Goal: Task Accomplishment & Management: Manage account settings

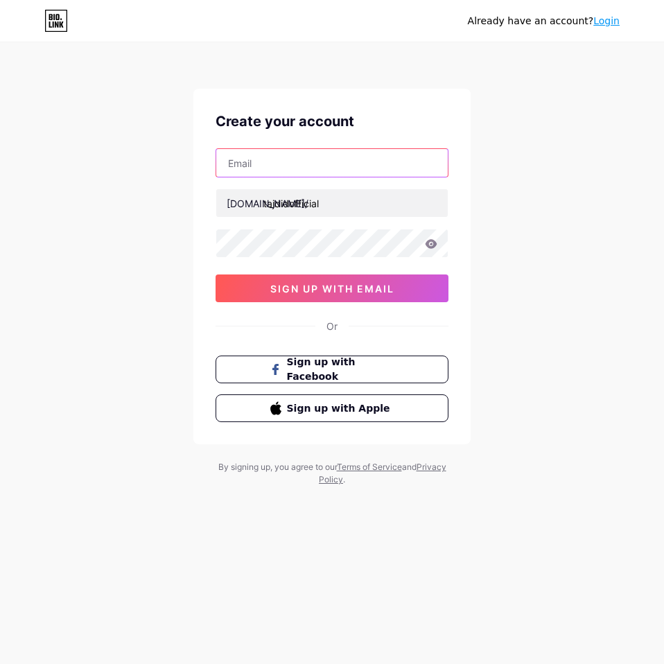
click at [336, 166] on input "text" at bounding box center [331, 163] width 231 height 28
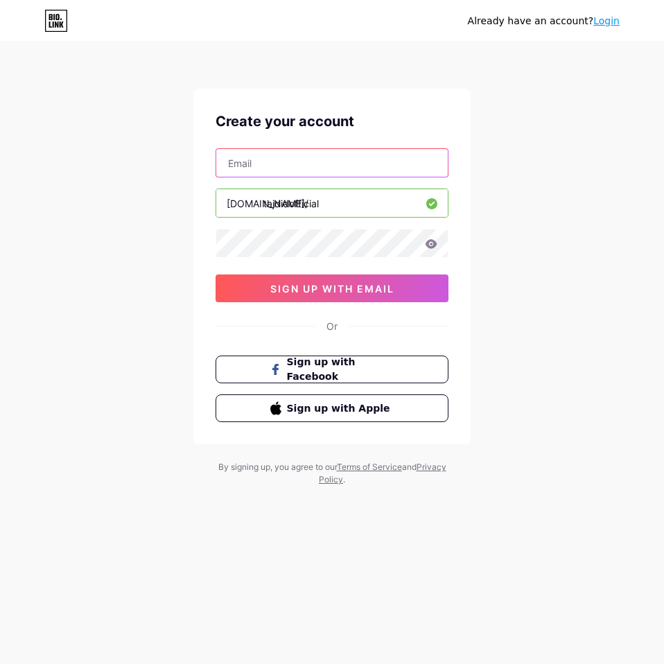
type input "[EMAIL_ADDRESS][DOMAIN_NAME]"
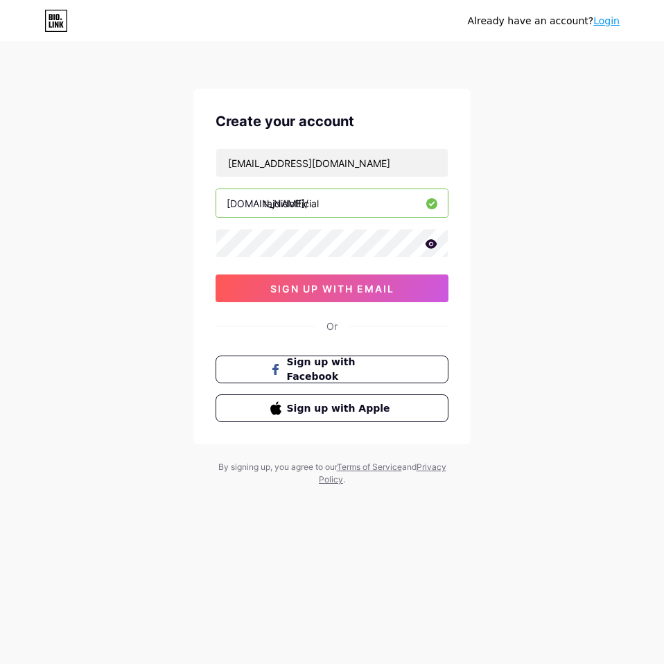
click at [433, 246] on icon at bounding box center [431, 243] width 12 height 9
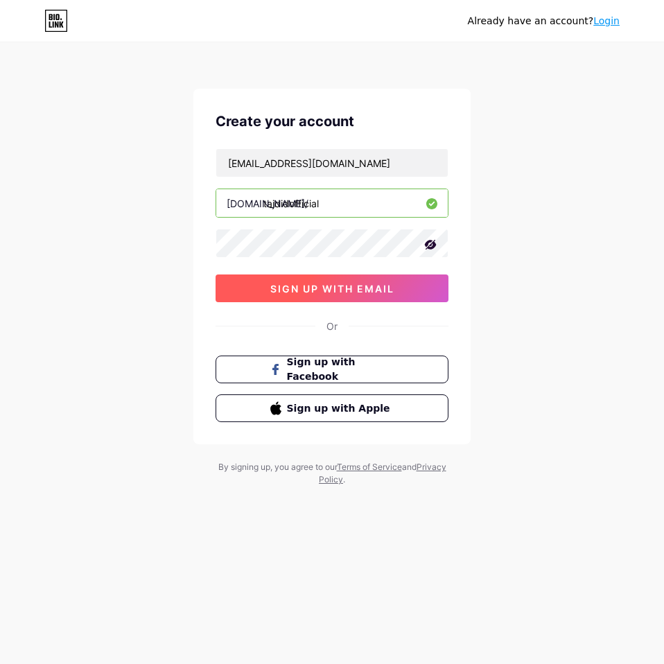
click at [428, 281] on button "sign up with email" at bounding box center [331, 288] width 233 height 28
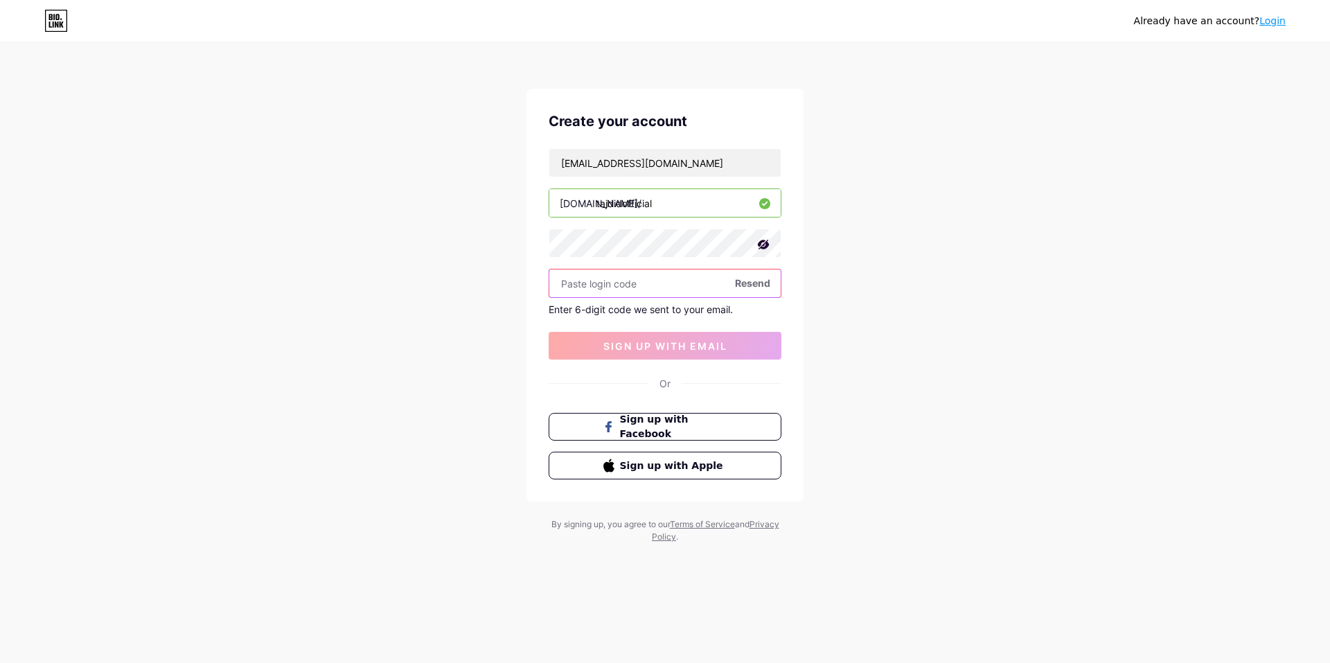
click at [623, 296] on input "text" at bounding box center [664, 283] width 231 height 28
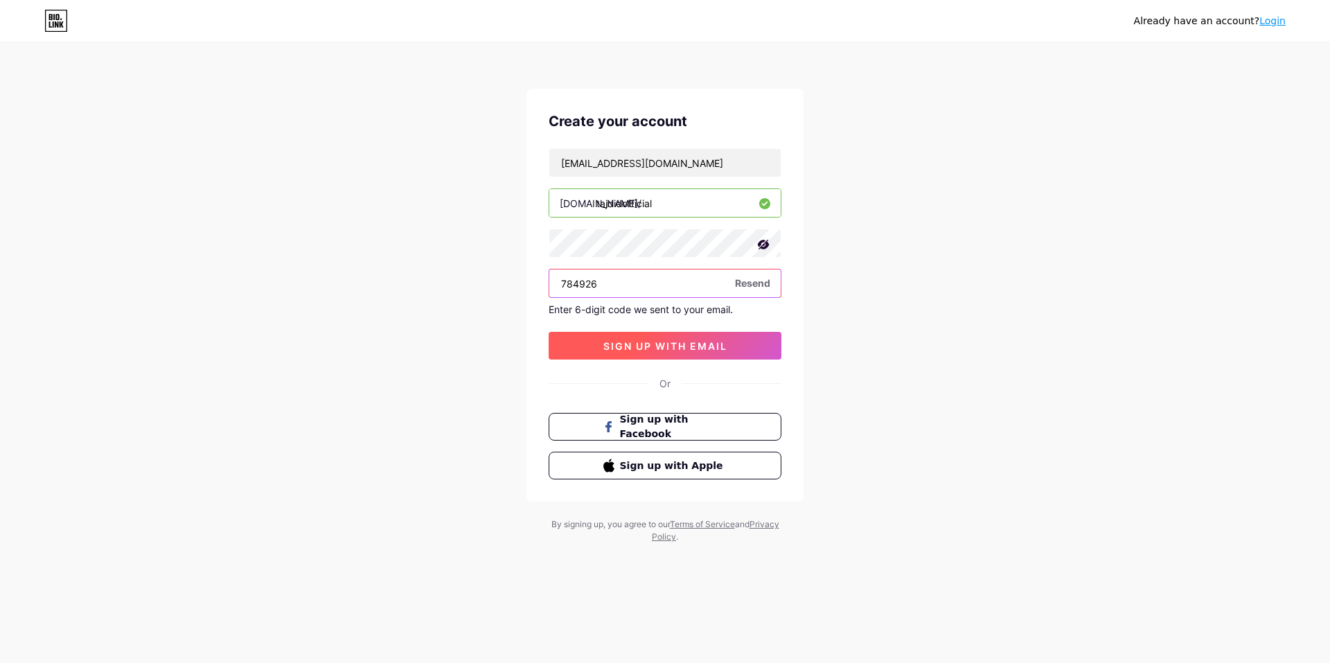
type input "784926"
click at [655, 355] on button "sign up with email" at bounding box center [665, 346] width 233 height 28
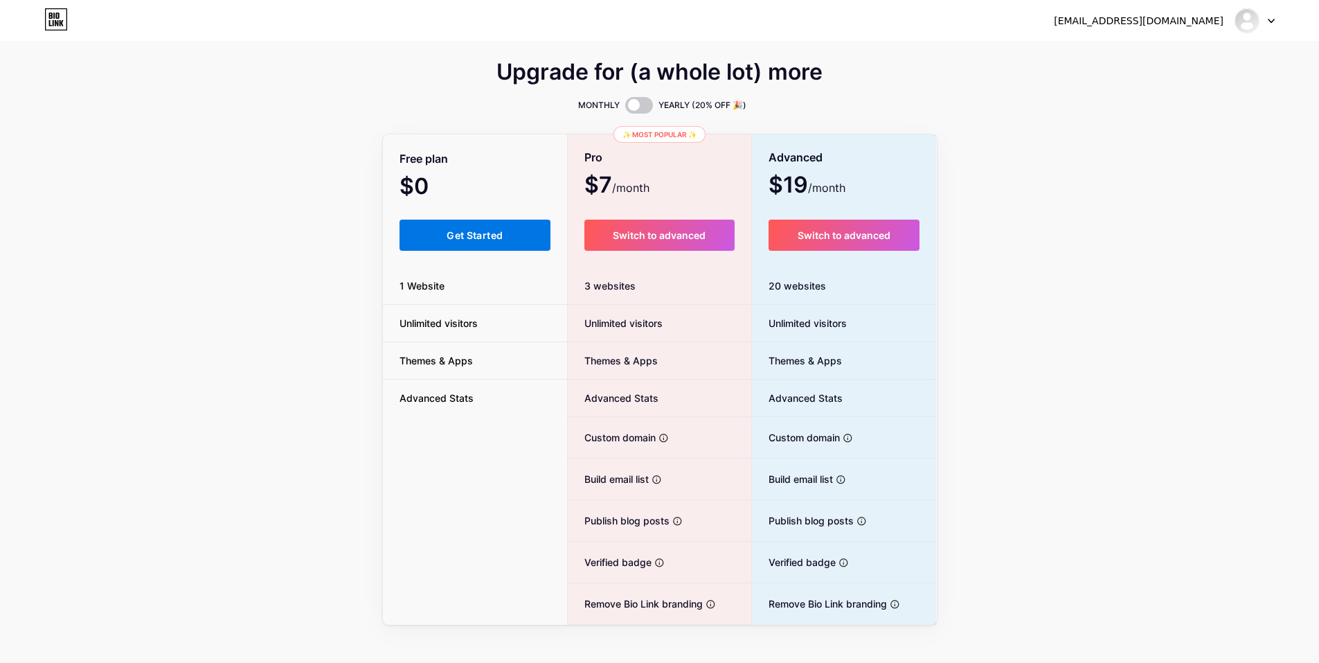
click at [483, 235] on span "Get Started" at bounding box center [475, 235] width 56 height 12
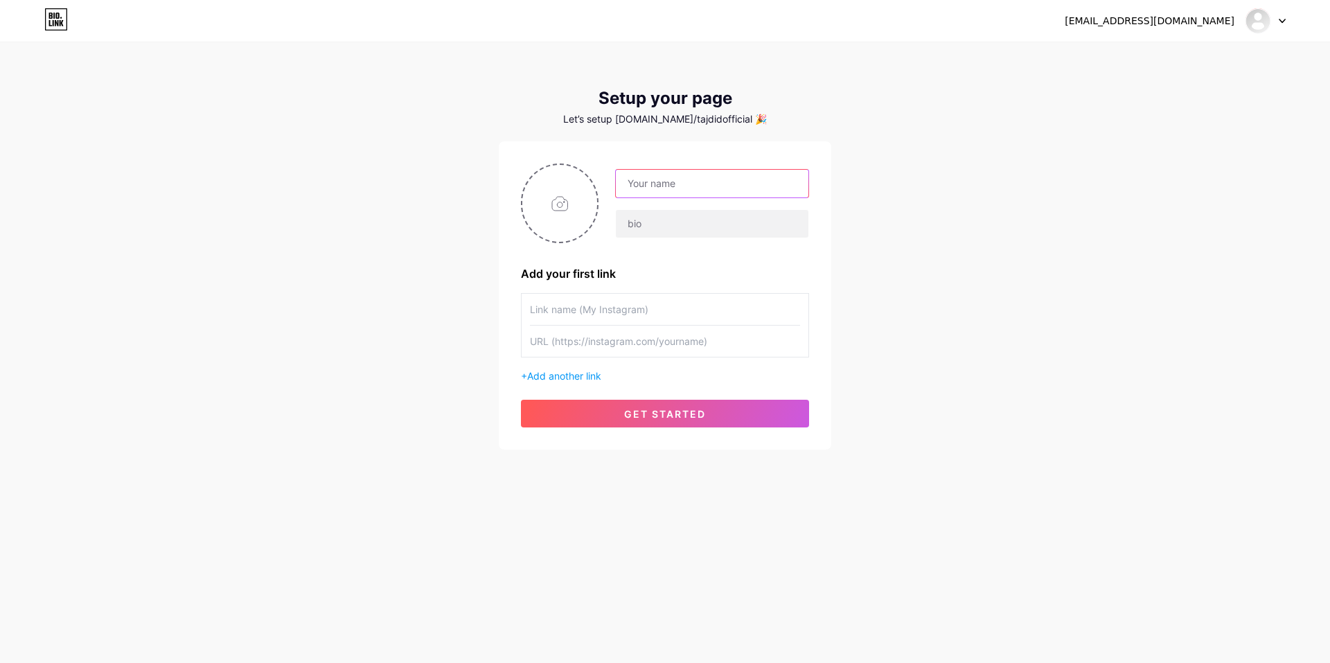
click at [663, 184] on input "text" at bounding box center [712, 184] width 193 height 28
click at [663, 190] on input "text" at bounding box center [712, 184] width 193 height 28
click at [663, 176] on input "text" at bounding box center [712, 184] width 193 height 28
type input "TAJDID Corporation"
click at [663, 227] on input "text" at bounding box center [712, 224] width 193 height 28
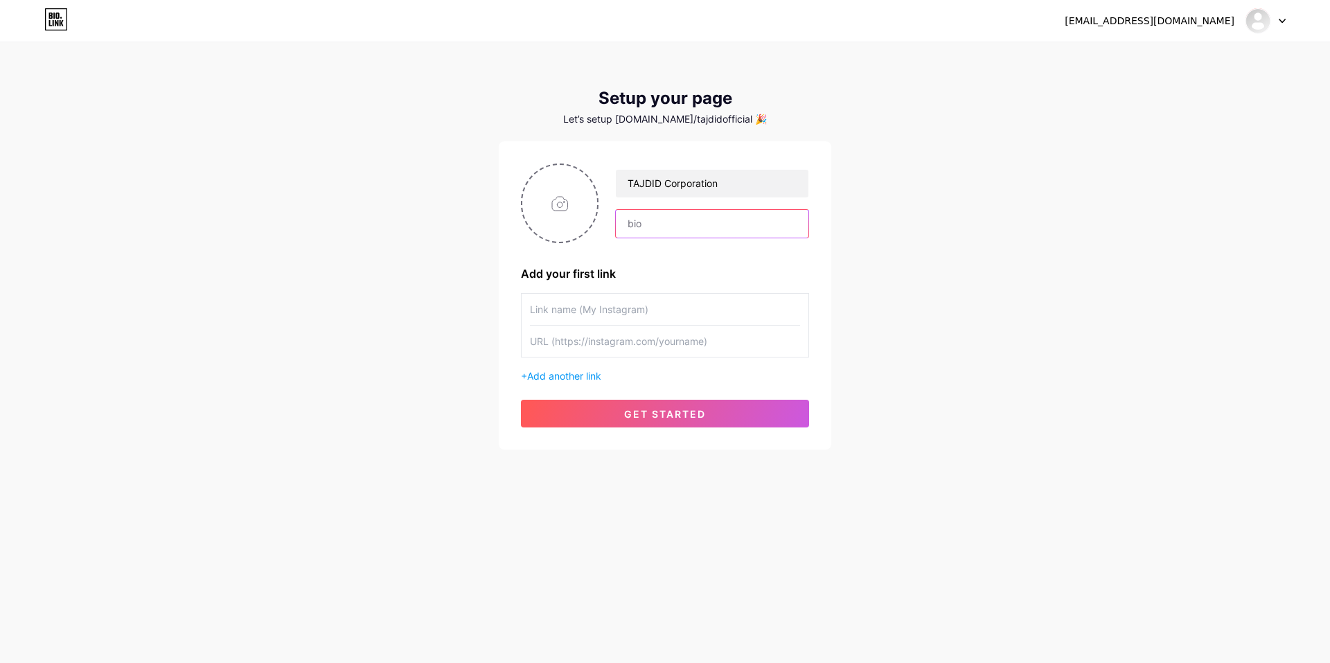
click at [634, 223] on input "text" at bounding box center [712, 224] width 193 height 28
paste input "Development Training • NFC Biz-Card • Sentiment Analytics"
drag, startPoint x: 681, startPoint y: 220, endPoint x: 576, endPoint y: 213, distance: 104.9
click at [576, 213] on div "TAJDID Corporation Development Training • NFC Biz-Card • Sentiment Analytics" at bounding box center [665, 203] width 288 height 80
click at [663, 218] on input "Development Training • NFC Biz-Card • Sentiment Analytics" at bounding box center [712, 224] width 193 height 28
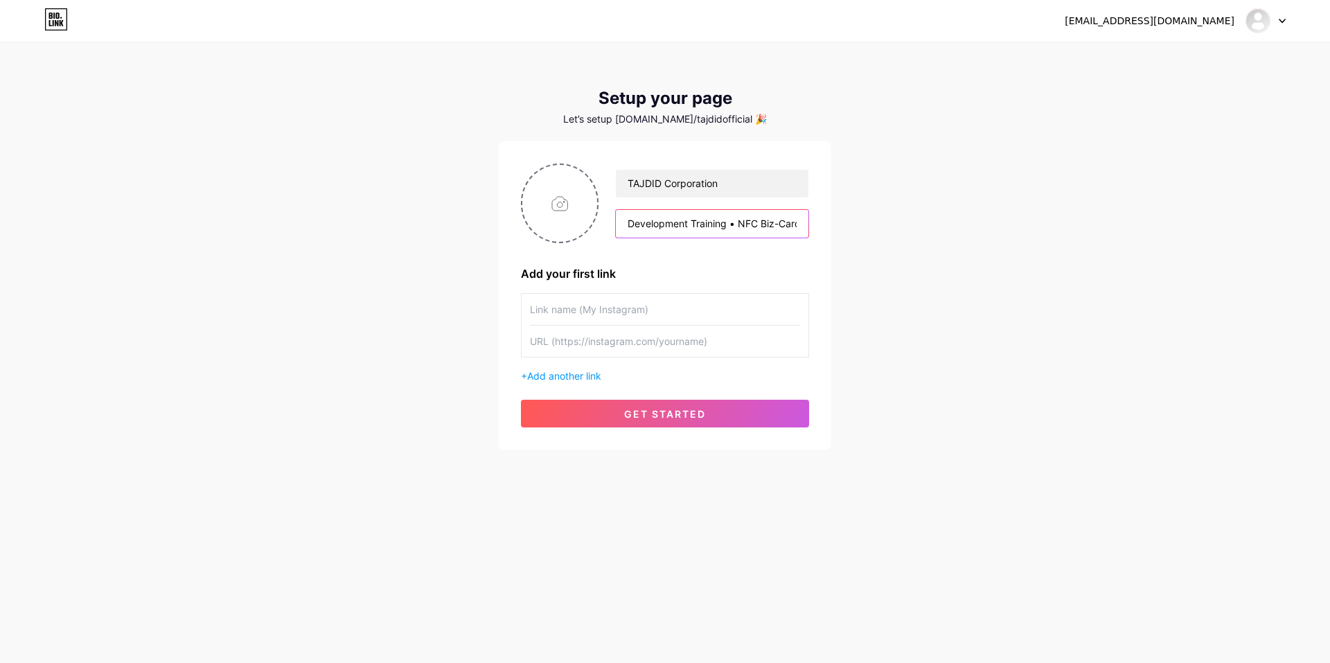
scroll to position [0, 107]
drag, startPoint x: 736, startPoint y: 222, endPoint x: 862, endPoint y: 218, distance: 126.1
click at [663, 218] on div "[EMAIL_ADDRESS][DOMAIN_NAME] Dashboard Logout Setup your page Let’s setup [DOMA…" at bounding box center [665, 247] width 1330 height 494
click at [663, 220] on input "Development Training • NFC Biz-Card • Sentiment Analytics" at bounding box center [712, 224] width 193 height 28
type input "Development Training • NFC Biz-Card • Sentiment Analytics"
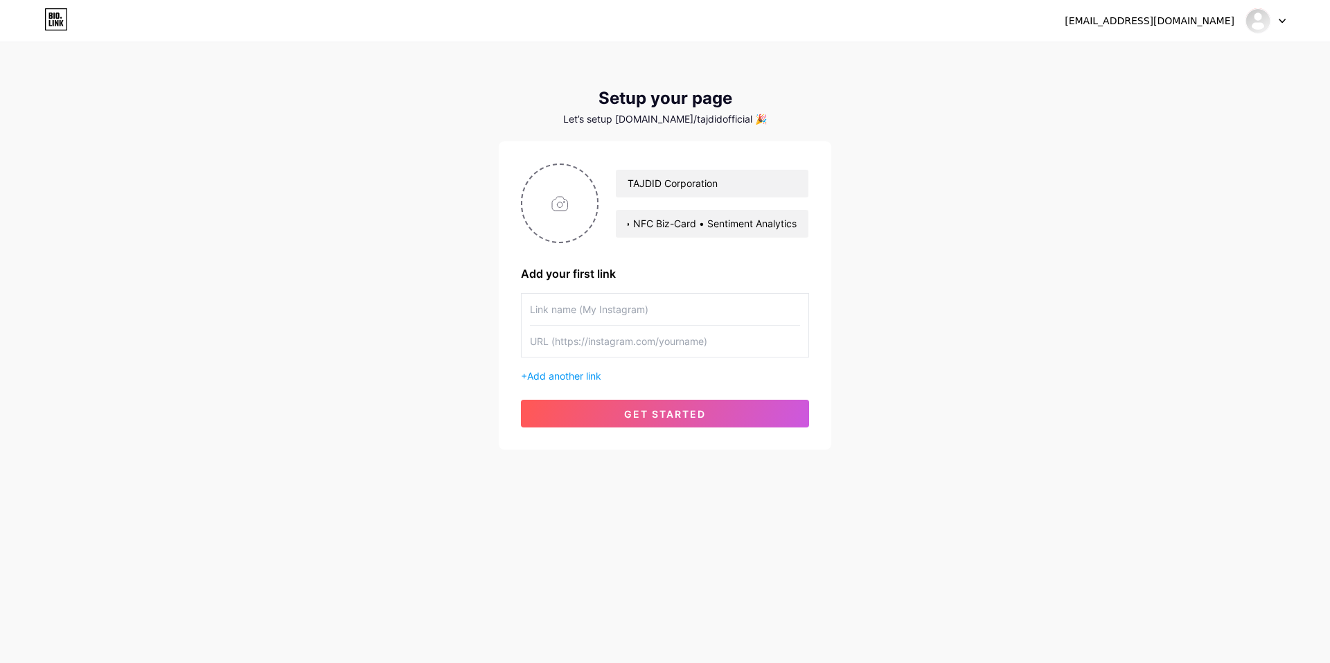
click at [634, 311] on input "text" at bounding box center [665, 309] width 270 height 31
click at [663, 346] on input "text" at bounding box center [665, 341] width 270 height 31
click at [663, 309] on input "text" at bounding box center [665, 309] width 270 height 31
type input "Whatsapp Me"
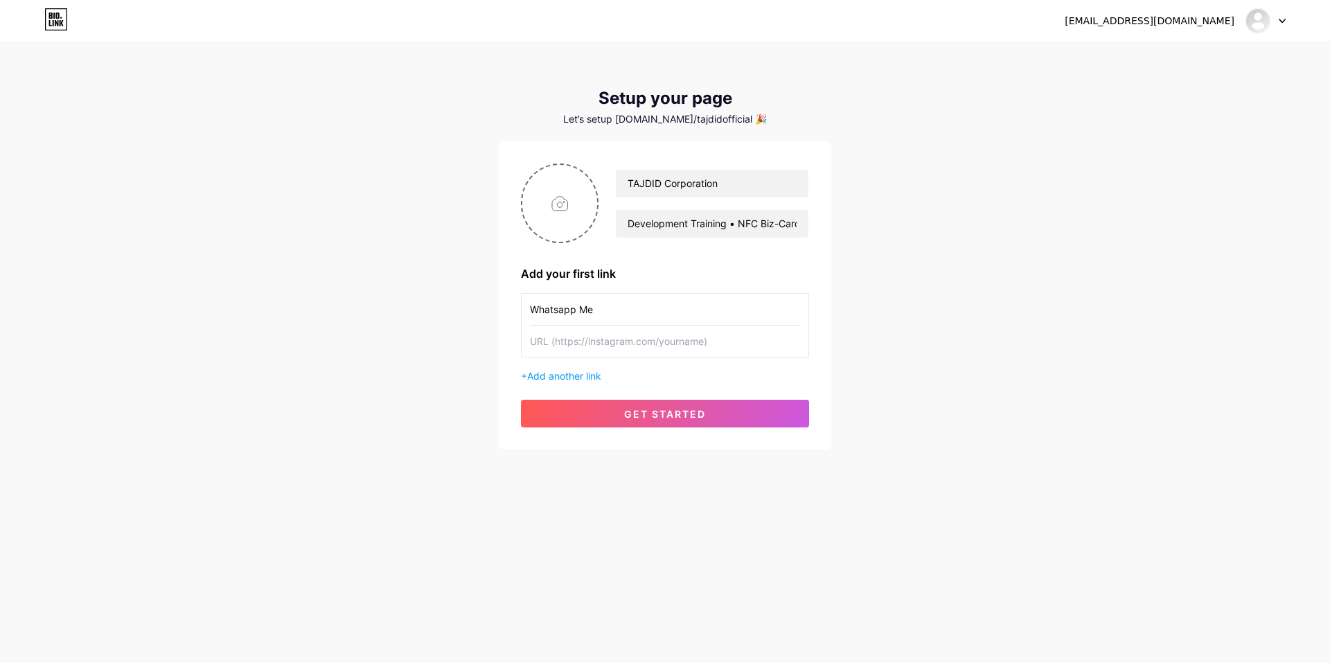
click at [663, 337] on input "text" at bounding box center [665, 341] width 270 height 31
click at [663, 338] on input "text" at bounding box center [665, 341] width 270 height 31
paste input "[URL][DOMAIN_NAME]"
click at [612, 341] on input "[URL][DOMAIN_NAME]" at bounding box center [665, 341] width 270 height 31
type input "[URL][DOMAIN_NAME]"
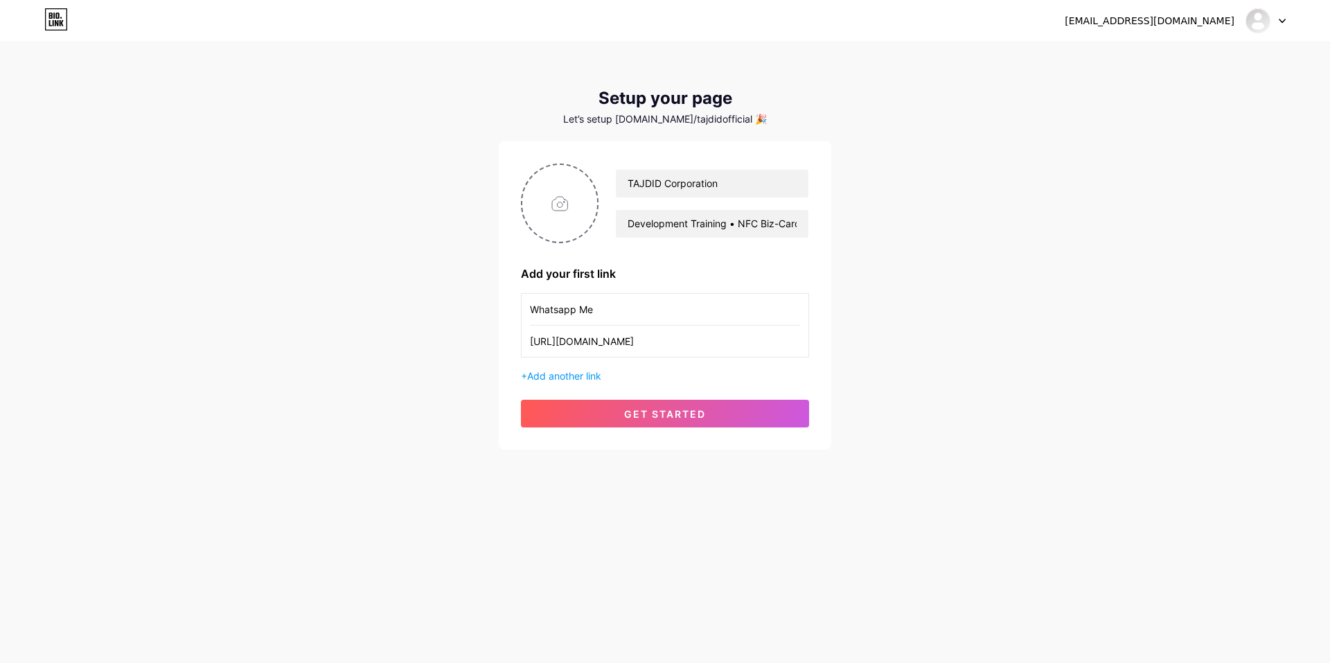
click at [632, 314] on input "Whatsapp Me" at bounding box center [665, 309] width 270 height 31
click at [560, 196] on input "file" at bounding box center [559, 203] width 75 height 77
type input "C:\fakepath\lpgo tajdid new a3 .png"
click at [576, 377] on span "Add another link" at bounding box center [564, 376] width 74 height 12
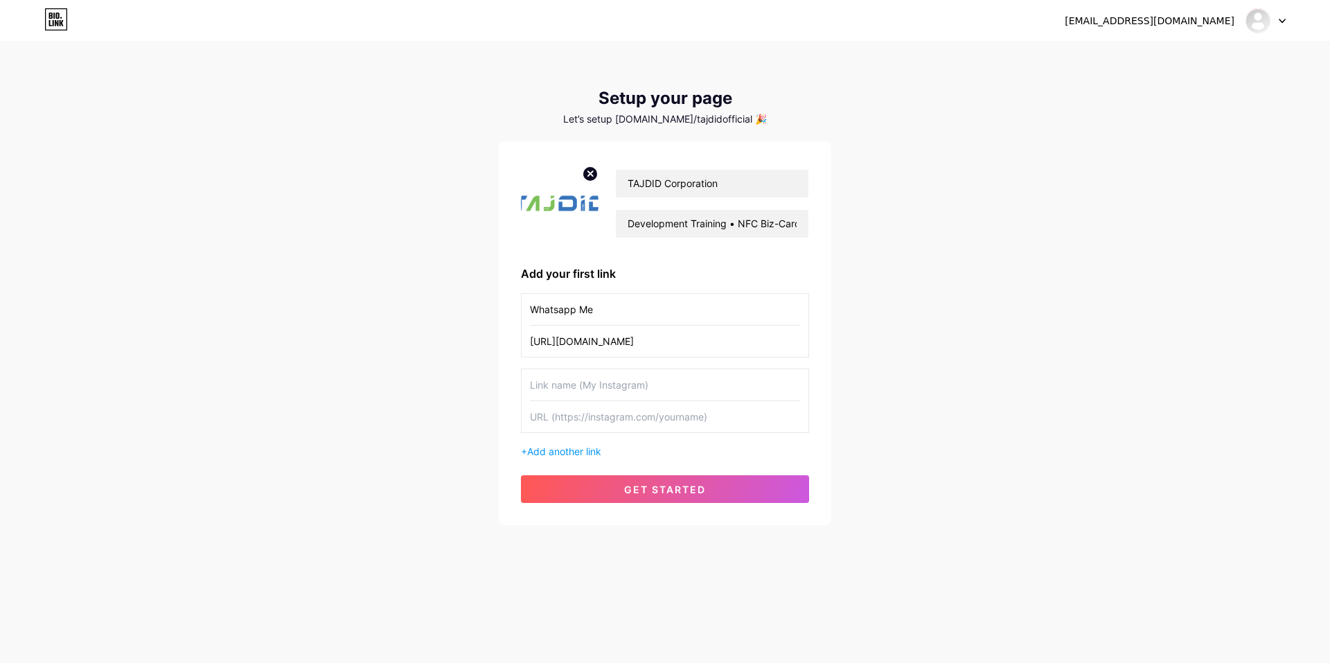
click at [640, 312] on input "Whatsapp Me" at bounding box center [665, 309] width 270 height 31
drag, startPoint x: 633, startPoint y: 311, endPoint x: 578, endPoint y: 304, distance: 55.2
click at [578, 304] on input "Whatsapp Me" at bounding box center [665, 309] width 270 height 31
click at [564, 312] on input "Whatsapp" at bounding box center [665, 309] width 270 height 31
type input "WhatsApp"
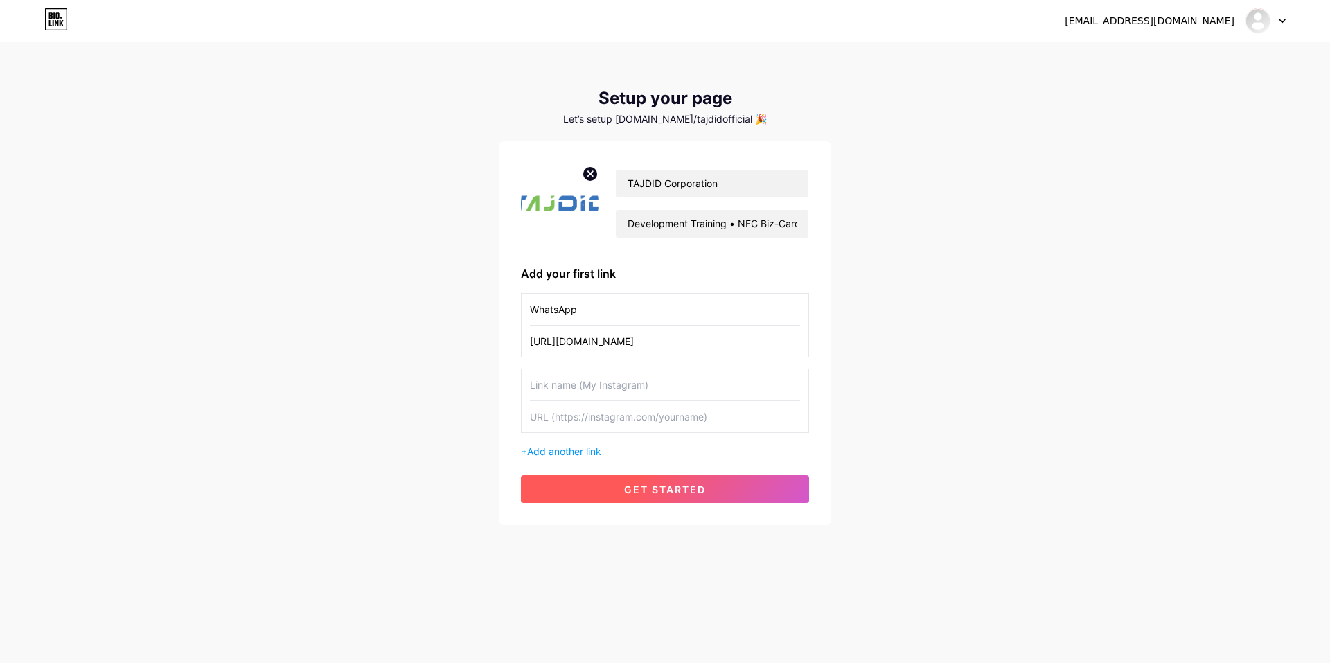
click at [652, 483] on span "get started" at bounding box center [665, 489] width 82 height 12
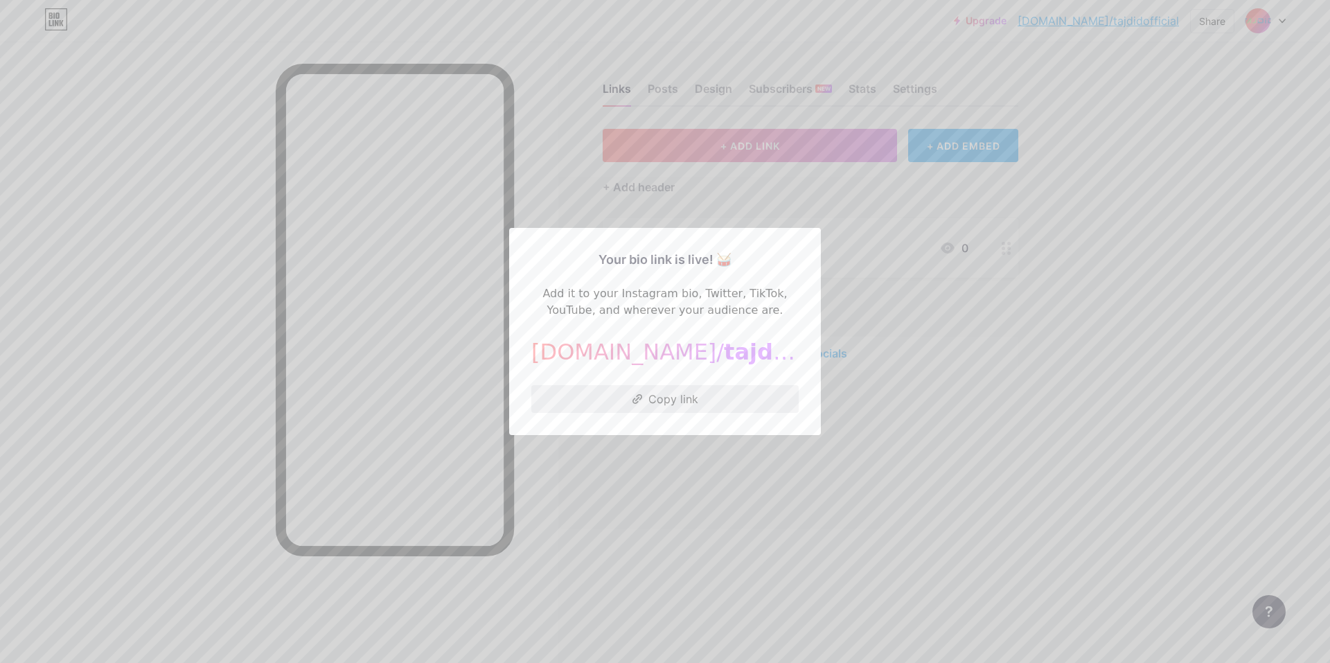
click at [647, 400] on button "Copy link" at bounding box center [664, 399] width 267 height 28
click at [663, 402] on button "Copy link" at bounding box center [664, 399] width 267 height 28
click at [663, 442] on div at bounding box center [665, 331] width 1330 height 663
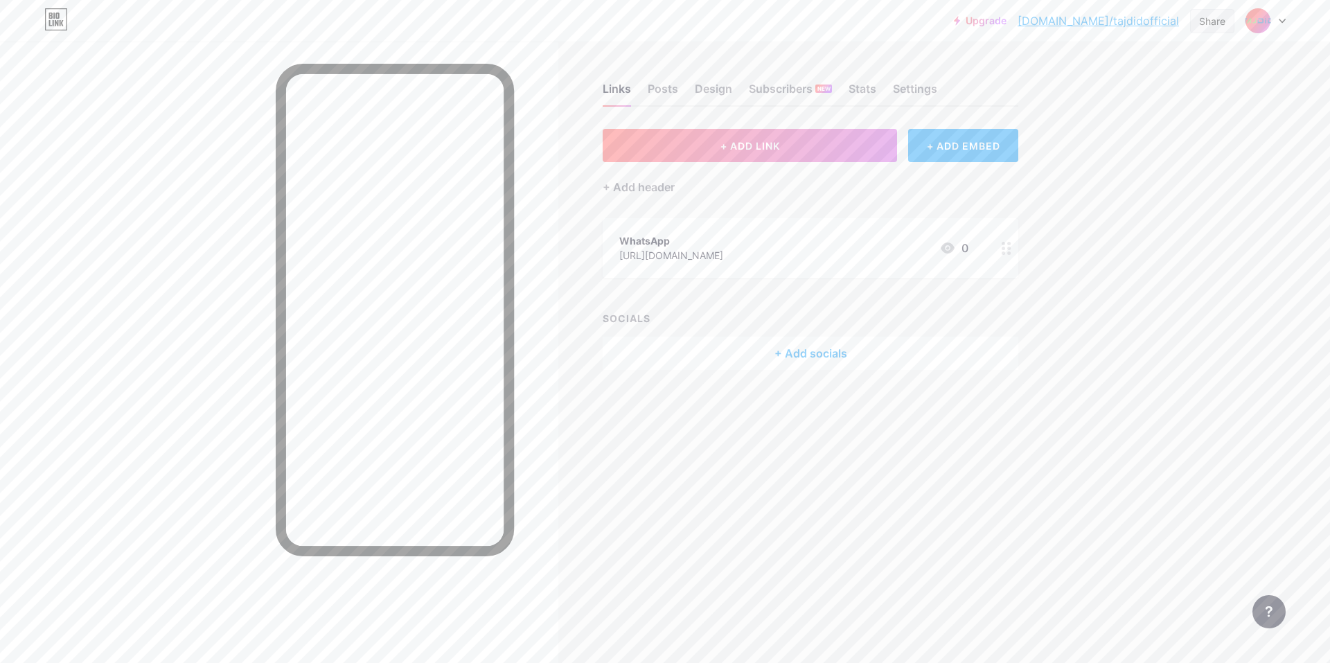
click at [663, 16] on div "Share" at bounding box center [1212, 21] width 26 height 15
click at [663, 75] on div "Copy link" at bounding box center [1130, 71] width 206 height 33
click at [663, 552] on div "Links Posts Design Subscribers NEW Stats Settings + ADD LINK + ADD EMBED + Add …" at bounding box center [538, 331] width 1076 height 663
click at [663, 143] on button "+ ADD LINK" at bounding box center [750, 145] width 294 height 33
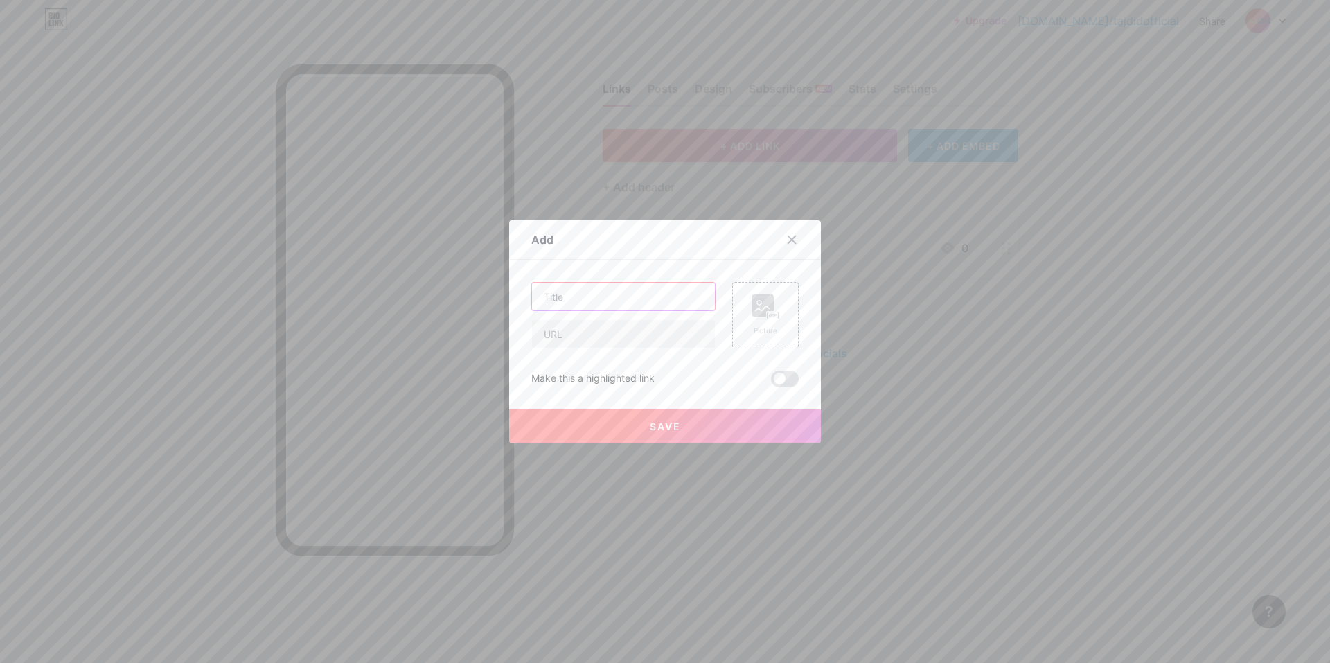
click at [646, 295] on input "text" at bounding box center [623, 297] width 183 height 28
type input "Facebook"
click at [639, 337] on input "text" at bounding box center [623, 334] width 183 height 28
paste input "[URL][DOMAIN_NAME][DOMAIN_NAME]"
type input "[URL][DOMAIN_NAME][DOMAIN_NAME]"
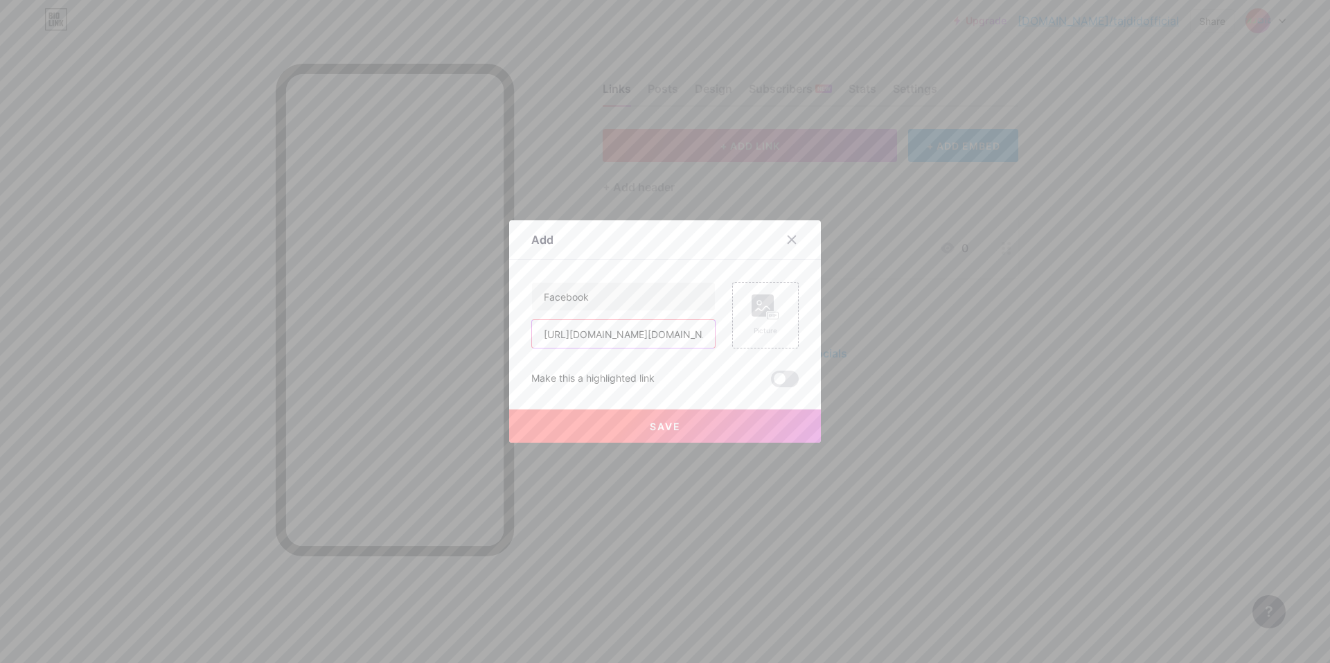
drag, startPoint x: 646, startPoint y: 334, endPoint x: 473, endPoint y: 339, distance: 172.6
click at [473, 339] on div "Add Content YouTube Play YouTube video without leaving your page. ADD Vimeo Pla…" at bounding box center [665, 331] width 1330 height 663
click at [651, 332] on input "[URL][DOMAIN_NAME][DOMAIN_NAME]" at bounding box center [623, 334] width 183 height 28
paste input "[URL][DOMAIN_NAME][DOMAIN_NAME]"
drag, startPoint x: 666, startPoint y: 339, endPoint x: 446, endPoint y: 332, distance: 219.7
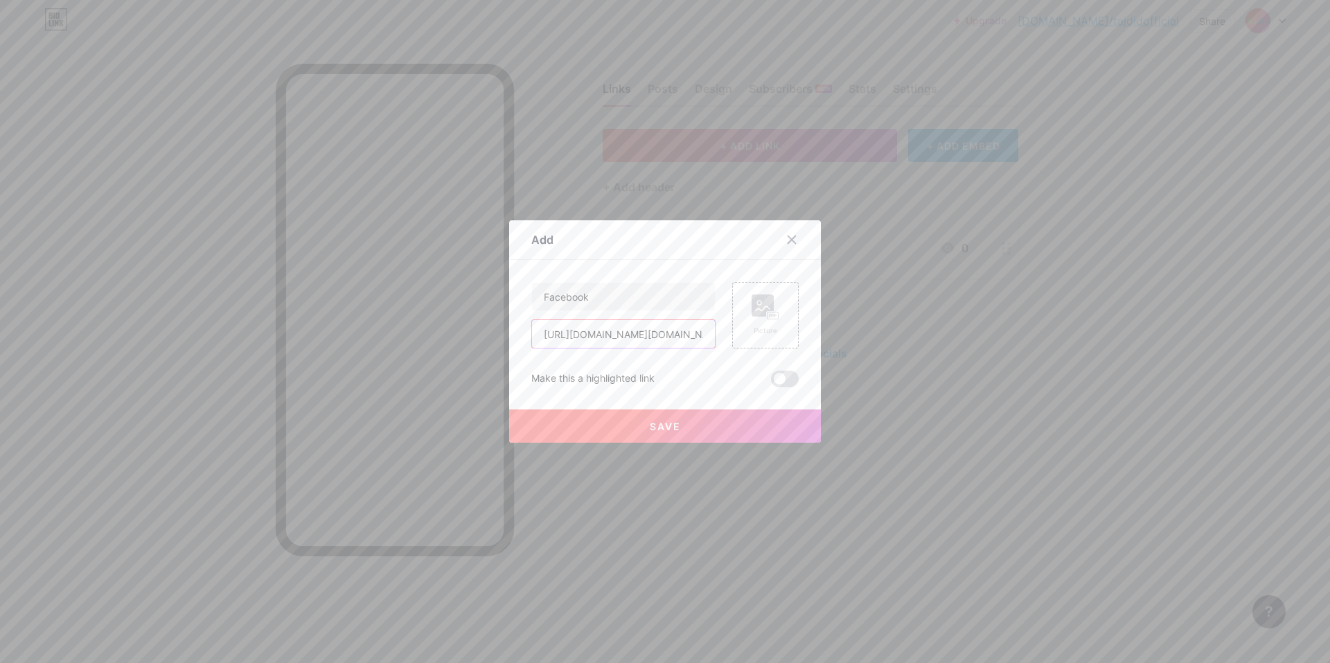
click at [446, 332] on div "Add Content YouTube Play YouTube video without leaving your page. ADD Vimeo Pla…" at bounding box center [665, 331] width 1330 height 663
type input "wFziTg"
drag, startPoint x: 650, startPoint y: 347, endPoint x: 485, endPoint y: 331, distance: 166.3
click at [485, 331] on div "Add Content YouTube Play YouTube video without leaving your page. ADD Vimeo Pla…" at bounding box center [665, 331] width 1330 height 663
paste input "[URL][DOMAIN_NAME]"
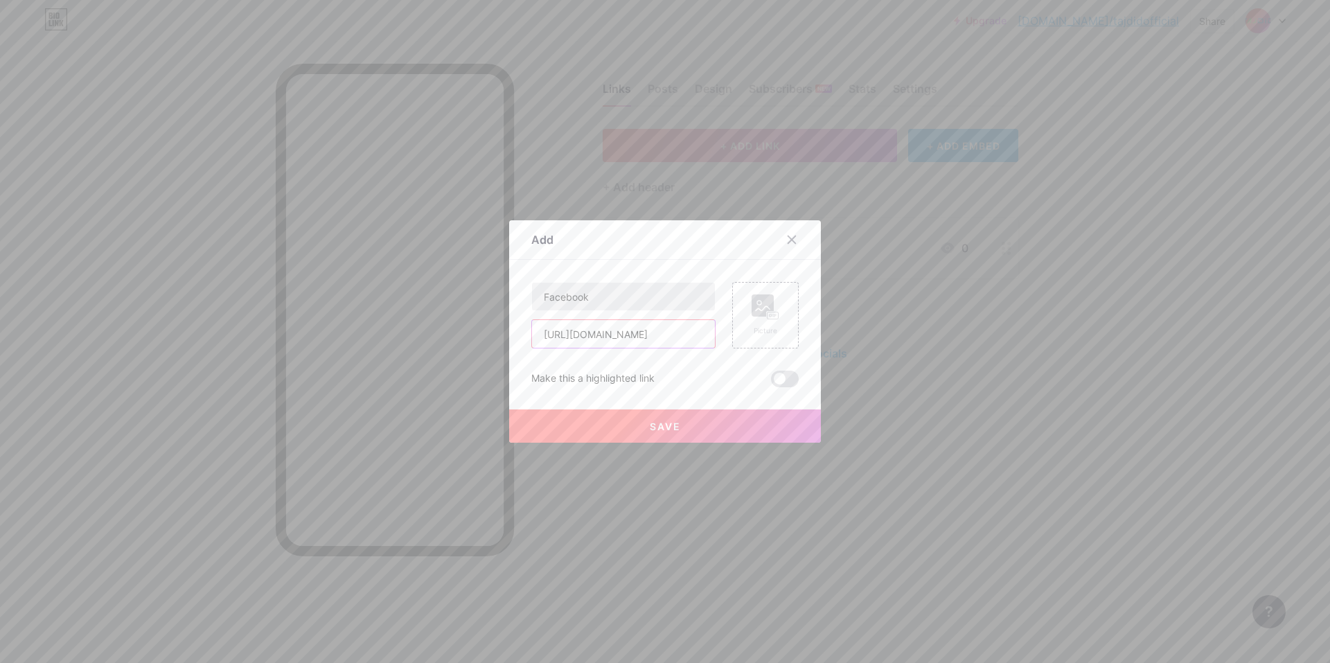
type input "[URL][DOMAIN_NAME]"
drag, startPoint x: 625, startPoint y: 298, endPoint x: 483, endPoint y: 294, distance: 142.7
click at [483, 294] on div "Add Content YouTube Play YouTube video without leaving your page. ADD Vimeo Pla…" at bounding box center [665, 331] width 1330 height 663
type input "Website"
click at [638, 427] on button "Save" at bounding box center [665, 425] width 312 height 33
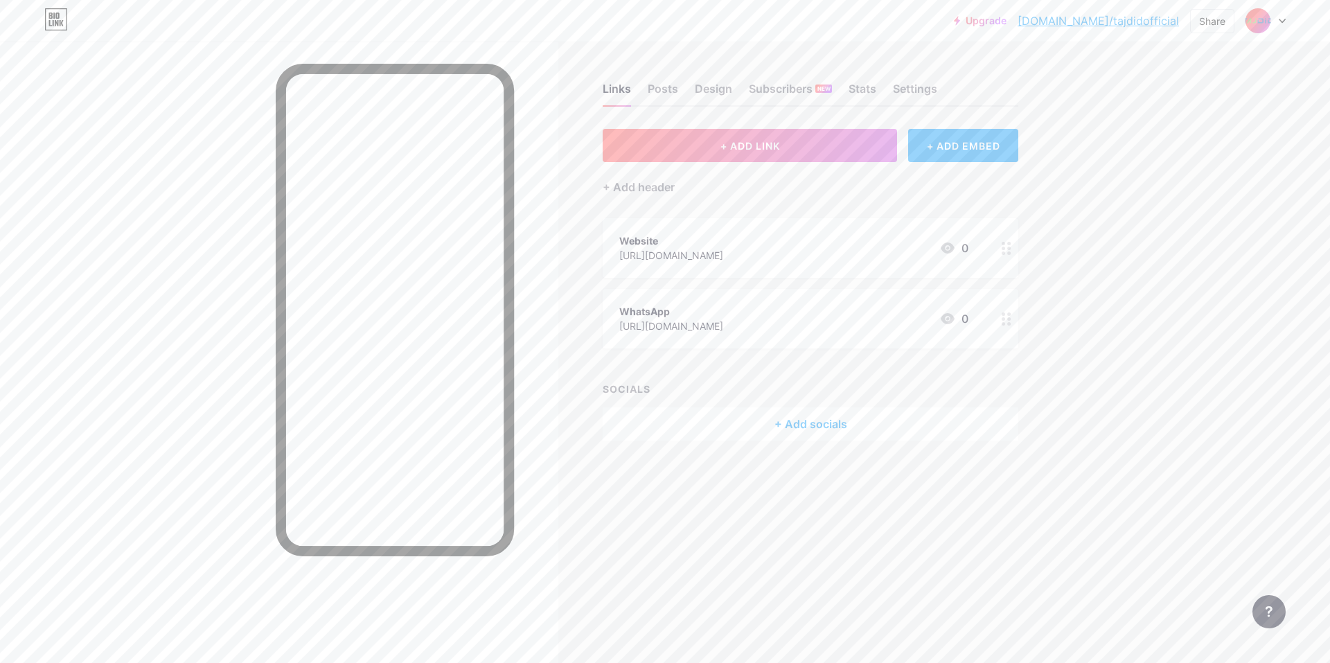
drag, startPoint x: 686, startPoint y: 333, endPoint x: 693, endPoint y: 233, distance: 100.6
click at [663, 233] on span "Website [URL][DOMAIN_NAME] 0 WhatsApp [URL][DOMAIN_NAME] 0" at bounding box center [811, 283] width 416 height 130
click at [663, 370] on div "+ ADD LINK + ADD EMBED + Add header WhatsApp [URL][DOMAIN_NAME] 0 Website [URL]…" at bounding box center [811, 285] width 416 height 312
click at [663, 428] on div "+ Add socials" at bounding box center [811, 423] width 416 height 33
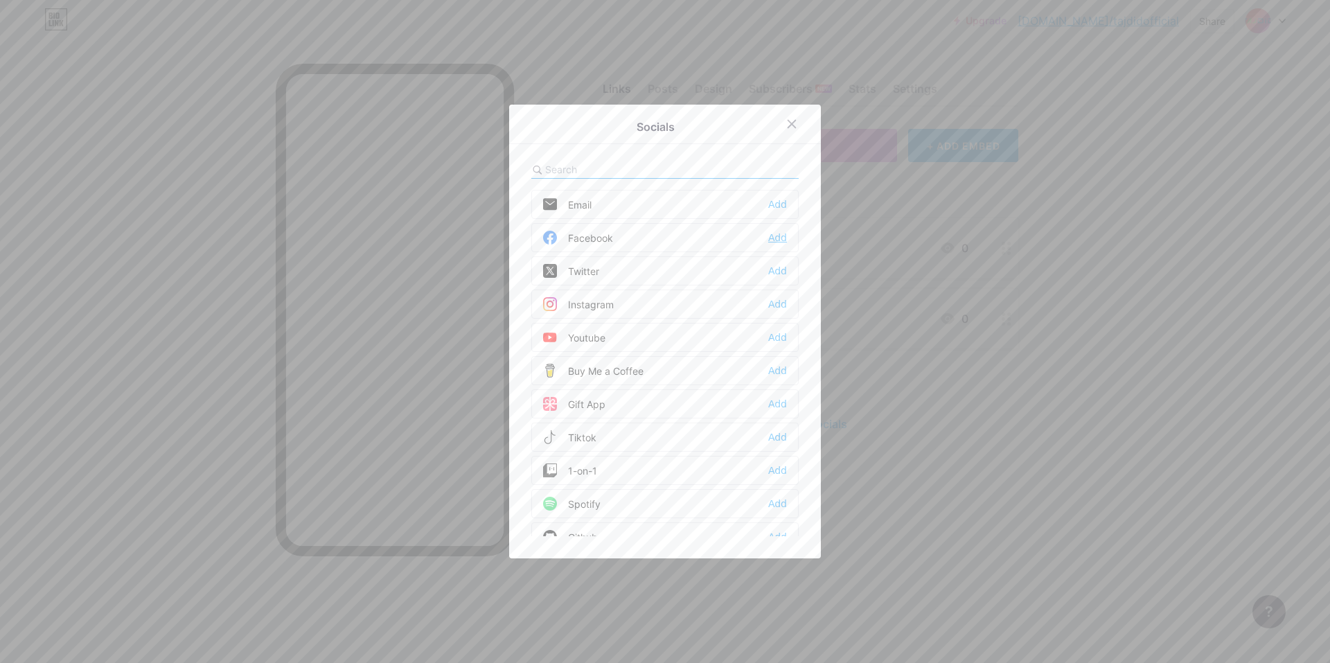
click at [663, 235] on div "Add" at bounding box center [777, 238] width 19 height 14
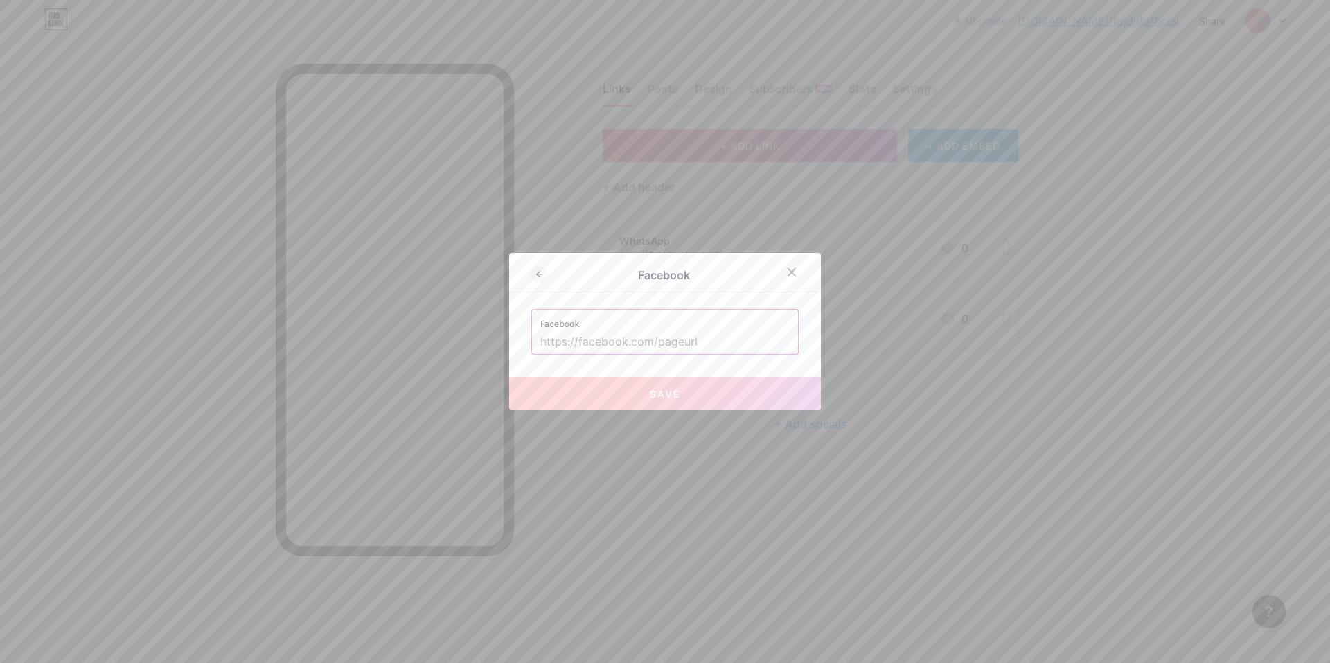
click at [658, 338] on input "text" at bounding box center [664, 342] width 249 height 24
paste input "[URL][DOMAIN_NAME]"
type input "[URL][DOMAIN_NAME]"
click at [663, 395] on span "Save" at bounding box center [665, 394] width 31 height 12
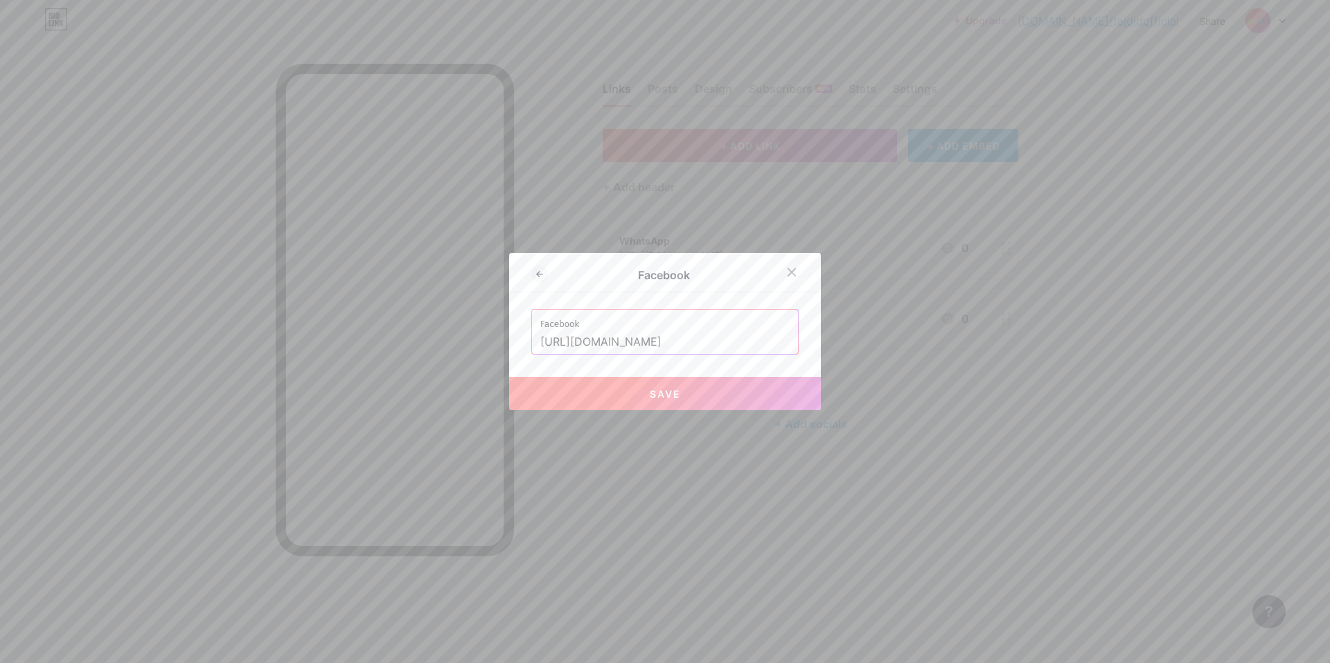
scroll to position [0, 0]
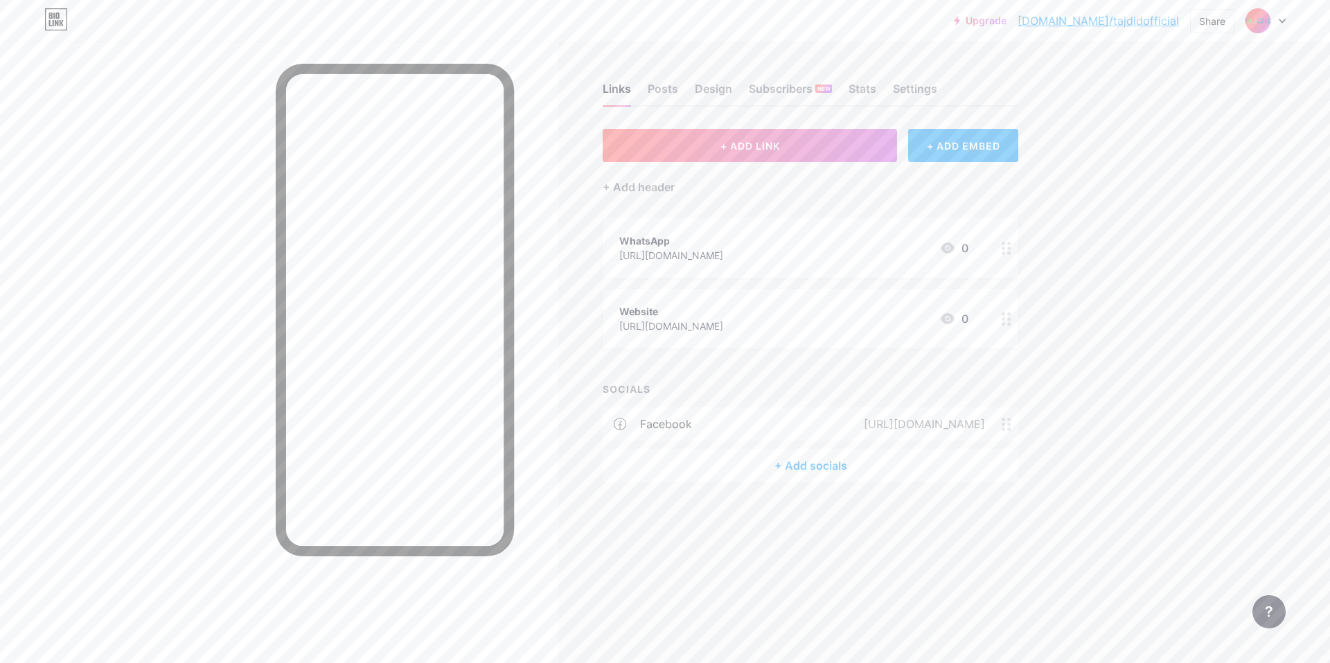
click at [663, 472] on div "+ Add socials" at bounding box center [811, 465] width 416 height 33
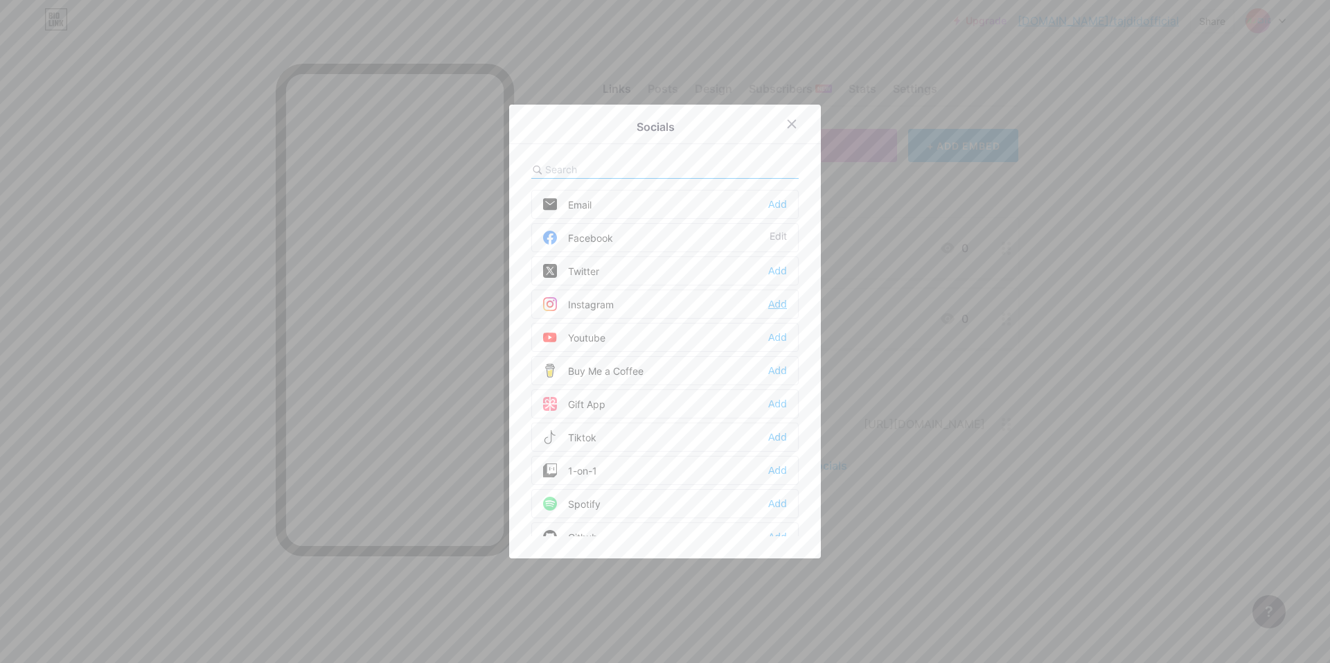
click at [663, 304] on div "Add" at bounding box center [777, 304] width 19 height 14
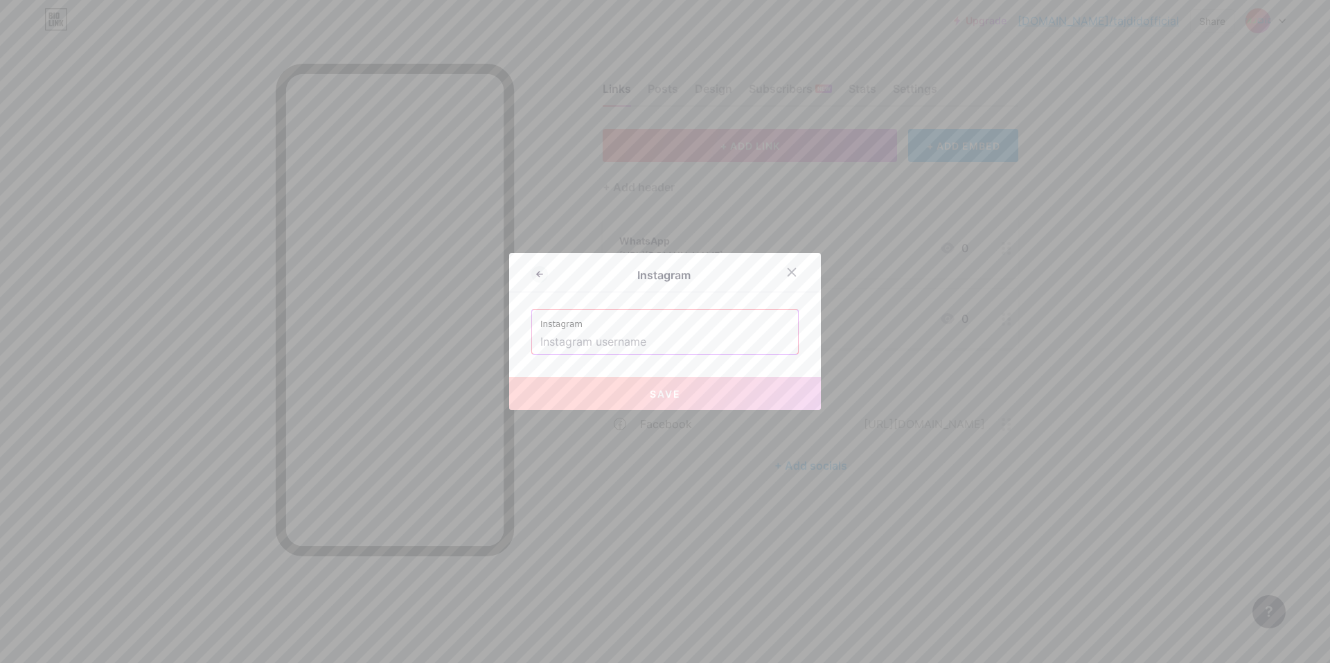
paste input "[URL][DOMAIN_NAME][DOMAIN_NAME]"
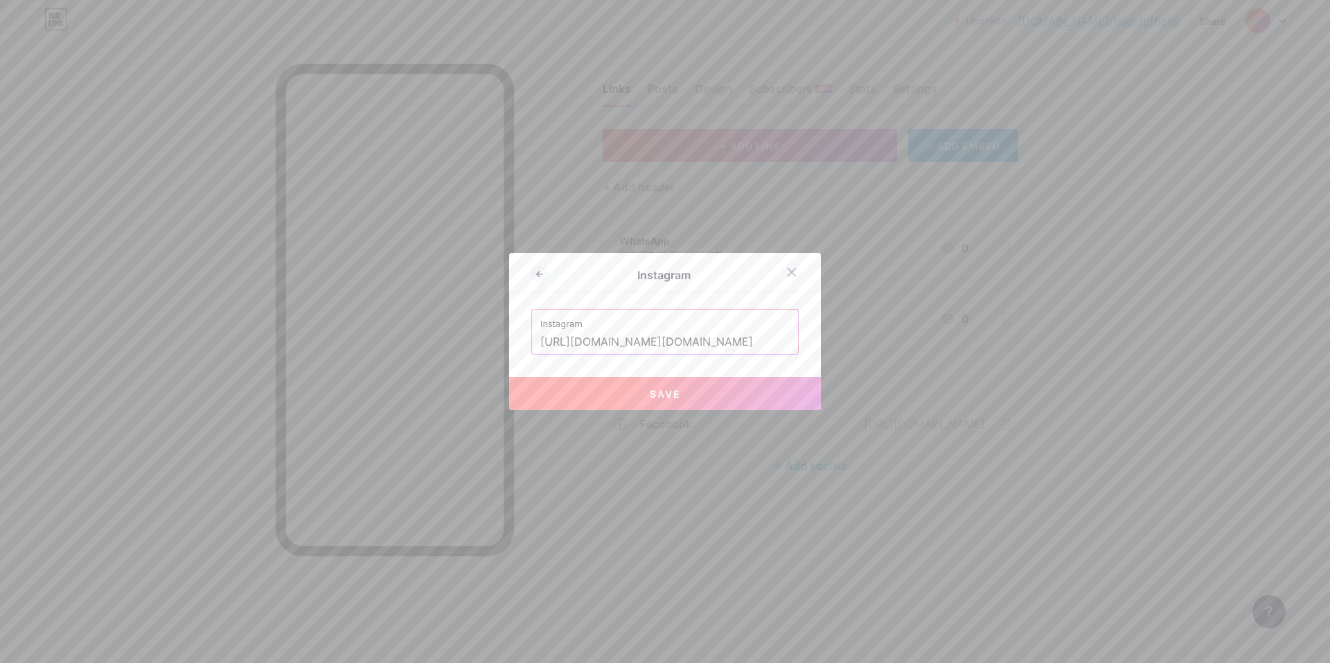
click at [628, 386] on button "Save" at bounding box center [665, 393] width 312 height 33
type input "[URL][DOMAIN_NAME][DOMAIN_NAME][DOMAIN_NAME]"
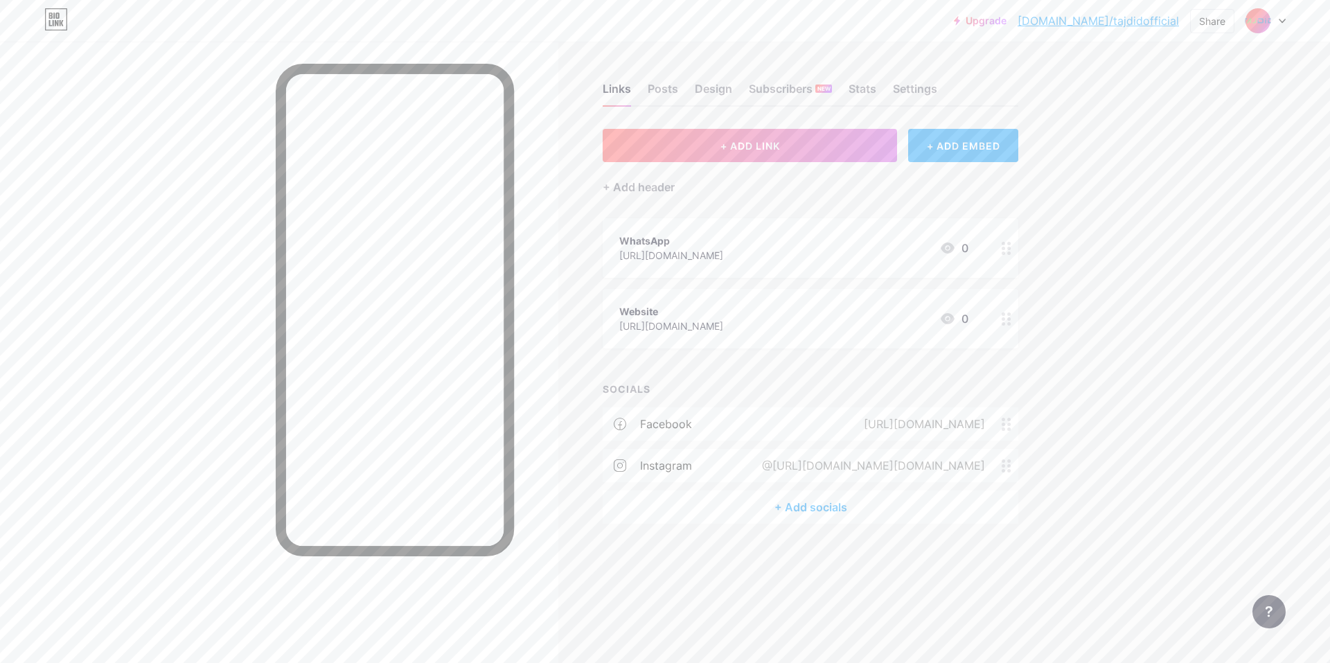
click at [663, 507] on div "+ Add socials" at bounding box center [811, 506] width 416 height 33
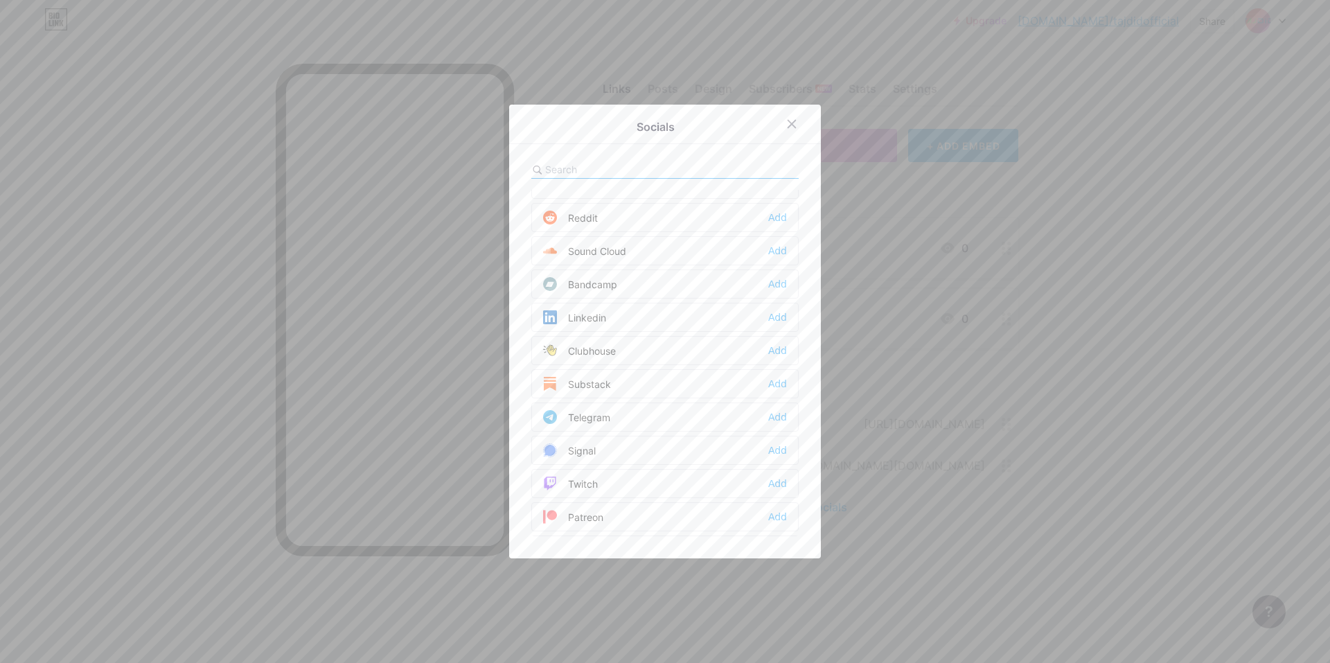
scroll to position [485, 0]
click at [663, 314] on div "Linkedin Add" at bounding box center [664, 317] width 267 height 29
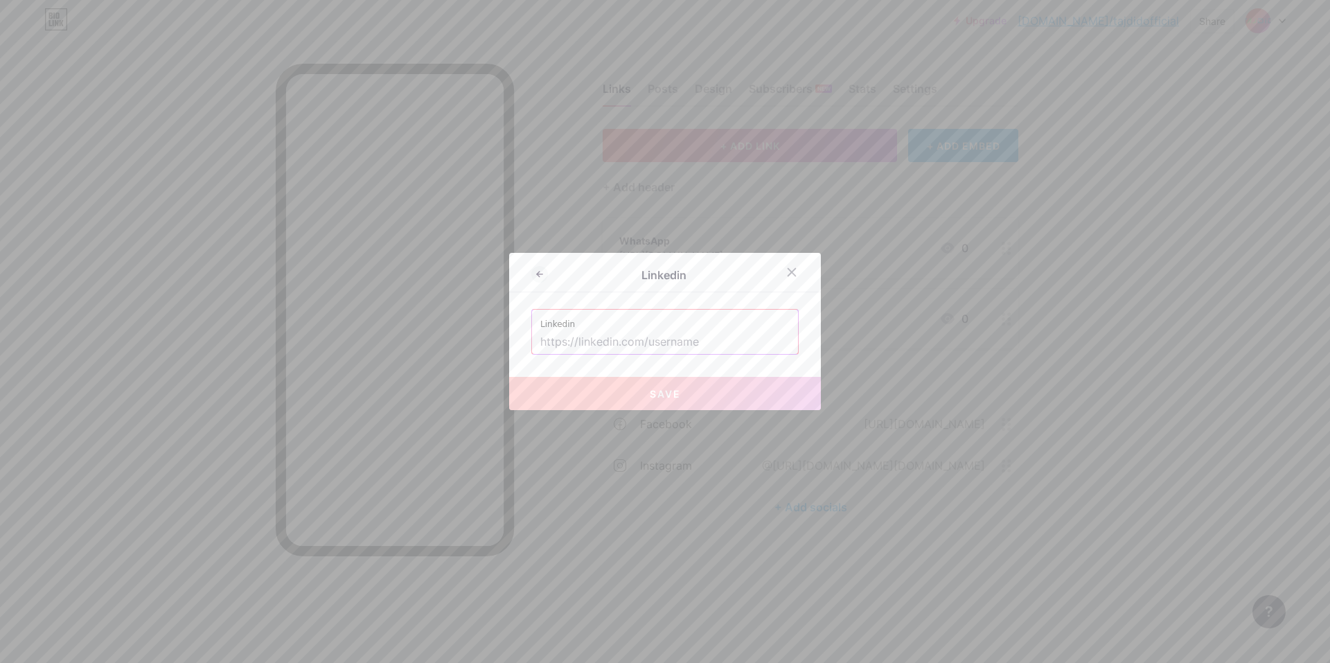
paste input "[URL][DOMAIN_NAME]"
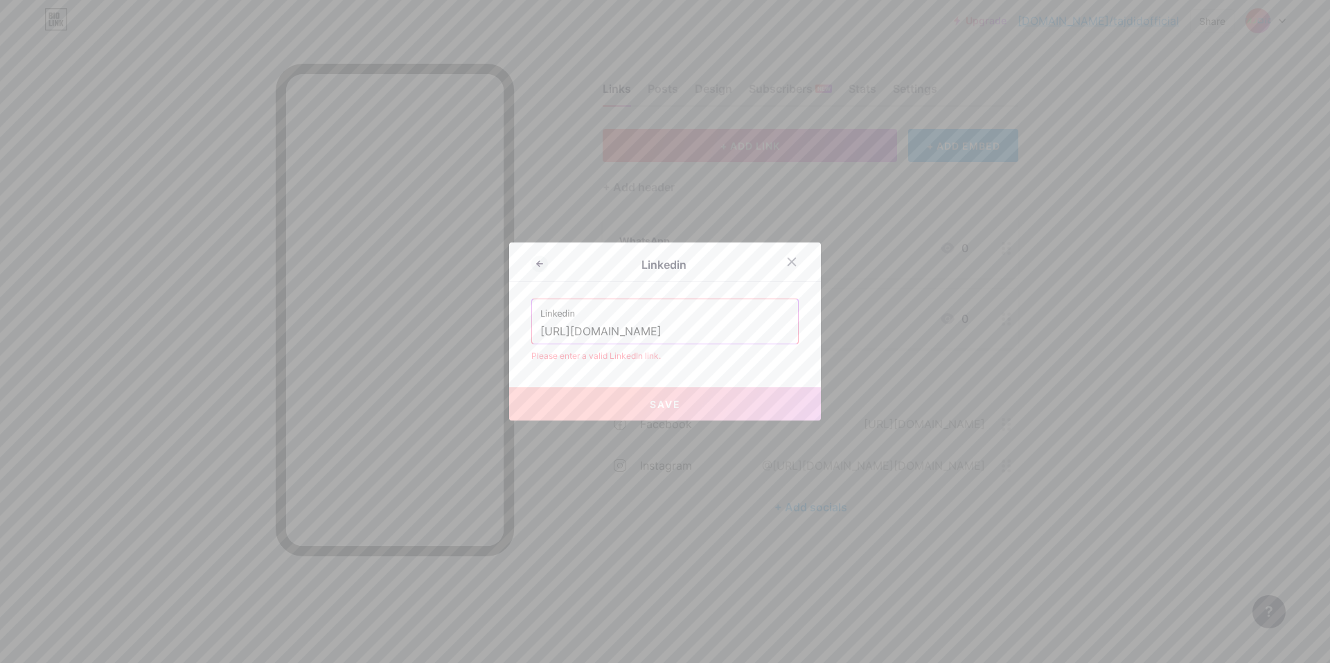
scroll to position [0, 53]
click at [659, 336] on input "[URL][DOMAIN_NAME]" at bounding box center [664, 332] width 249 height 24
click at [663, 326] on input "[URL][DOMAIN_NAME]" at bounding box center [664, 332] width 249 height 24
drag, startPoint x: 757, startPoint y: 326, endPoint x: 519, endPoint y: 336, distance: 238.5
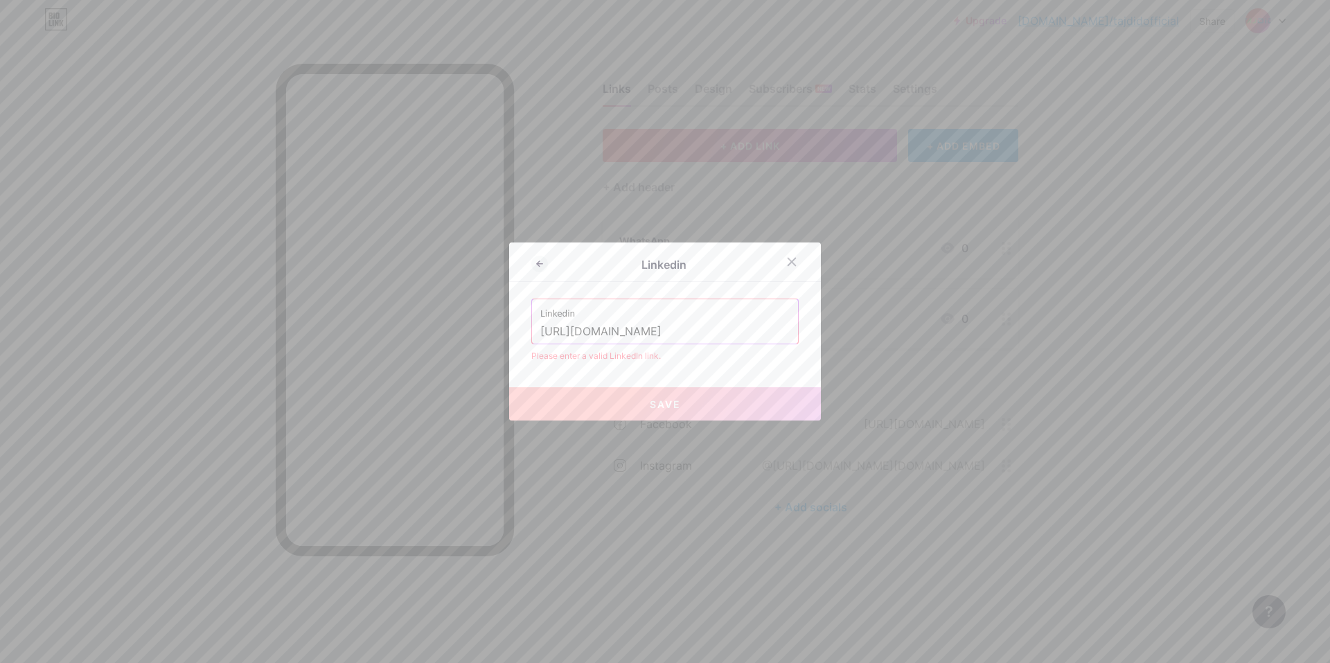
click at [519, 336] on div "Linkedin Linkedin [URL][DOMAIN_NAME] Please enter a valid LinkedIn link. Save" at bounding box center [665, 331] width 312 height 178
click at [588, 332] on input "[URL][DOMAIN_NAME]" at bounding box center [664, 332] width 249 height 24
type input "[URL][DOMAIN_NAME]"
click at [641, 416] on button "Save" at bounding box center [665, 403] width 312 height 33
click at [644, 324] on input "[URL][DOMAIN_NAME]" at bounding box center [664, 332] width 249 height 24
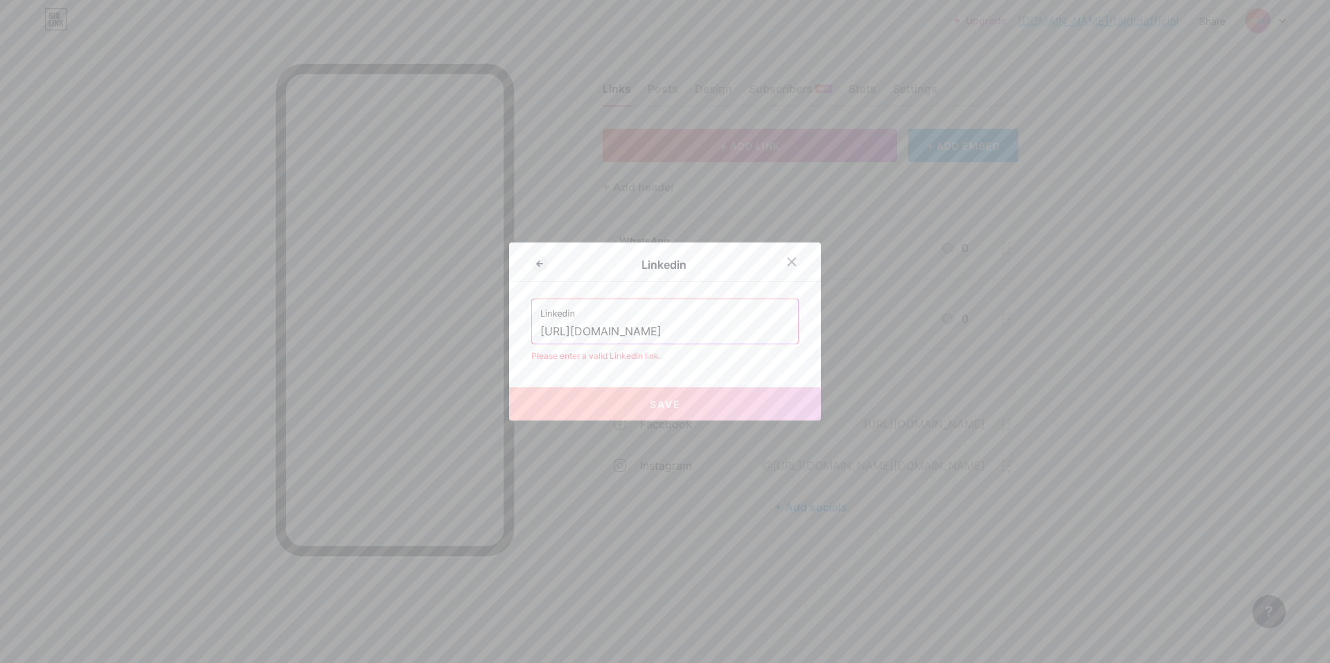
scroll to position [0, 53]
drag, startPoint x: 644, startPoint y: 335, endPoint x: 889, endPoint y: 321, distance: 245.6
click at [663, 321] on div "Linkedin Linkedin [URL][DOMAIN_NAME] Please enter a valid LinkedIn link. Save" at bounding box center [665, 331] width 1330 height 663
click at [663, 321] on input "[URL][DOMAIN_NAME]" at bounding box center [664, 332] width 249 height 24
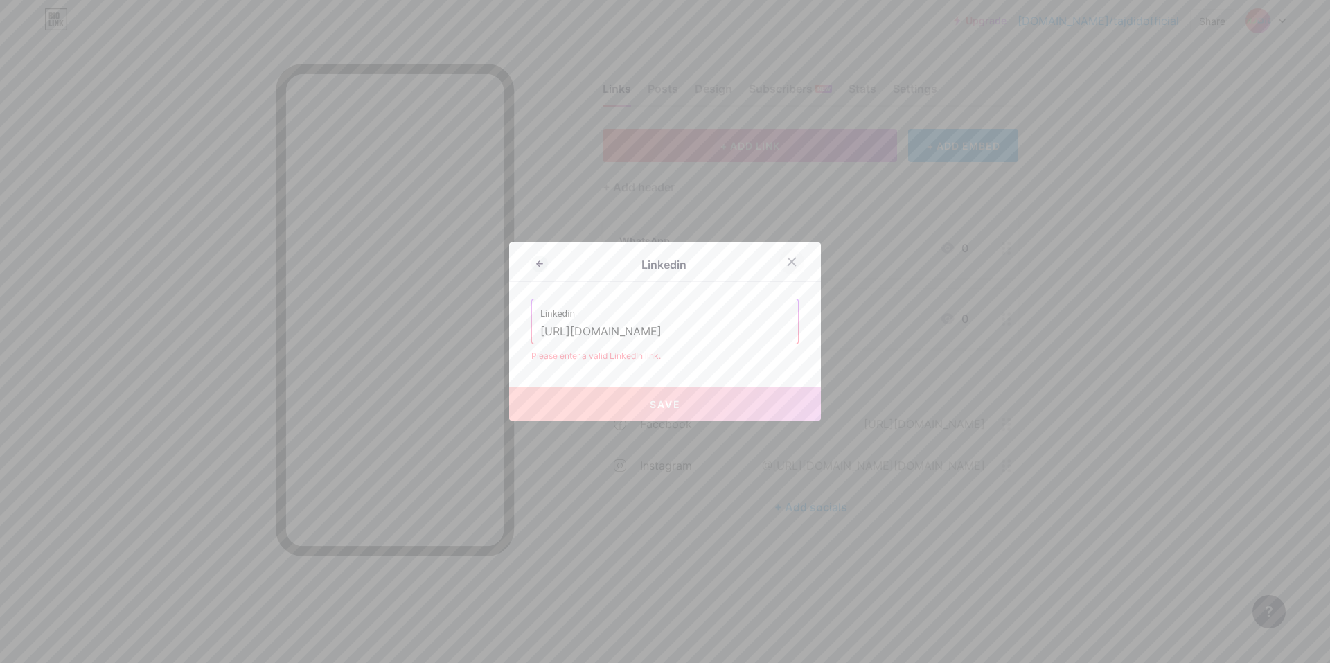
click at [663, 261] on icon at bounding box center [791, 261] width 11 height 11
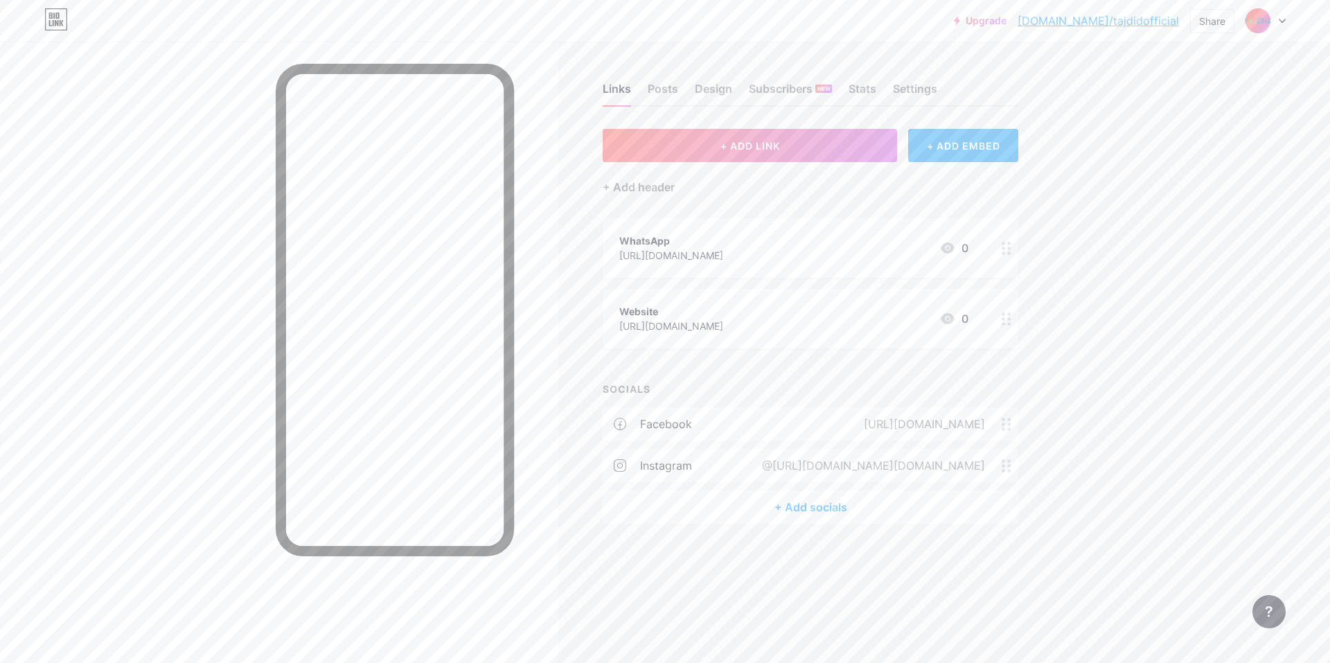
click at [663, 507] on div "+ Add socials" at bounding box center [811, 506] width 416 height 33
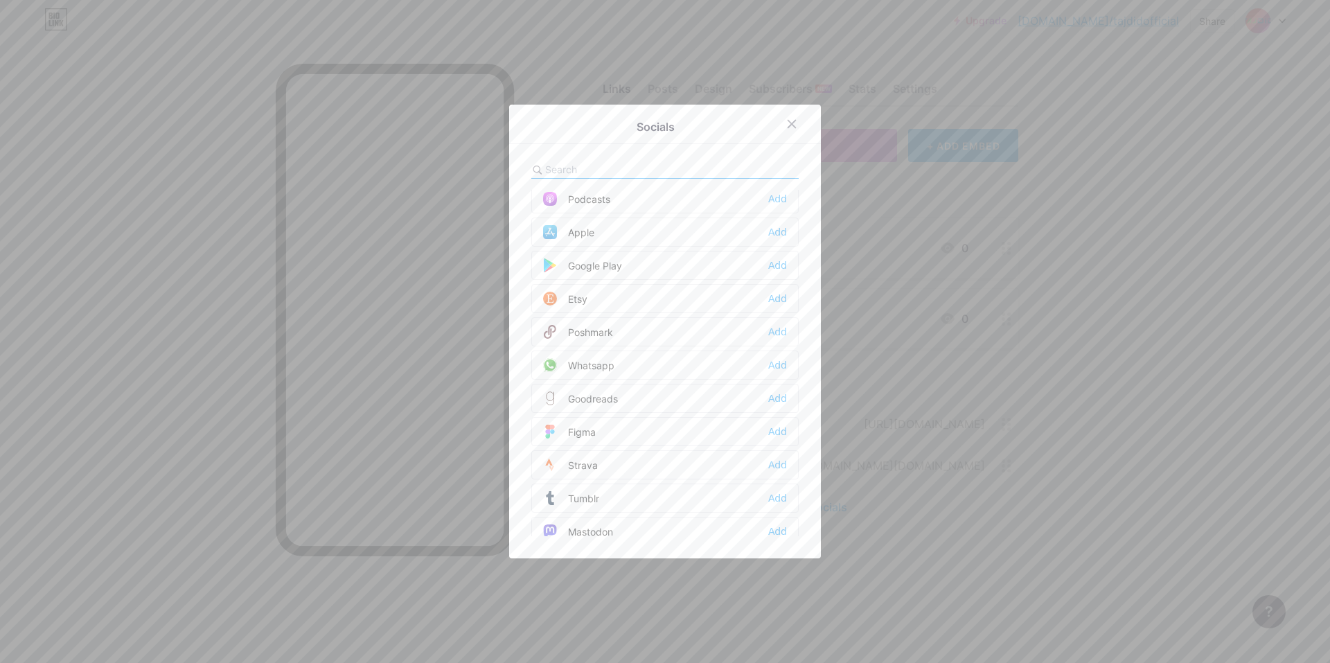
scroll to position [1131, 0]
click at [663, 270] on div "Whatsapp Add" at bounding box center [664, 270] width 267 height 29
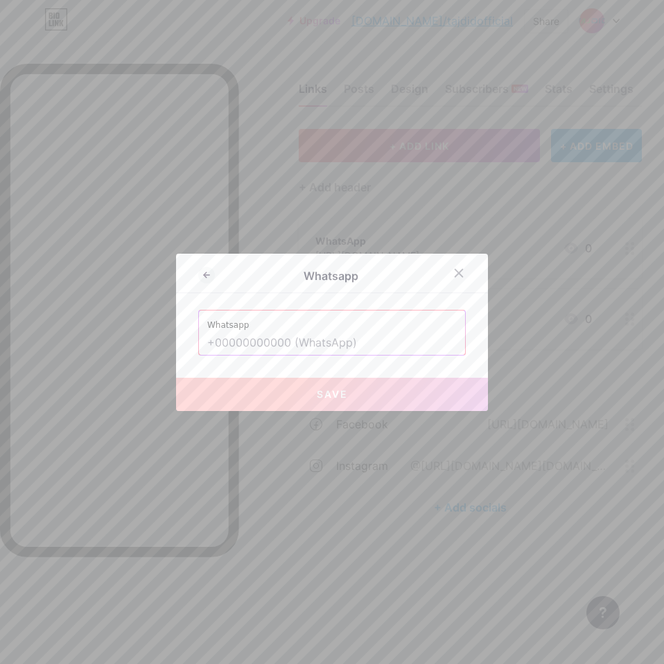
click at [233, 335] on input "text" at bounding box center [331, 343] width 249 height 24
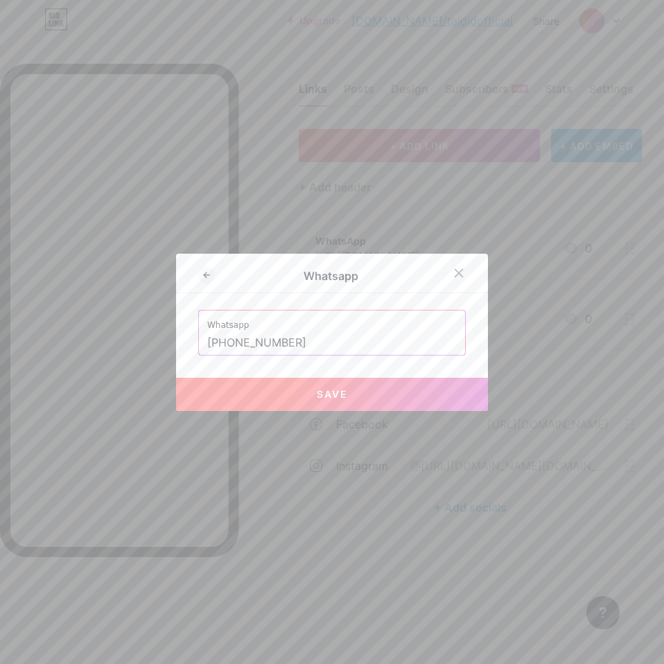
click at [303, 400] on button "Save" at bounding box center [332, 393] width 312 height 33
type input "[URL][DOMAIN_NAME][PHONE_NUMBER]"
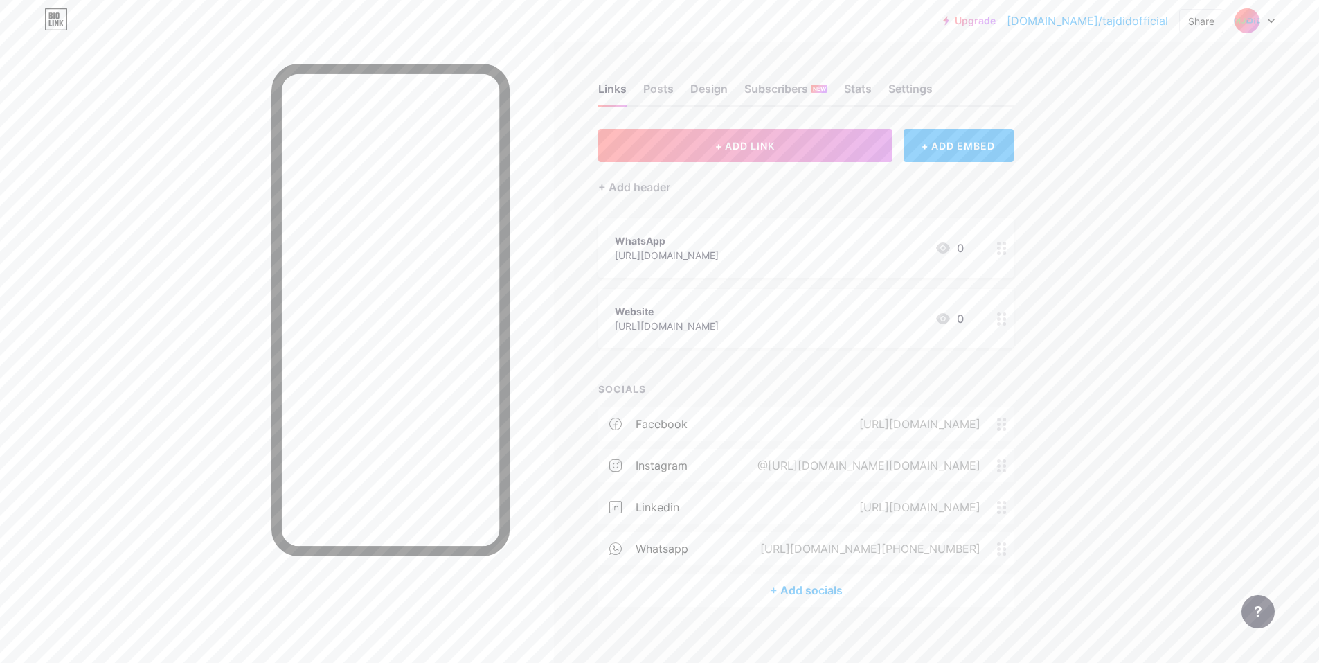
drag, startPoint x: 795, startPoint y: 536, endPoint x: 794, endPoint y: 402, distance: 134.4
click at [663, 402] on div "SOCIALS facebook [URL][DOMAIN_NAME] instagram @[URL][DOMAIN_NAME][DOMAIN_NAME] …" at bounding box center [806, 494] width 416 height 225
click at [663, 152] on div "+ ADD EMBED" at bounding box center [959, 145] width 110 height 33
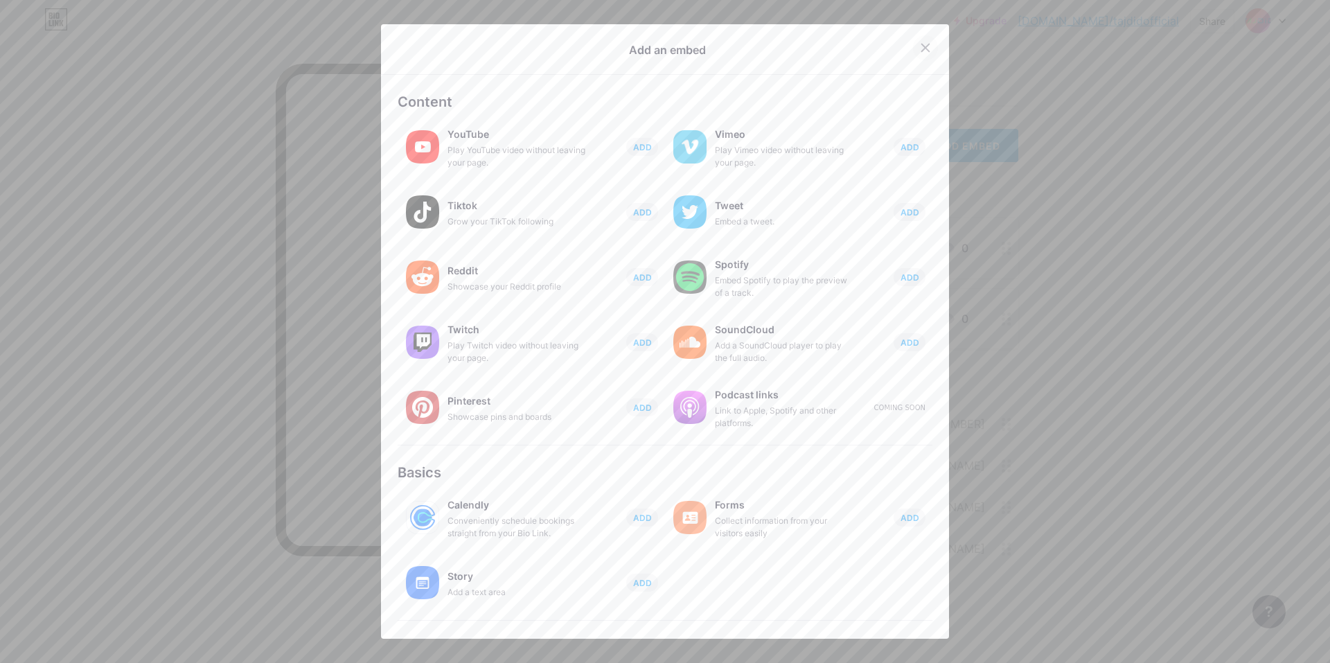
click at [663, 53] on div at bounding box center [925, 47] width 25 height 25
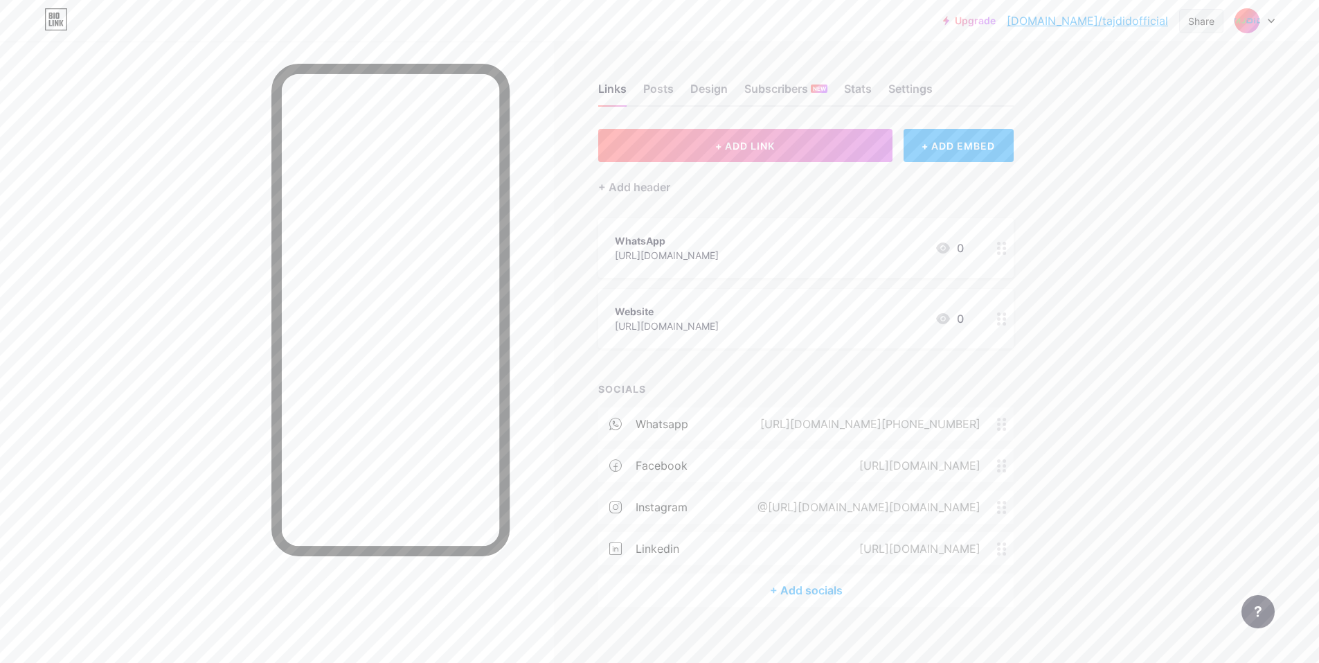
click at [663, 15] on div "Share" at bounding box center [1202, 21] width 26 height 15
click at [663, 249] on div "Upgrade [DOMAIN_NAME]/tajdid... [DOMAIN_NAME]/tajdidofficial Share Copy link [U…" at bounding box center [659, 338] width 1319 height 676
click at [663, 14] on div "Share" at bounding box center [1202, 21] width 44 height 24
click at [663, 57] on div "Copy link" at bounding box center [1120, 71] width 206 height 33
click at [663, 316] on div "Upgrade [DOMAIN_NAME]/tajdid... [DOMAIN_NAME]/tajdidofficial Share Copy link [U…" at bounding box center [659, 338] width 1319 height 676
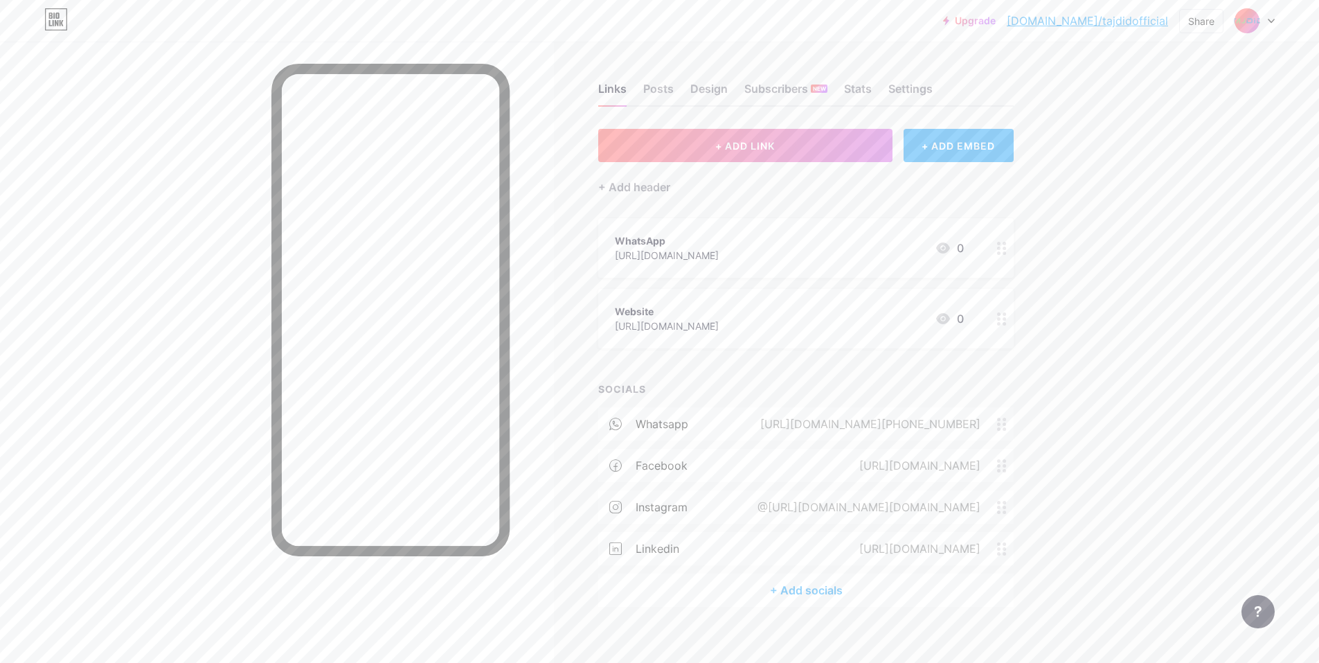
click at [663, 504] on div "@[URL][DOMAIN_NAME][DOMAIN_NAME]" at bounding box center [867, 507] width 262 height 17
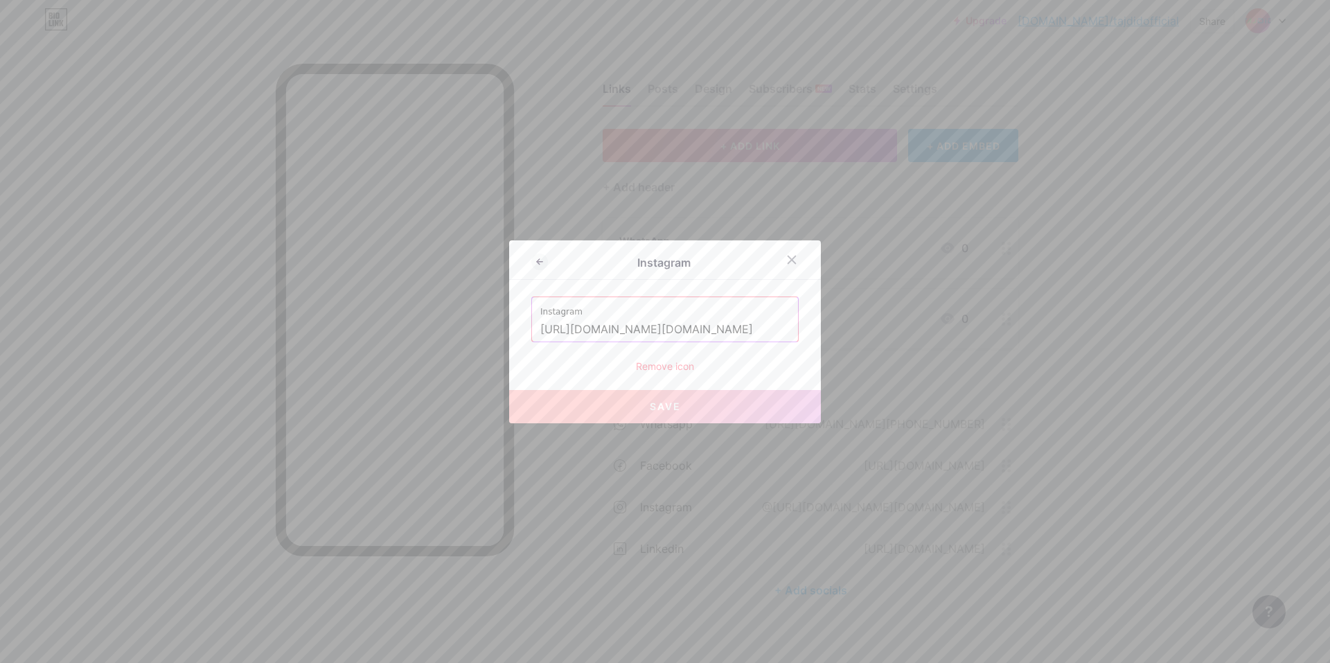
click at [663, 335] on input "[URL][DOMAIN_NAME][DOMAIN_NAME]" at bounding box center [664, 330] width 249 height 24
click at [663, 257] on icon at bounding box center [791, 259] width 11 height 11
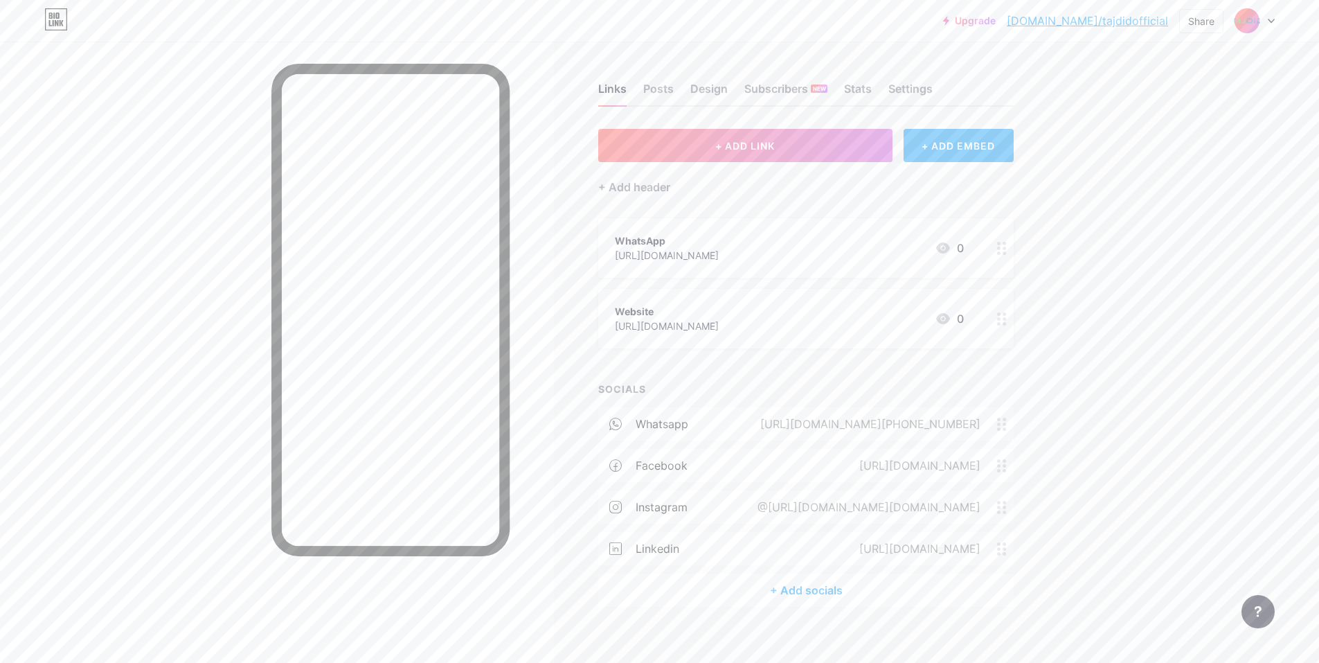
click at [663, 506] on div "@[URL][DOMAIN_NAME][DOMAIN_NAME]" at bounding box center [867, 507] width 262 height 17
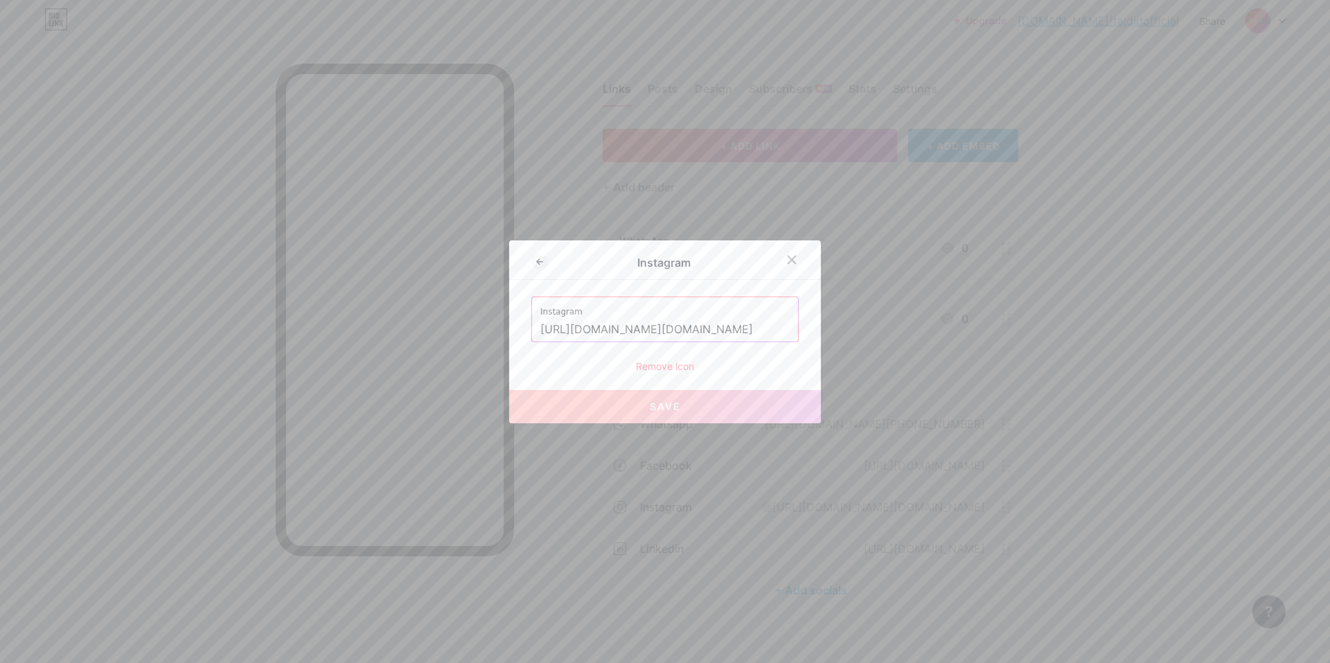
scroll to position [0, 31]
drag, startPoint x: 686, startPoint y: 332, endPoint x: 808, endPoint y: 321, distance: 121.8
click at [663, 321] on div "Instagram Instagram [URL][DOMAIN_NAME][DOMAIN_NAME] Remove icon Save" at bounding box center [665, 331] width 312 height 183
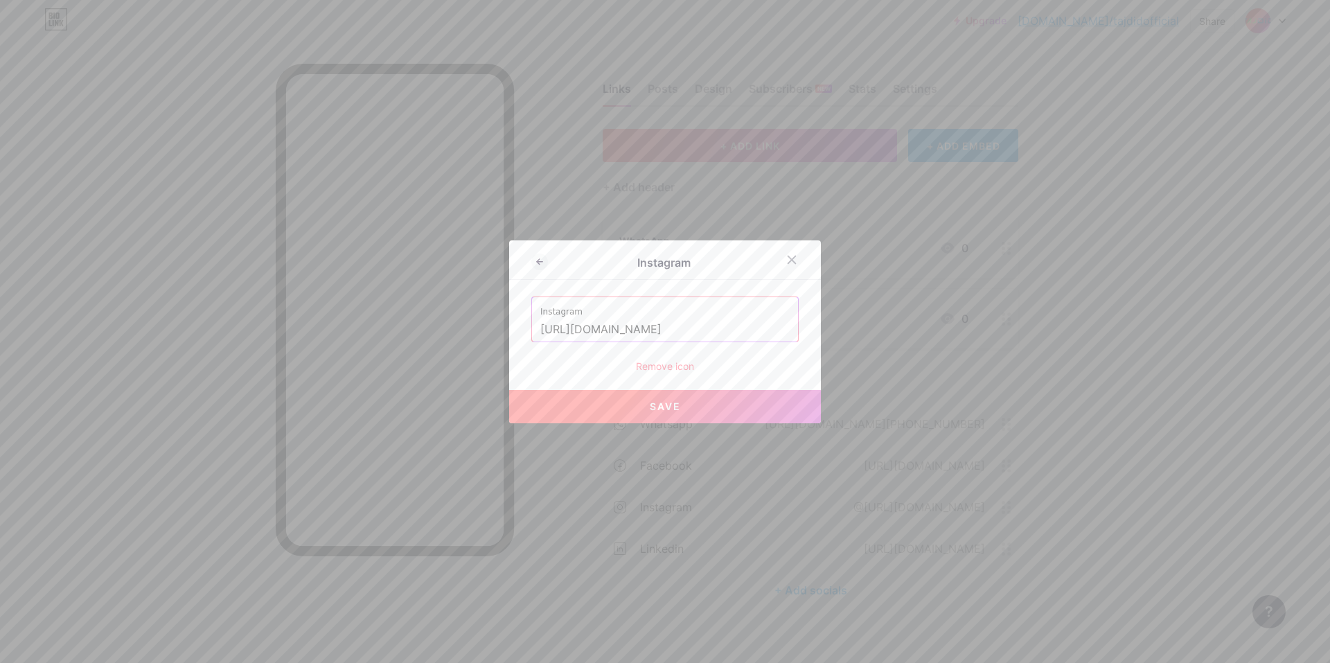
scroll to position [0, 0]
paste input "tajdidcorporation.official"
click at [663, 409] on button "Save" at bounding box center [665, 406] width 312 height 33
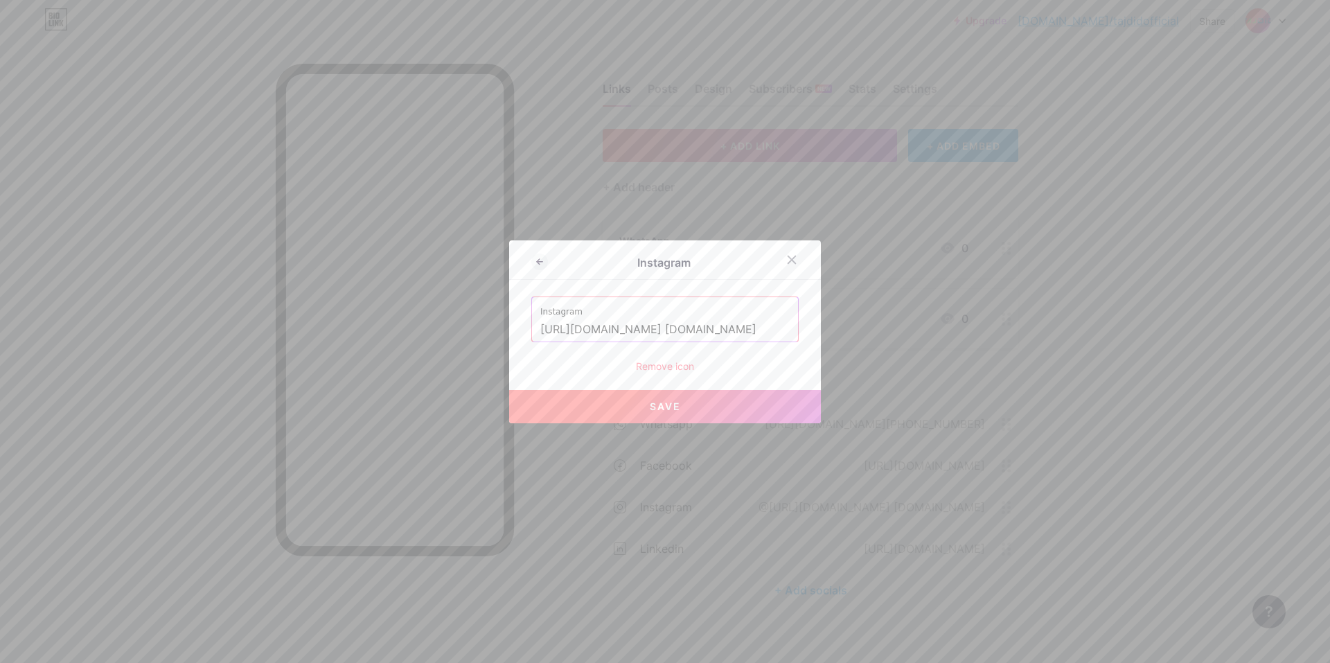
type input "[URL][DOMAIN_NAME][DOMAIN_NAME] [DOMAIN_NAME]"
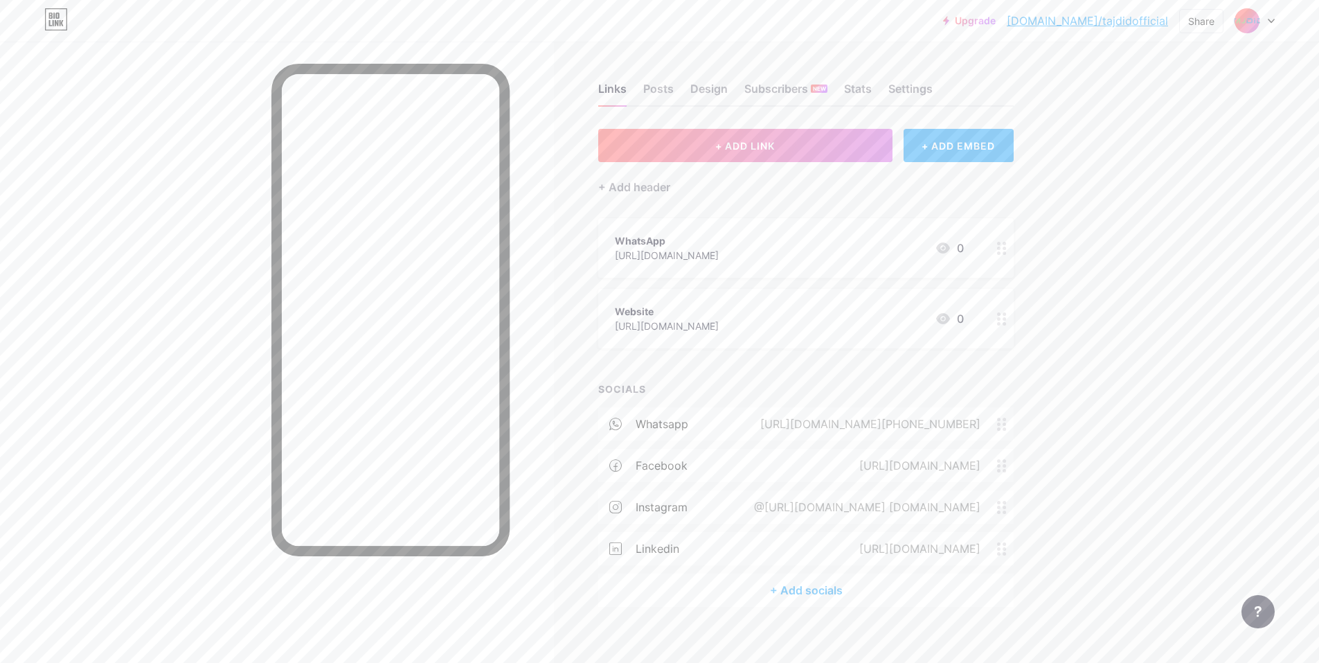
click at [663, 506] on div "@[URL][DOMAIN_NAME] [DOMAIN_NAME]" at bounding box center [864, 507] width 265 height 17
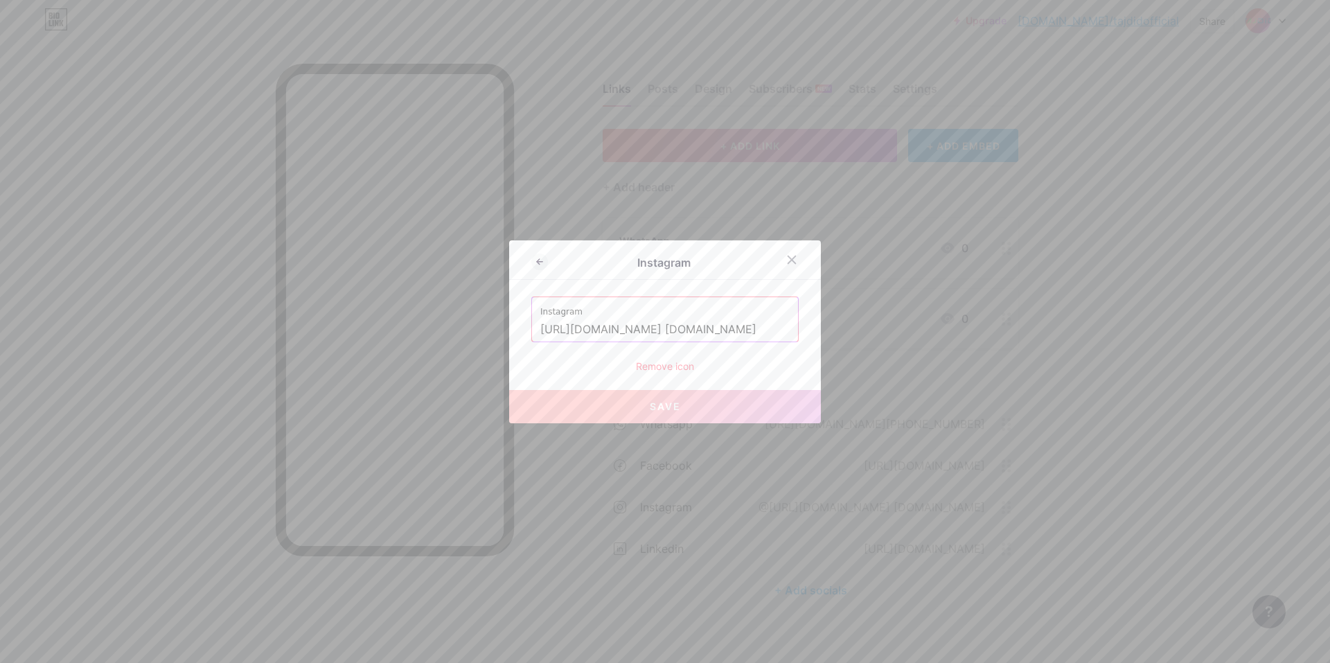
scroll to position [0, 30]
drag, startPoint x: 752, startPoint y: 334, endPoint x: 823, endPoint y: 338, distance: 70.8
click at [663, 338] on div "Instagram Instagram [URL][DOMAIN_NAME] [DOMAIN_NAME] Remove icon Save" at bounding box center [665, 331] width 1330 height 663
click at [663, 339] on input "[URL][DOMAIN_NAME] [DOMAIN_NAME]" at bounding box center [664, 330] width 249 height 24
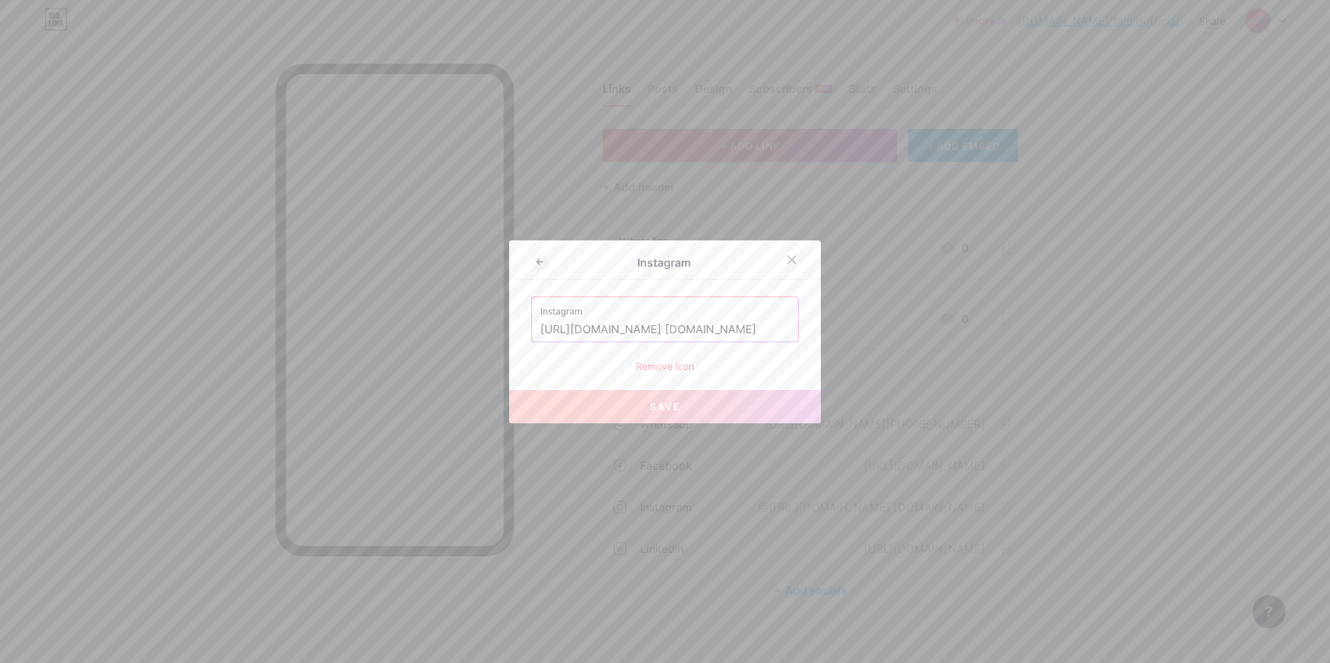
click at [663, 330] on input "[URL][DOMAIN_NAME] [DOMAIN_NAME]" at bounding box center [664, 330] width 249 height 24
drag, startPoint x: 758, startPoint y: 328, endPoint x: 878, endPoint y: 328, distance: 120.5
click at [663, 328] on div "Instagram Instagram [URL][DOMAIN_NAME] [DOMAIN_NAME] Remove icon Save" at bounding box center [665, 331] width 1330 height 663
click at [663, 326] on div "Instagram [URL][DOMAIN_NAME] [DOMAIN_NAME]" at bounding box center [665, 319] width 266 height 44
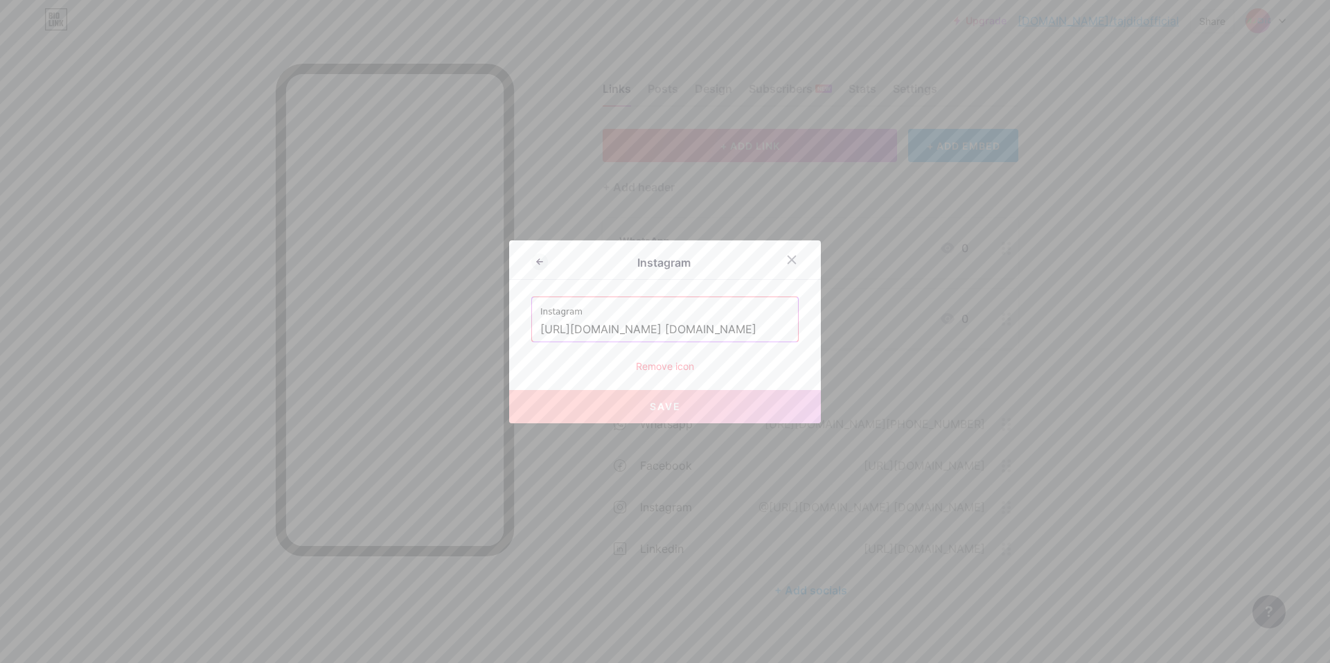
scroll to position [0, 0]
click at [663, 326] on input "[URL][DOMAIN_NAME] [DOMAIN_NAME]" at bounding box center [664, 330] width 249 height 24
click at [663, 398] on button "Save" at bounding box center [665, 406] width 312 height 33
type input "[URL][DOMAIN_NAME][DOMAIN_NAME] [DOMAIN_NAME]/"
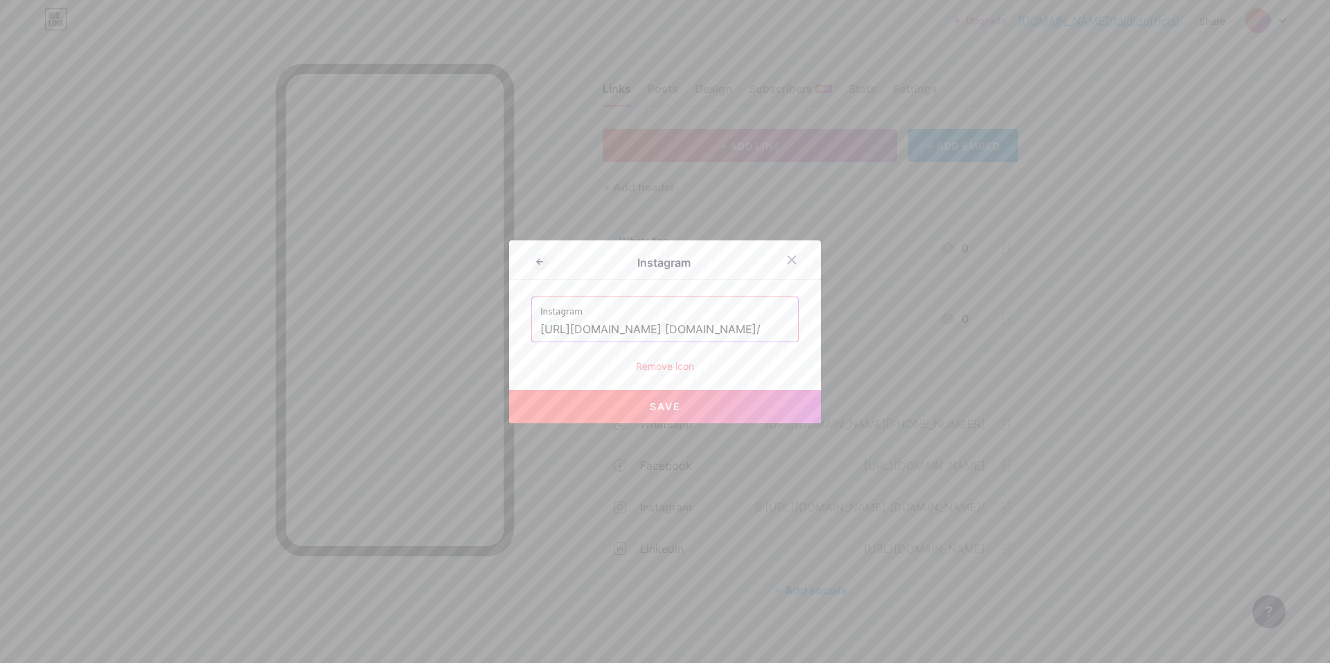
scroll to position [0, 0]
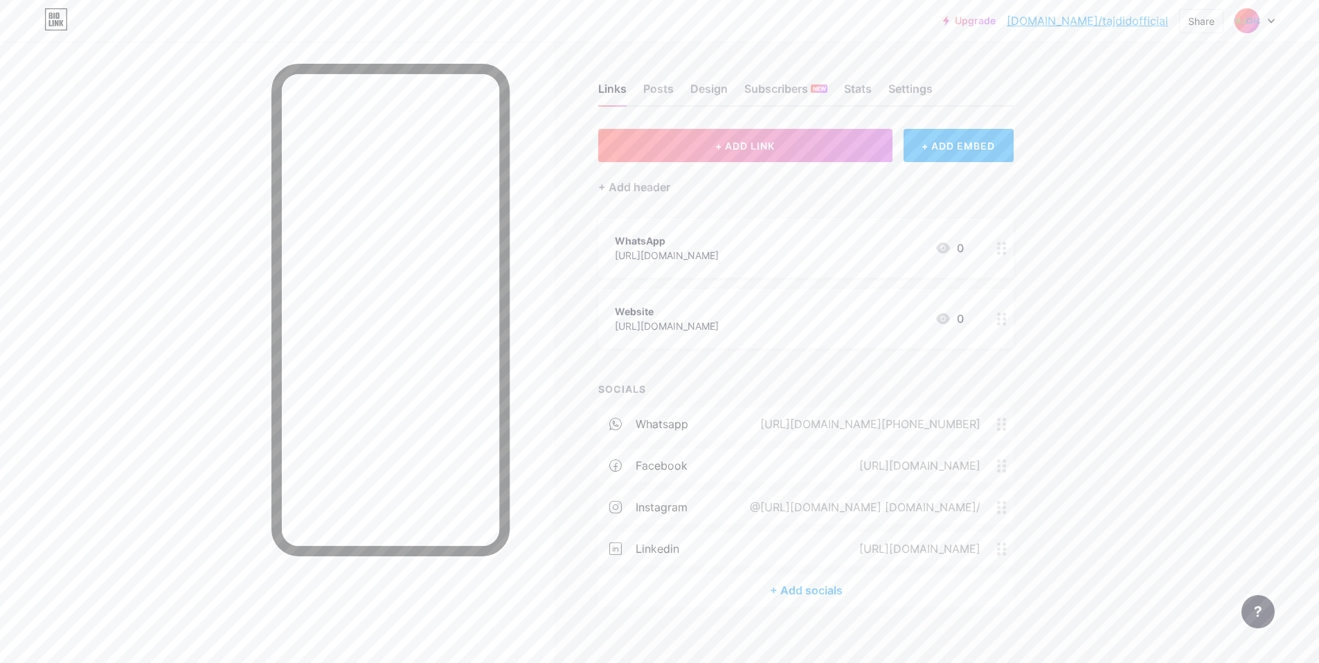
click at [663, 501] on div "@[URL][DOMAIN_NAME] [DOMAIN_NAME]/" at bounding box center [862, 507] width 269 height 17
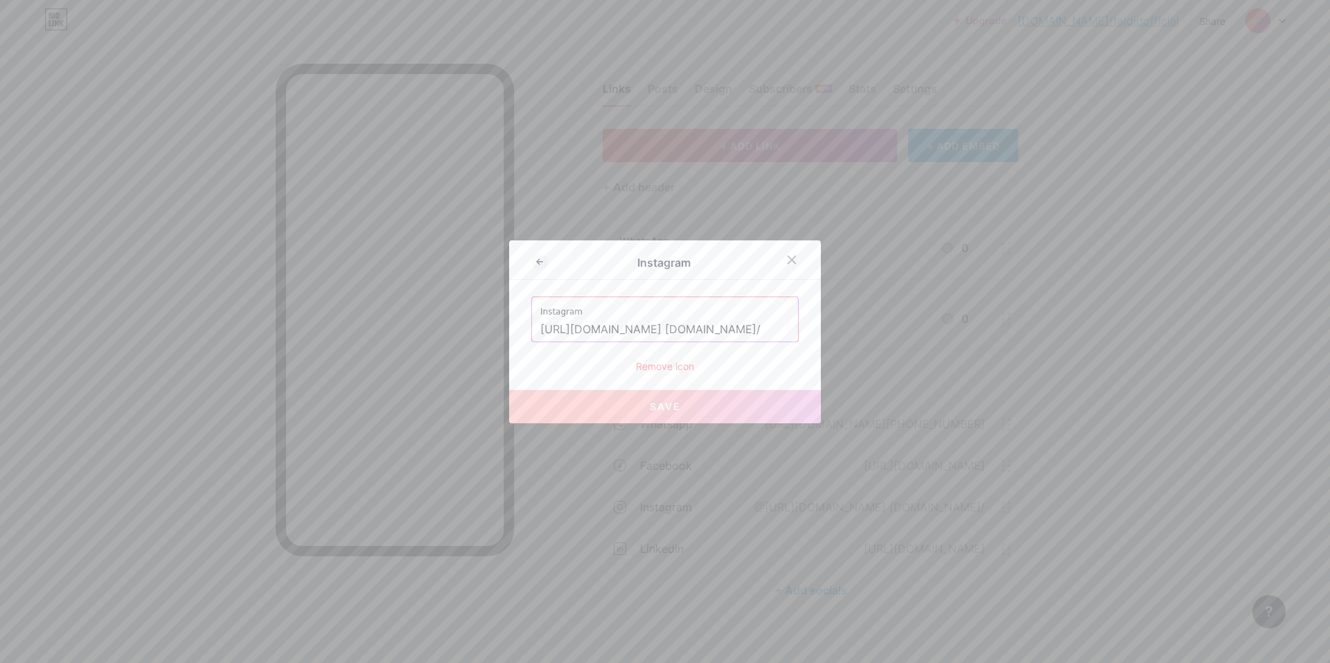
click at [663, 370] on div "Remove icon" at bounding box center [664, 366] width 267 height 15
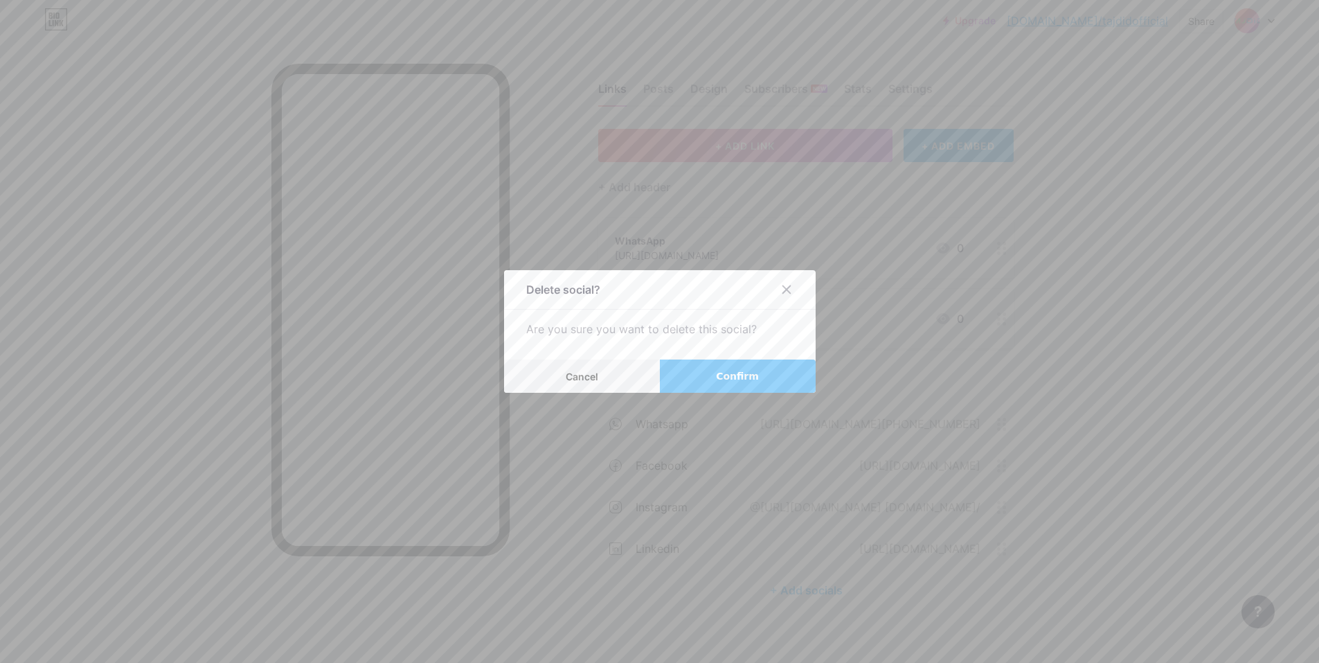
click at [663, 371] on button "Confirm" at bounding box center [738, 375] width 156 height 33
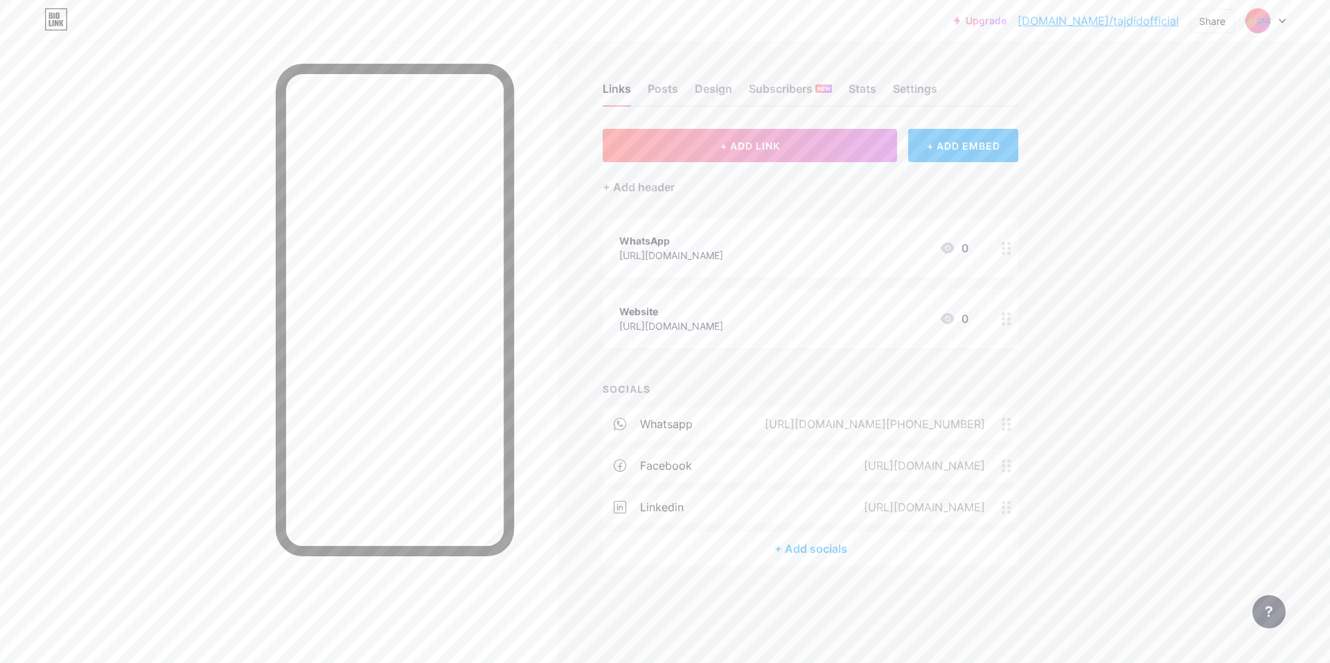
click at [663, 543] on div "+ Add socials" at bounding box center [811, 548] width 416 height 33
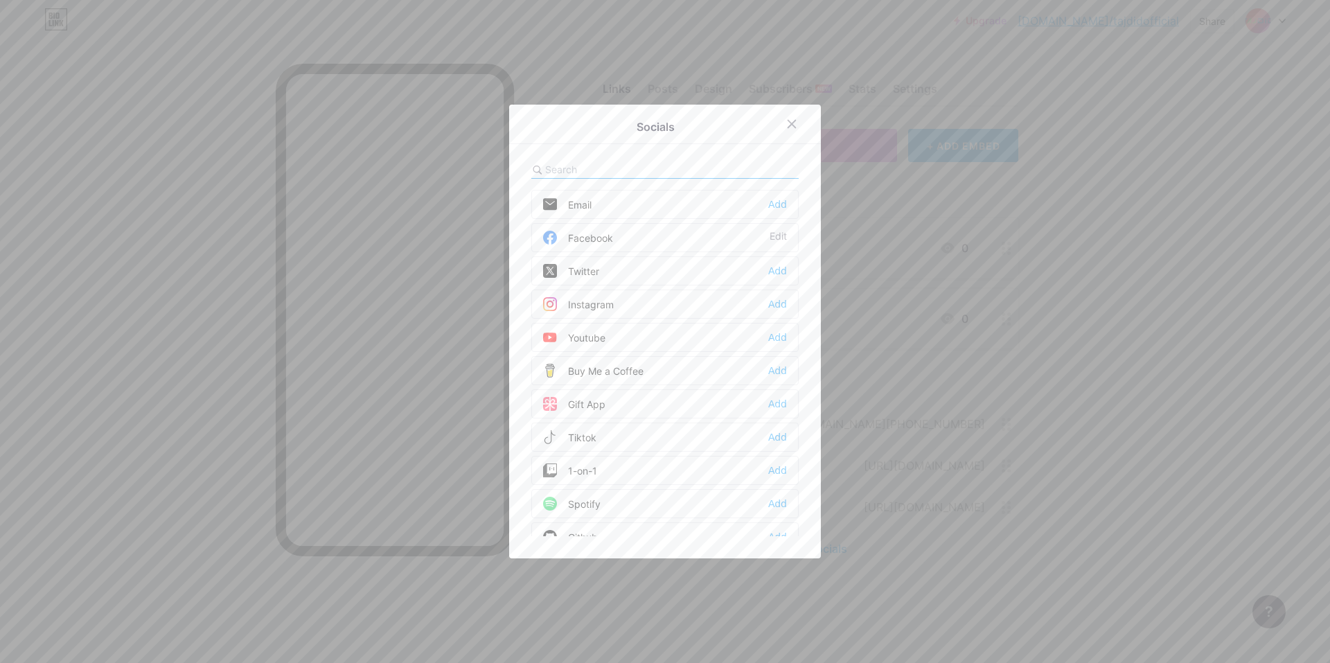
click at [663, 296] on div "Instagram Add" at bounding box center [664, 304] width 267 height 29
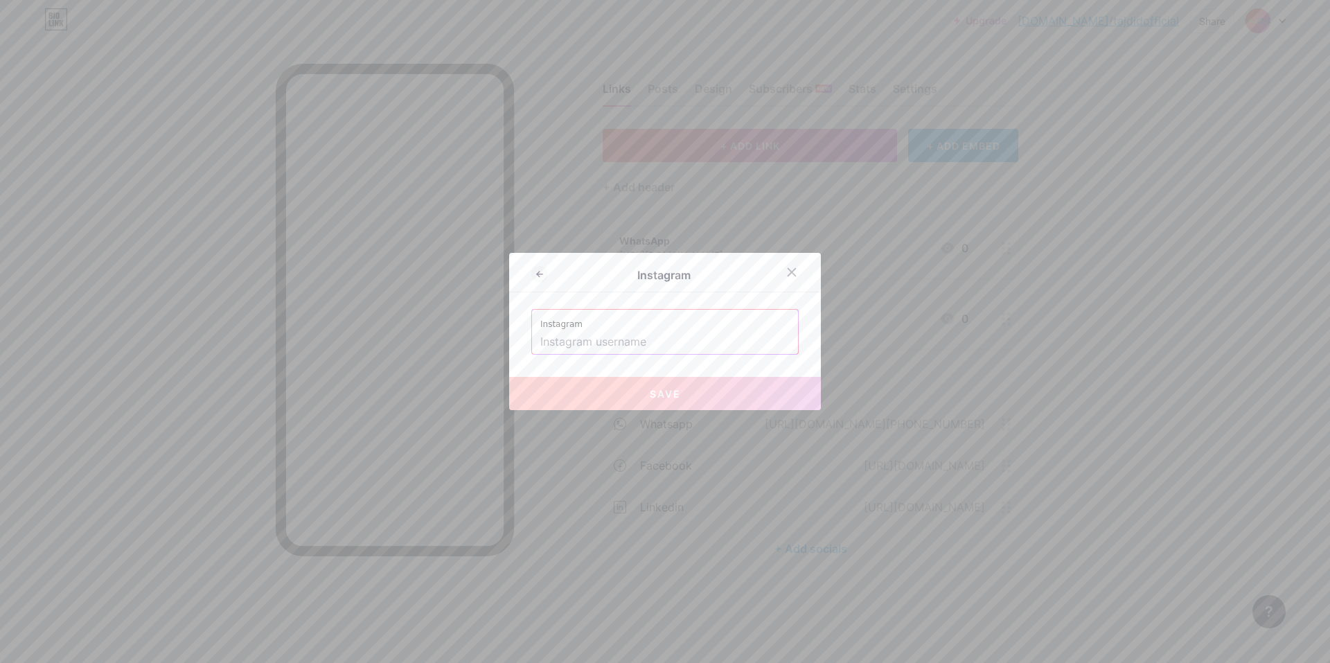
click at [663, 335] on input "text" at bounding box center [664, 342] width 249 height 24
paste input "[URL][DOMAIN_NAME][DOMAIN_NAME]"
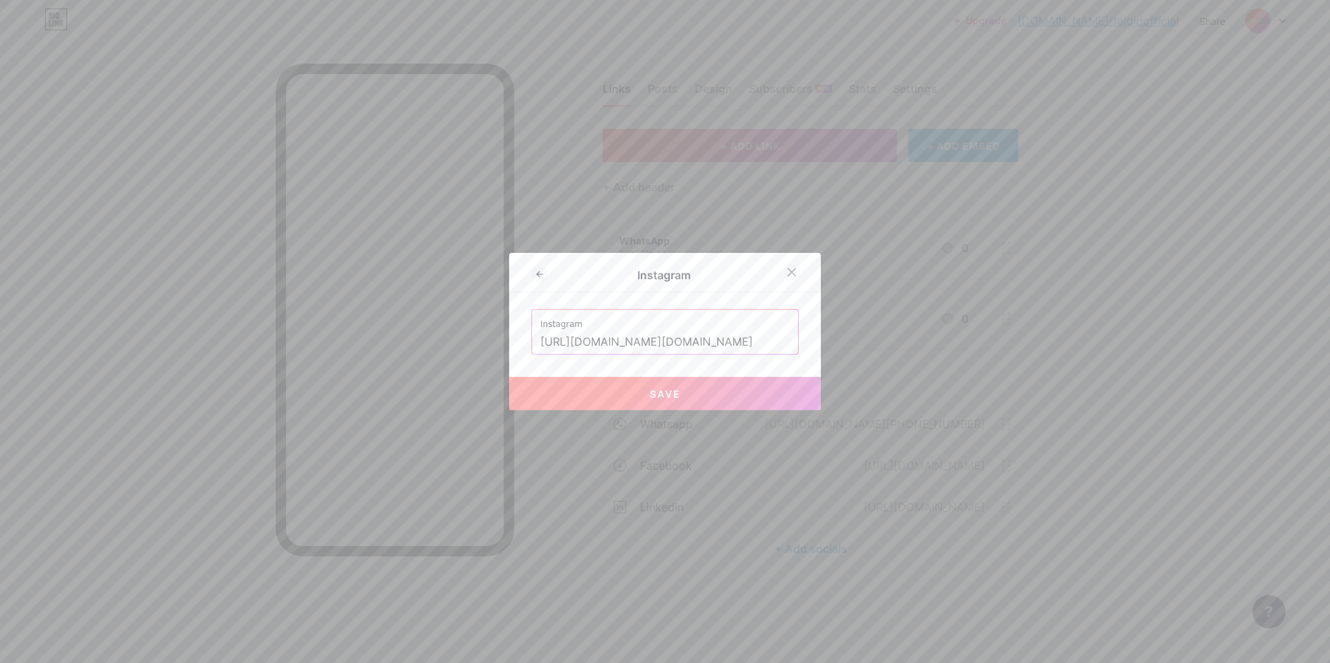
scroll to position [0, 31]
click at [650, 395] on span "Save" at bounding box center [665, 394] width 31 height 12
type input "[URL][DOMAIN_NAME][DOMAIN_NAME][DOMAIN_NAME]"
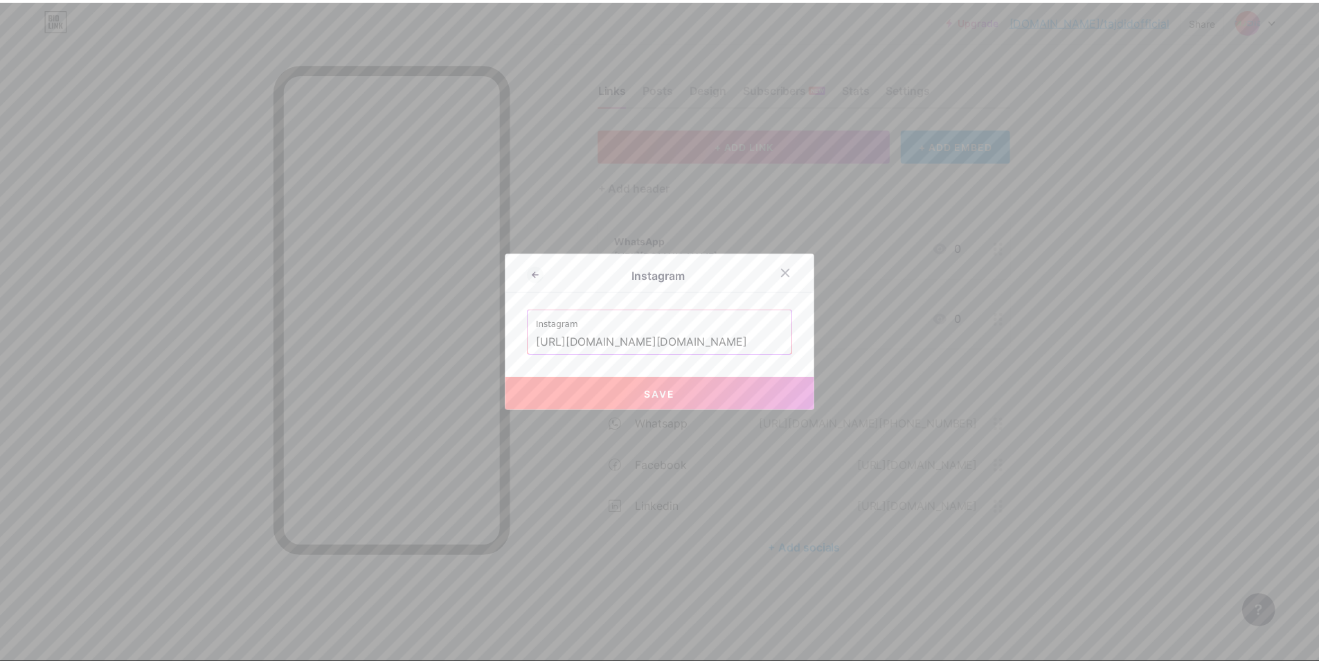
scroll to position [0, 0]
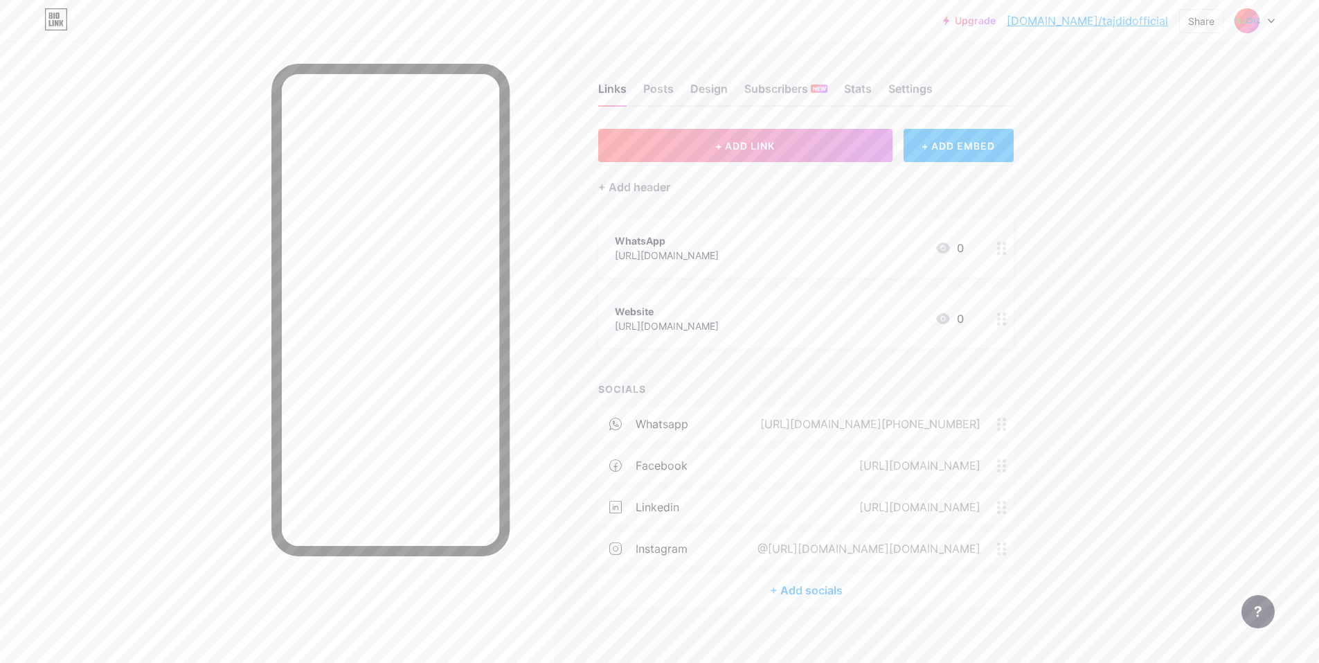
drag, startPoint x: 776, startPoint y: 547, endPoint x: 791, endPoint y: 497, distance: 52.6
click at [663, 497] on div "whatsapp [URL][DOMAIN_NAME][PHONE_NUMBER] facebook [URL][DOMAIN_NAME] linkedin …" at bounding box center [806, 490] width 416 height 166
click at [663, 562] on div "instagram @[URL][DOMAIN_NAME][DOMAIN_NAME]" at bounding box center [806, 548] width 416 height 33
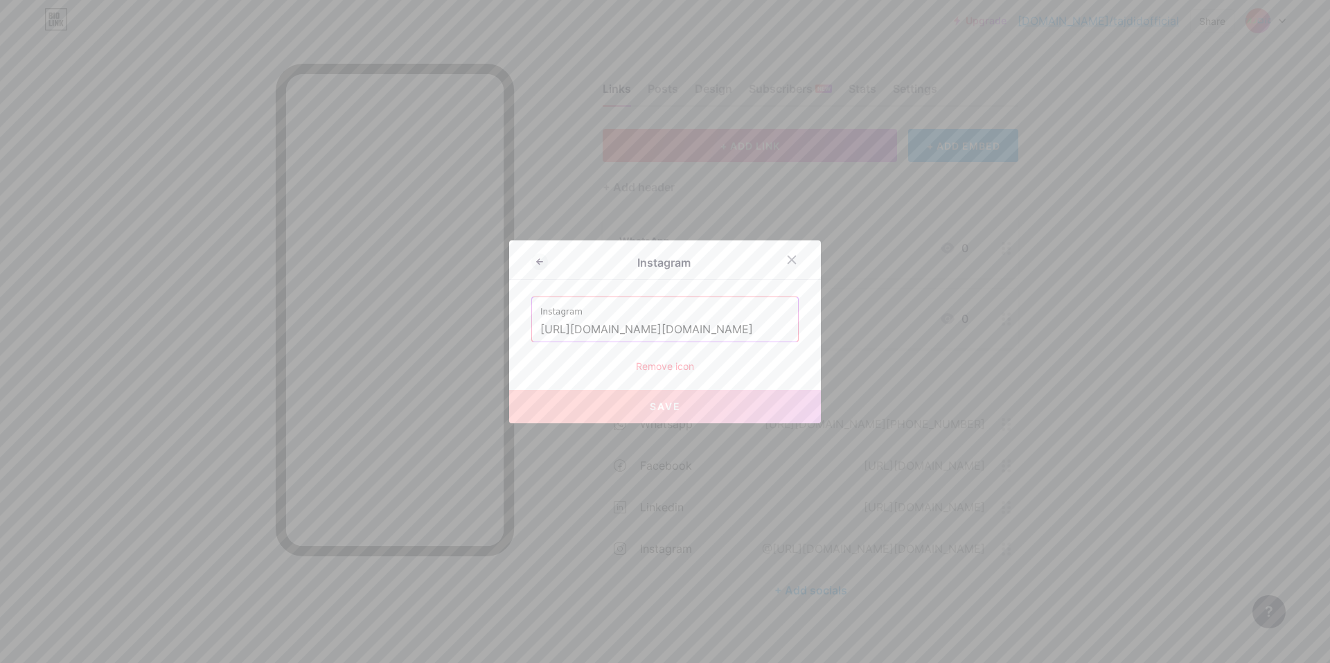
drag, startPoint x: 1036, startPoint y: 528, endPoint x: 1043, endPoint y: 520, distance: 10.3
click at [663, 528] on div at bounding box center [665, 331] width 1330 height 663
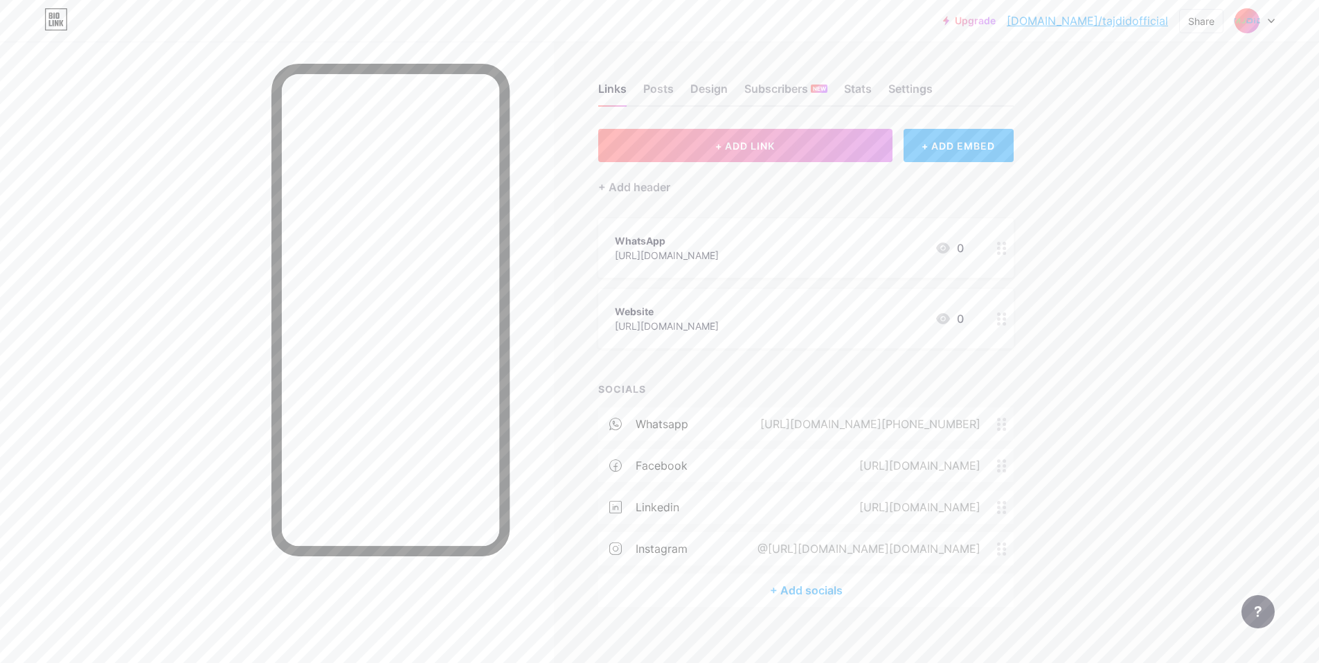
drag, startPoint x: 998, startPoint y: 557, endPoint x: 1000, endPoint y: 498, distance: 58.9
click at [663, 498] on div "whatsapp [URL][DOMAIN_NAME][PHONE_NUMBER] facebook [URL][DOMAIN_NAME] linkedin …" at bounding box center [806, 490] width 416 height 166
click at [663, 510] on div "@[URL][DOMAIN_NAME][DOMAIN_NAME][DOMAIN_NAME]" at bounding box center [843, 507] width 310 height 17
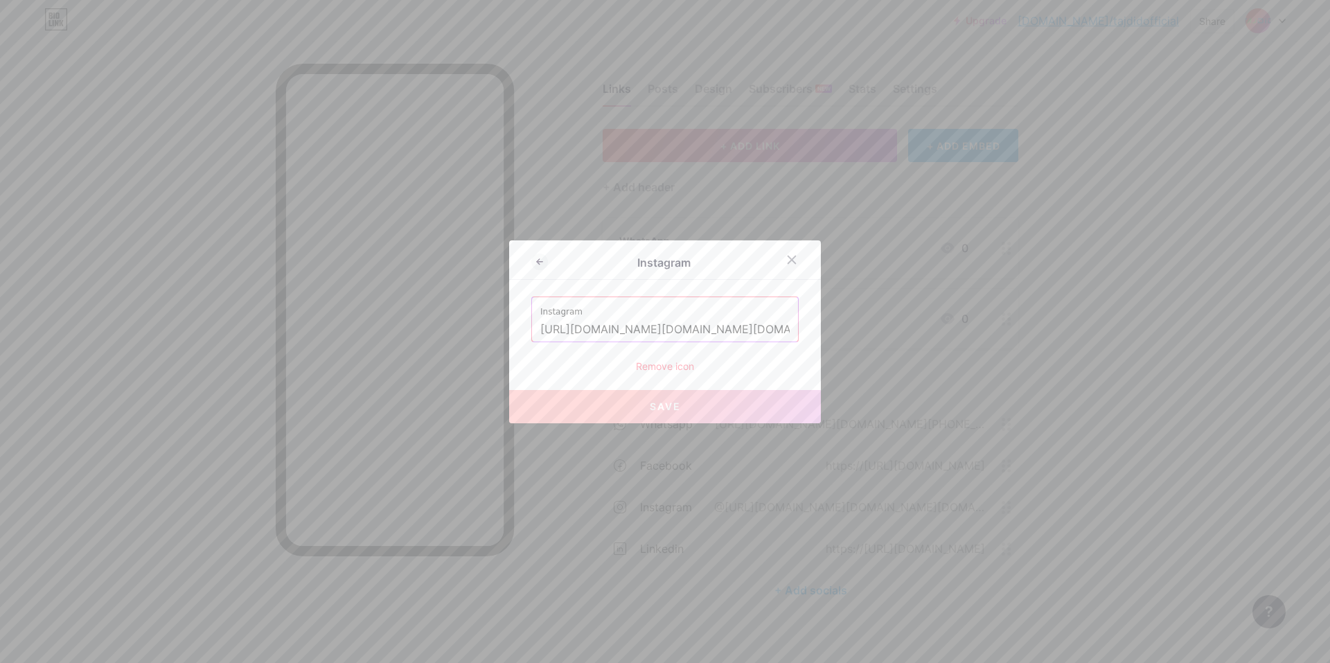
type input "[URL][DOMAIN_NAME][DOMAIN_NAME]"
drag, startPoint x: 599, startPoint y: 338, endPoint x: 495, endPoint y: 327, distance: 105.2
click at [495, 327] on div "Instagram Instagram [URL][DOMAIN_NAME][DOMAIN_NAME] Remove icon Save" at bounding box center [665, 331] width 1330 height 663
click at [569, 327] on input "[URL][DOMAIN_NAME][DOMAIN_NAME]" at bounding box center [664, 330] width 249 height 24
click at [663, 263] on icon at bounding box center [791, 259] width 11 height 11
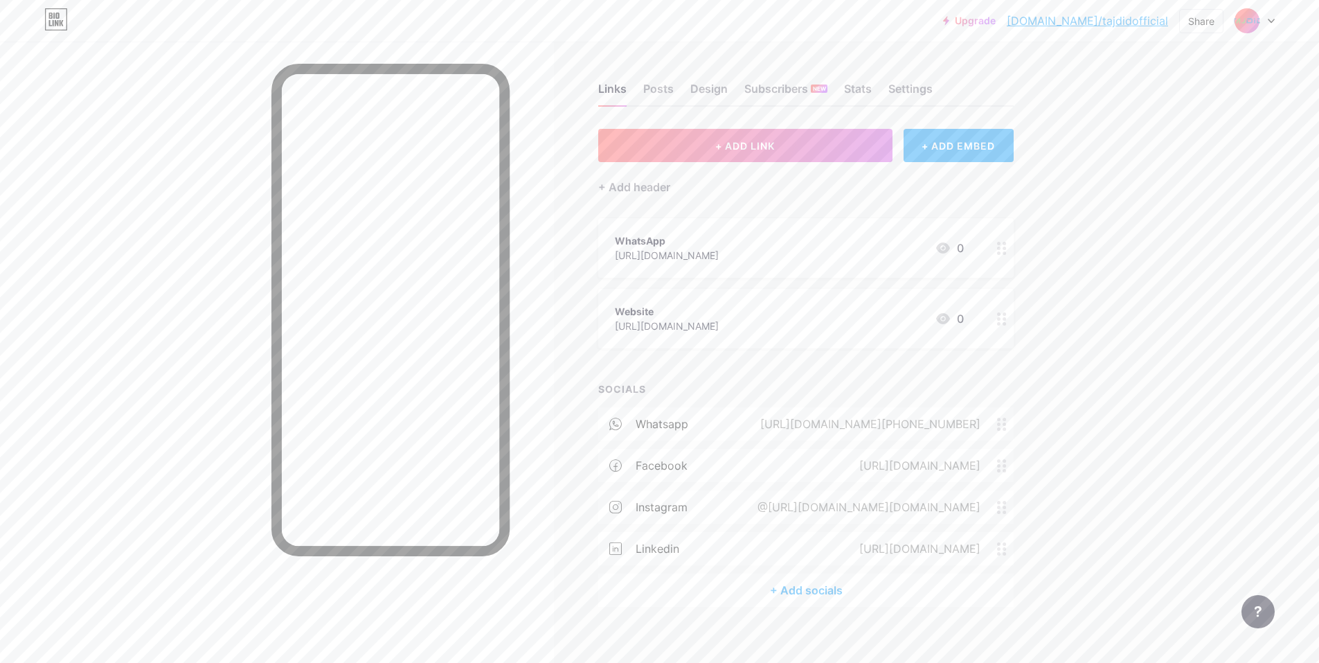
click at [663, 505] on div "@[URL][DOMAIN_NAME][DOMAIN_NAME]" at bounding box center [867, 507] width 262 height 17
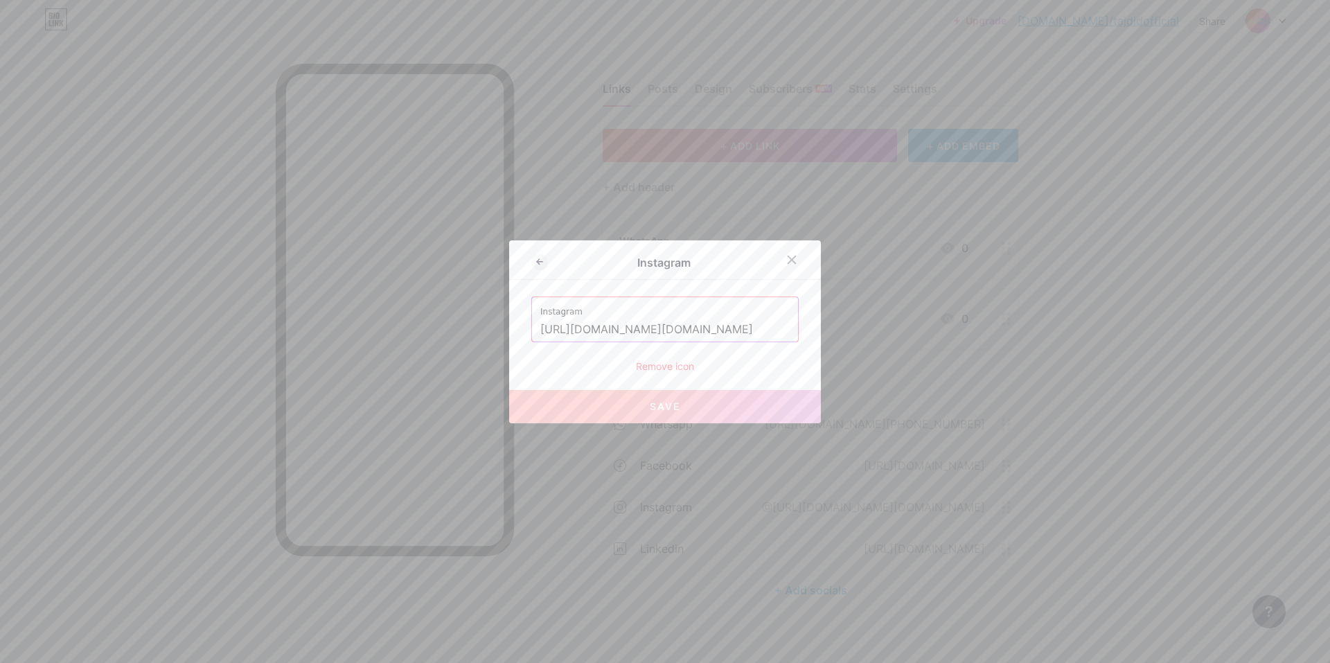
click at [663, 328] on input "[URL][DOMAIN_NAME][DOMAIN_NAME]" at bounding box center [664, 330] width 249 height 24
drag, startPoint x: 683, startPoint y: 330, endPoint x: 441, endPoint y: 306, distance: 243.6
click at [441, 306] on div "Instagram Instagram [URL][DOMAIN_NAME][DOMAIN_NAME] Remove icon Save" at bounding box center [665, 331] width 1330 height 663
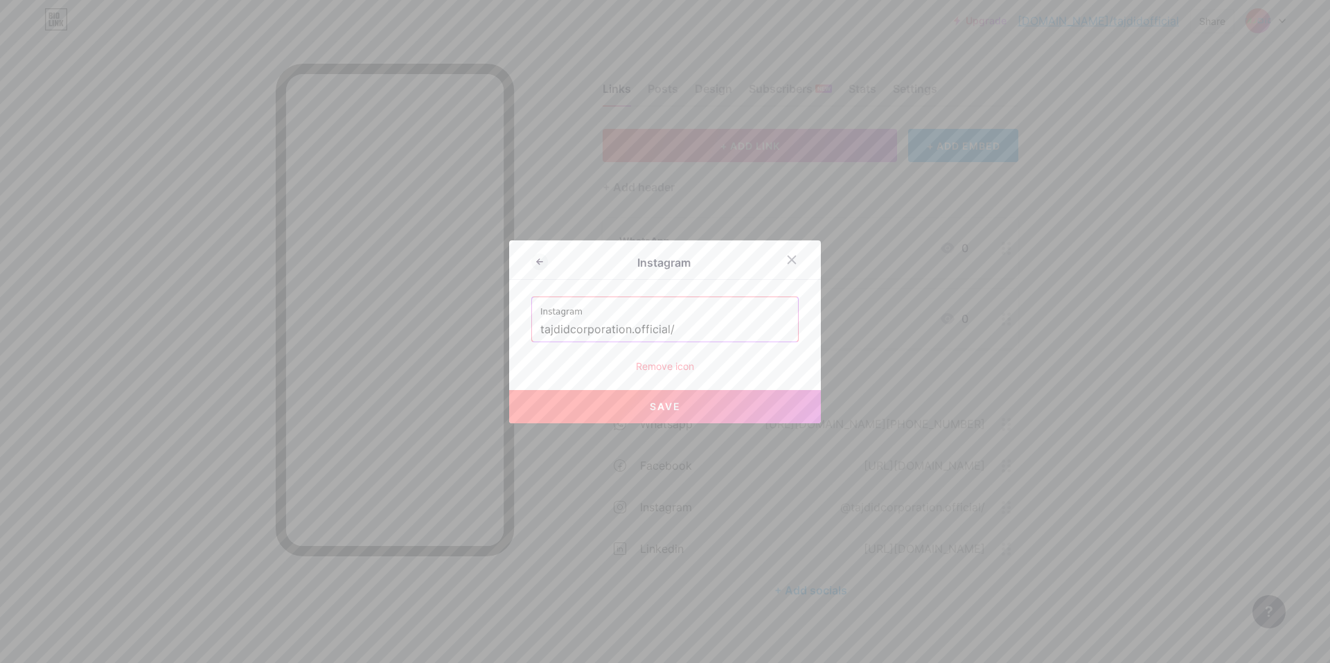
click at [663, 321] on input "tajdidcorporation.official/" at bounding box center [664, 330] width 249 height 24
click at [615, 404] on button "Save" at bounding box center [665, 406] width 312 height 33
type input "[URL][DOMAIN_NAME][DOMAIN_NAME]"
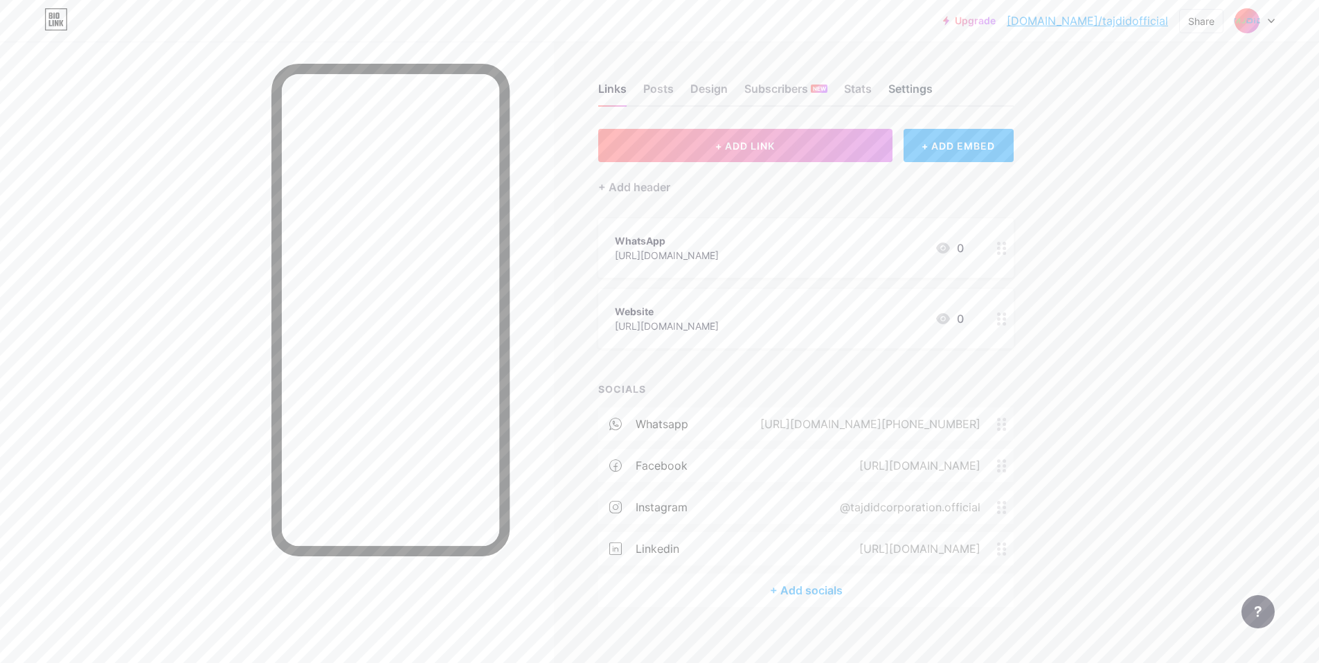
click at [663, 88] on div "Settings" at bounding box center [911, 92] width 44 height 25
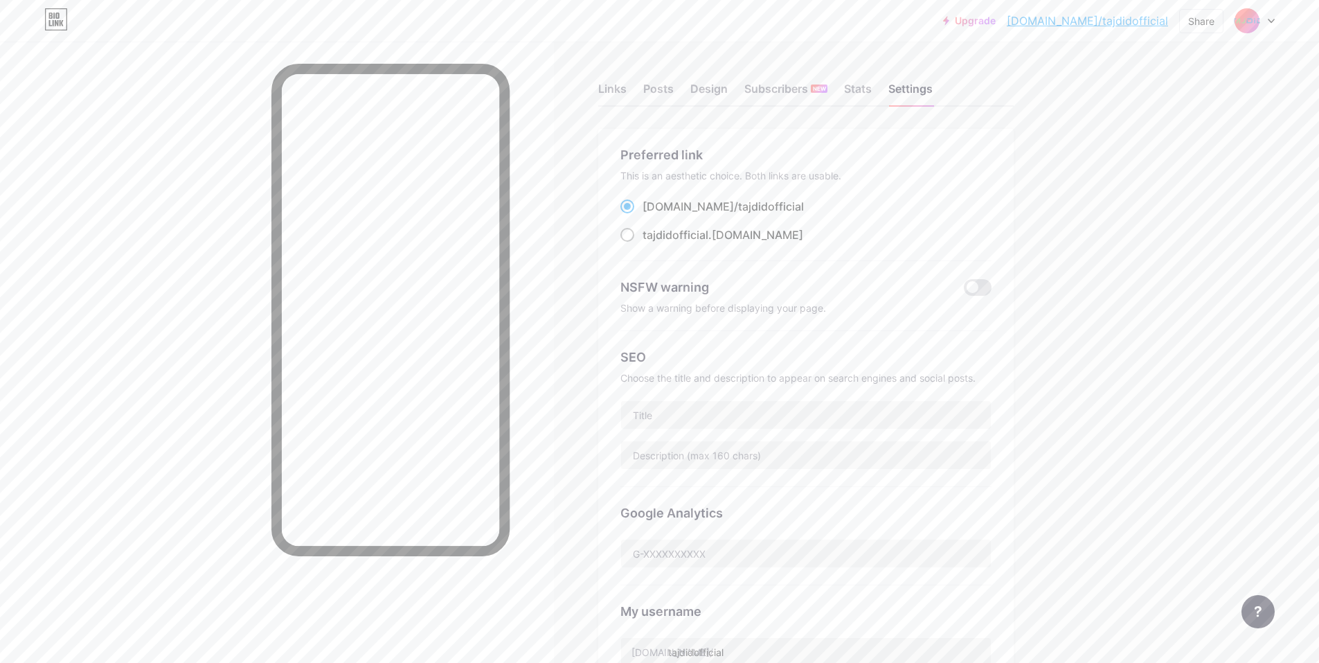
click at [663, 238] on div "tajdidofficial .[DOMAIN_NAME]" at bounding box center [723, 234] width 161 height 17
click at [652, 243] on input "tajdidofficial .[DOMAIN_NAME]" at bounding box center [647, 247] width 9 height 9
radio input "true"
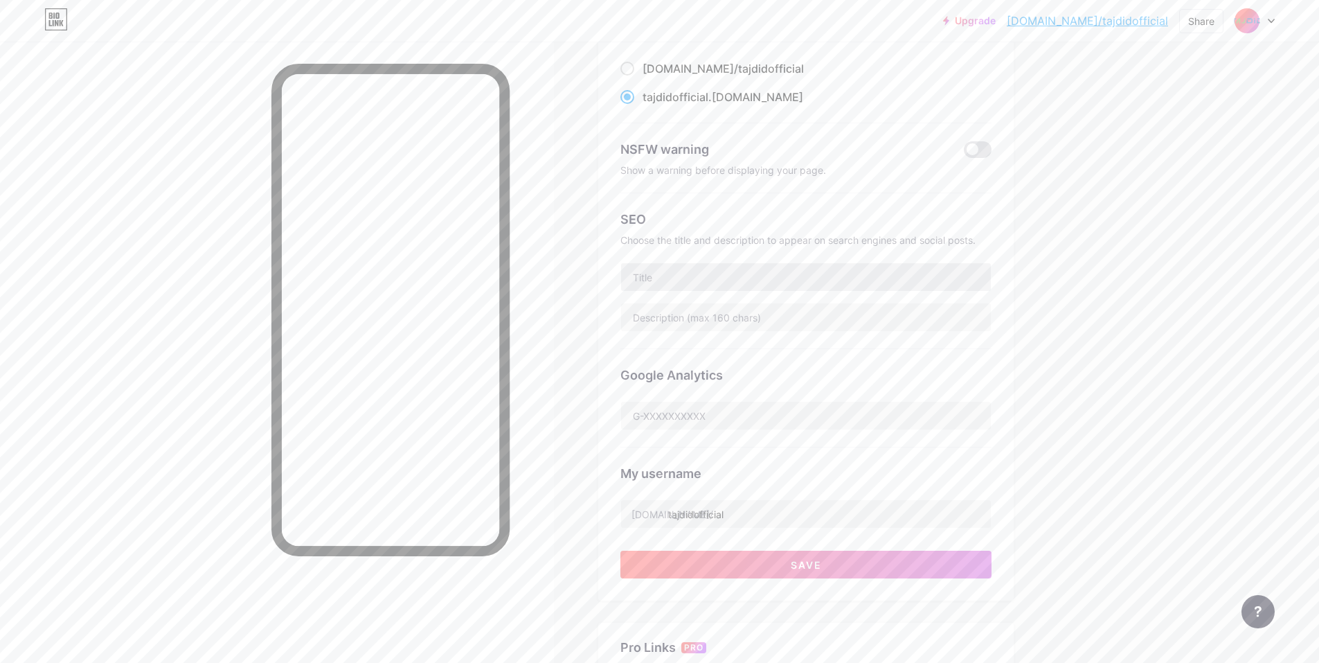
scroll to position [161, 0]
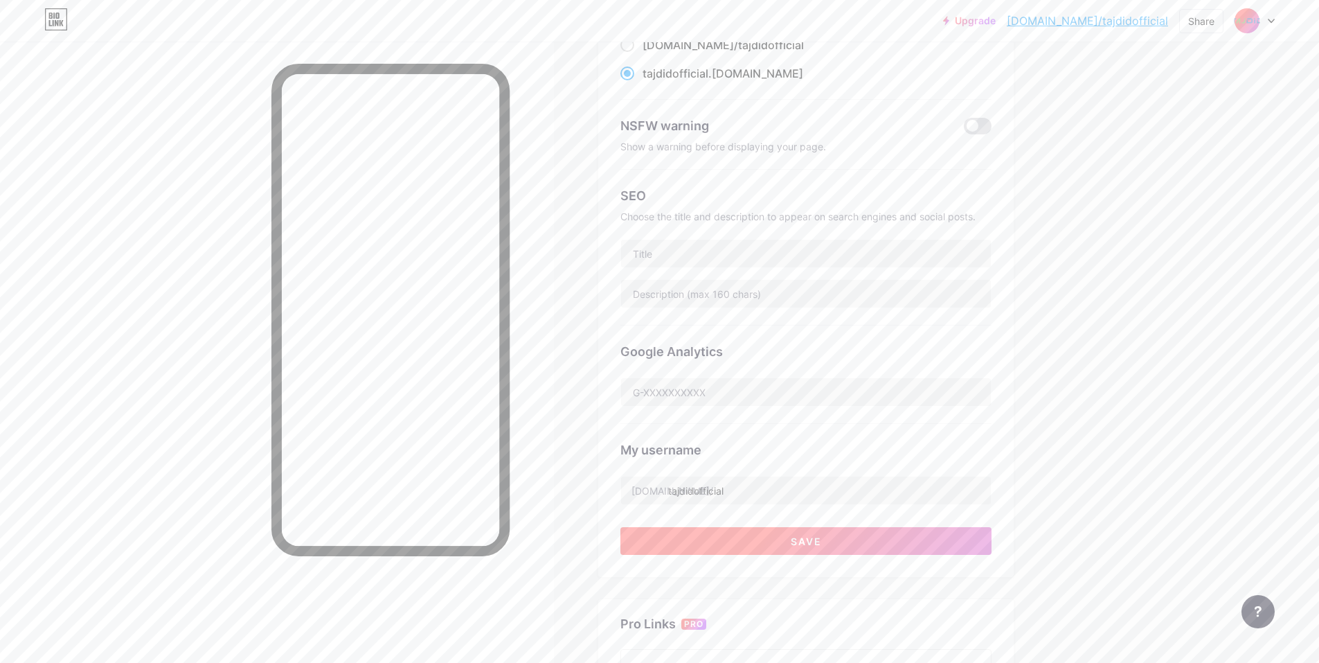
click at [663, 533] on button "Save" at bounding box center [806, 541] width 371 height 28
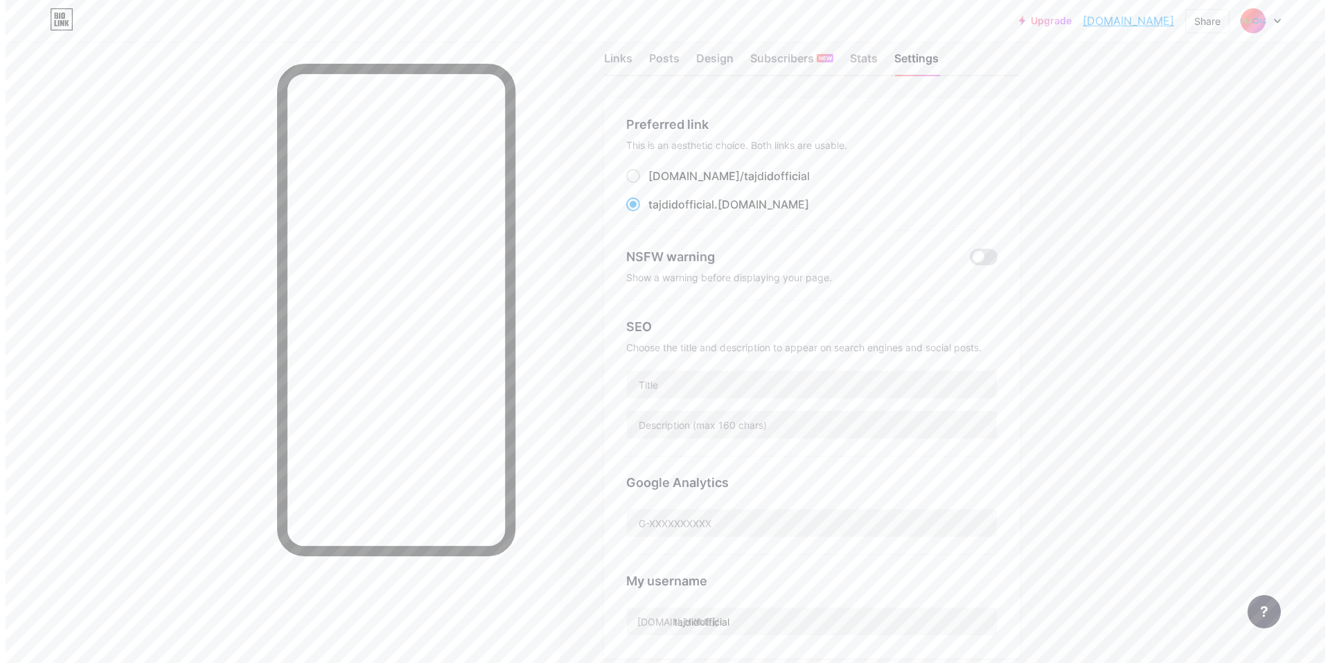
scroll to position [0, 0]
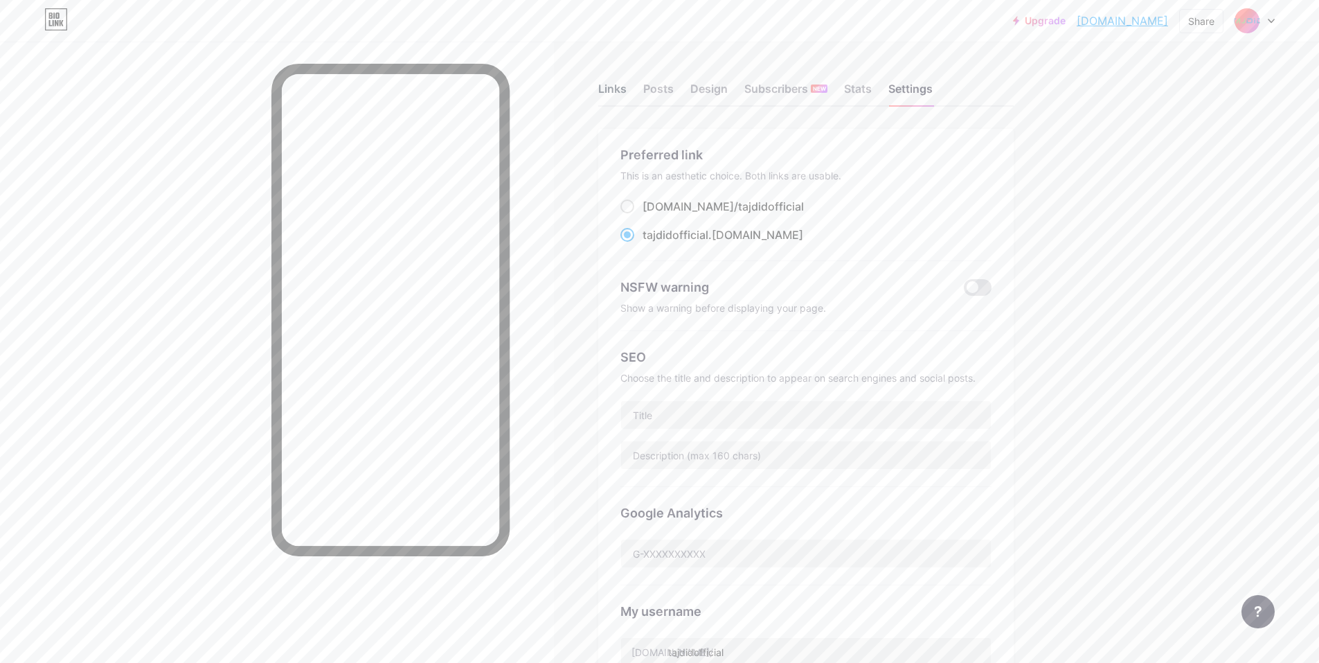
click at [627, 96] on div "Links" at bounding box center [612, 92] width 28 height 25
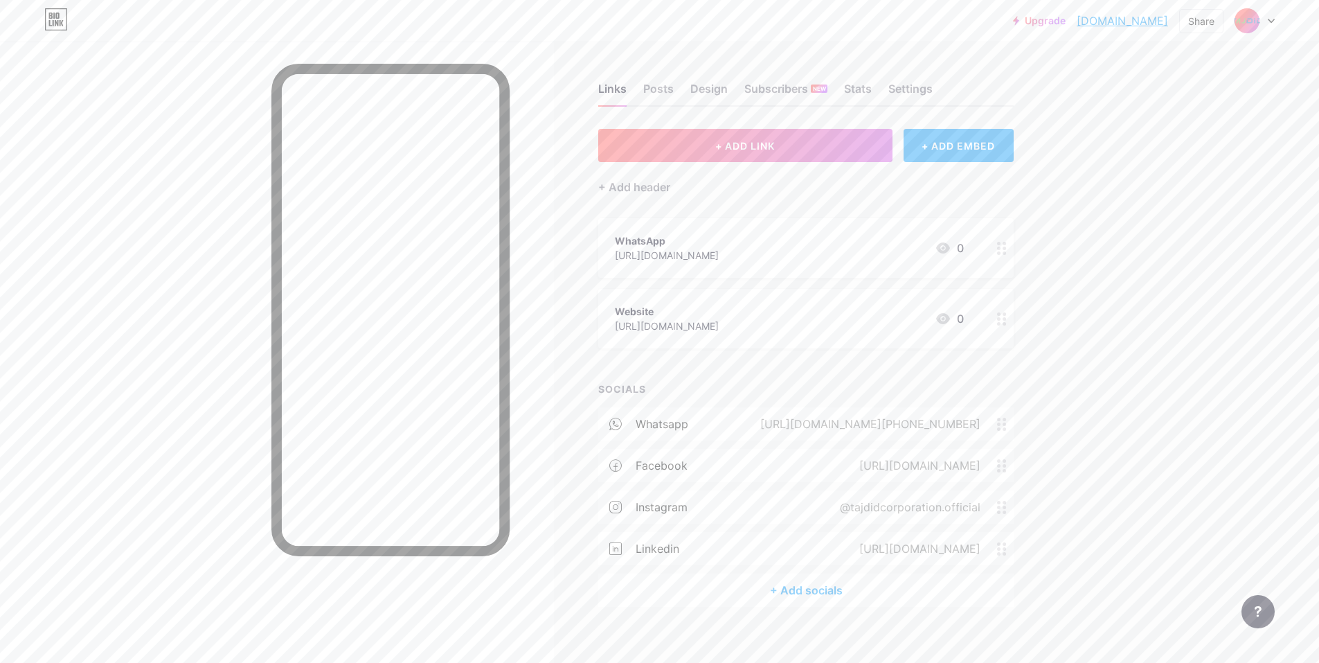
click at [663, 582] on div "+ Add socials" at bounding box center [806, 589] width 416 height 33
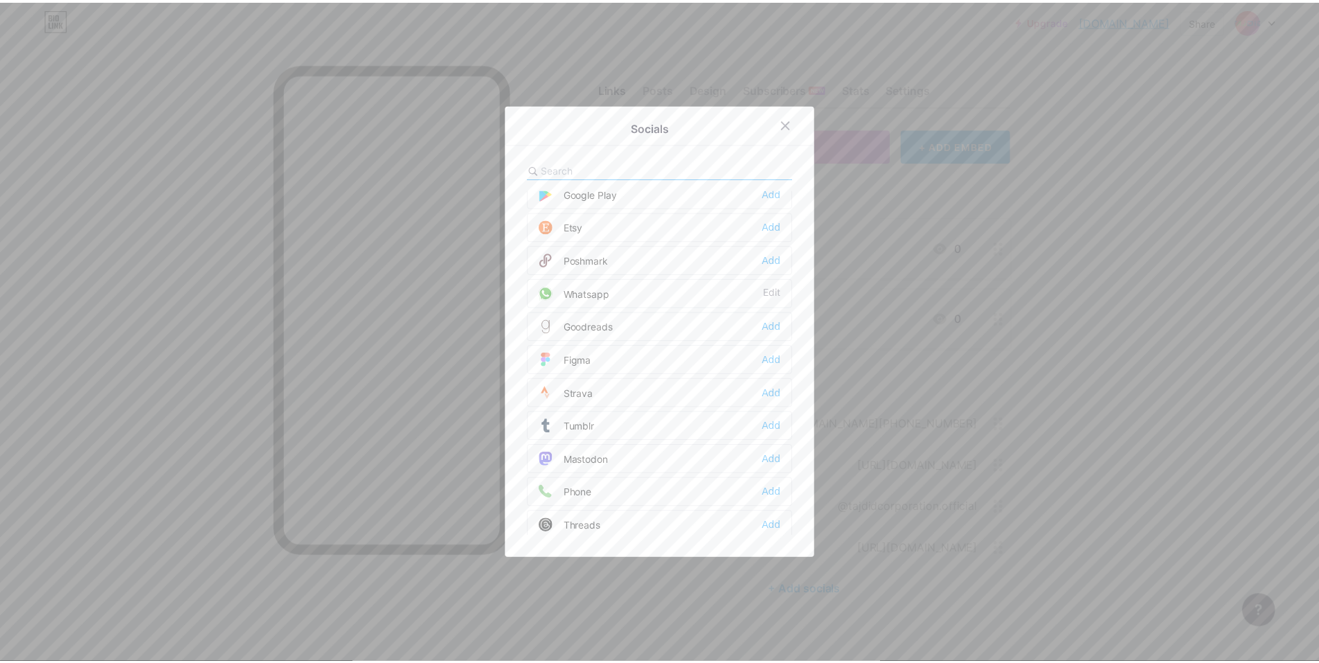
scroll to position [1131, 0]
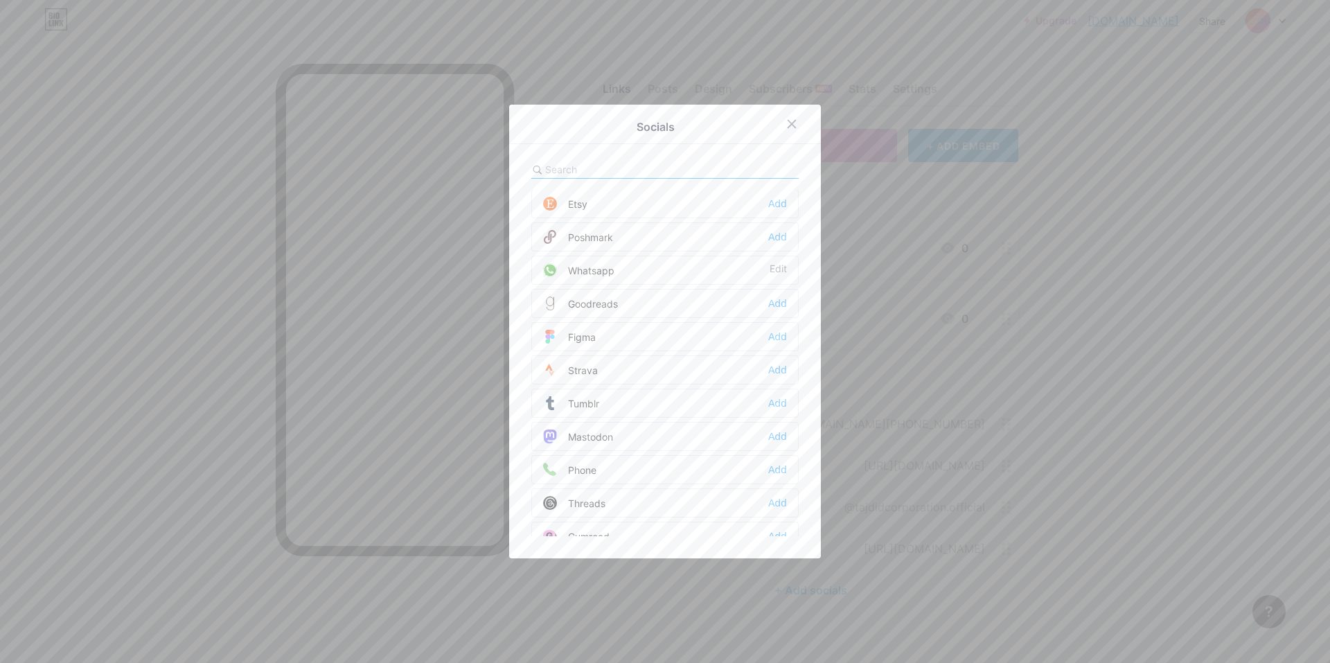
click at [663, 343] on div at bounding box center [665, 331] width 1330 height 663
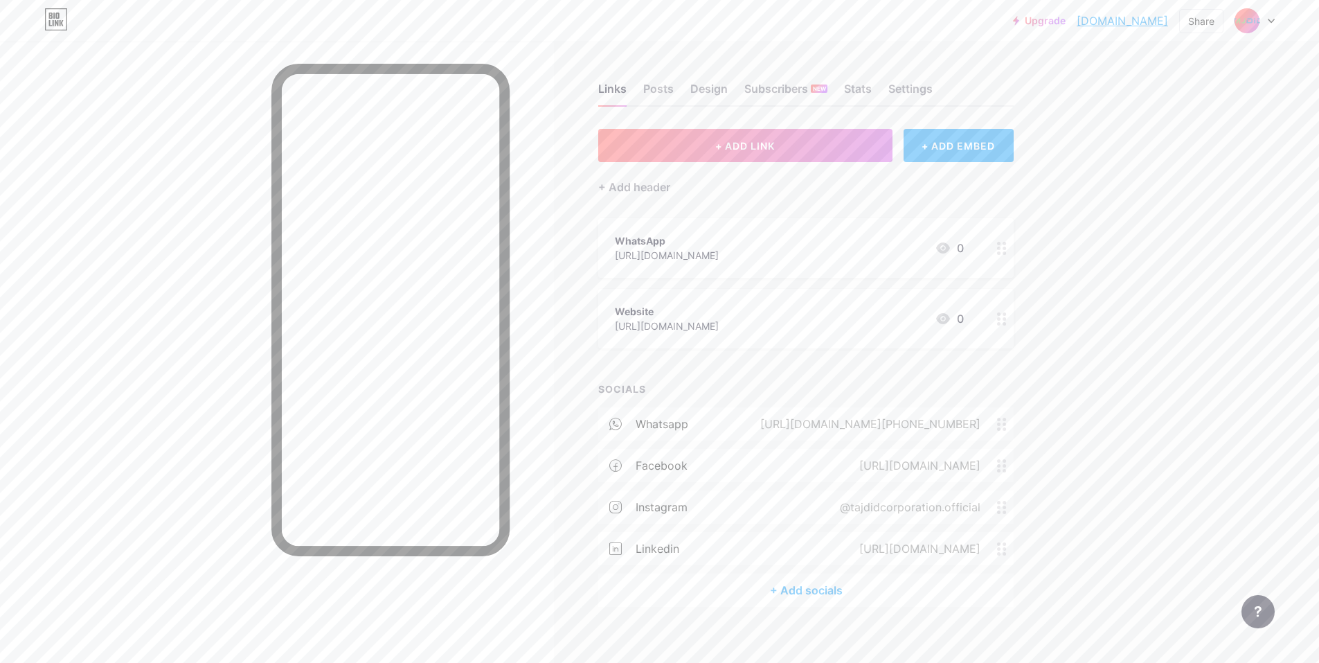
click at [663, 246] on div "WhatsApp [URL][DOMAIN_NAME] 0" at bounding box center [789, 248] width 349 height 32
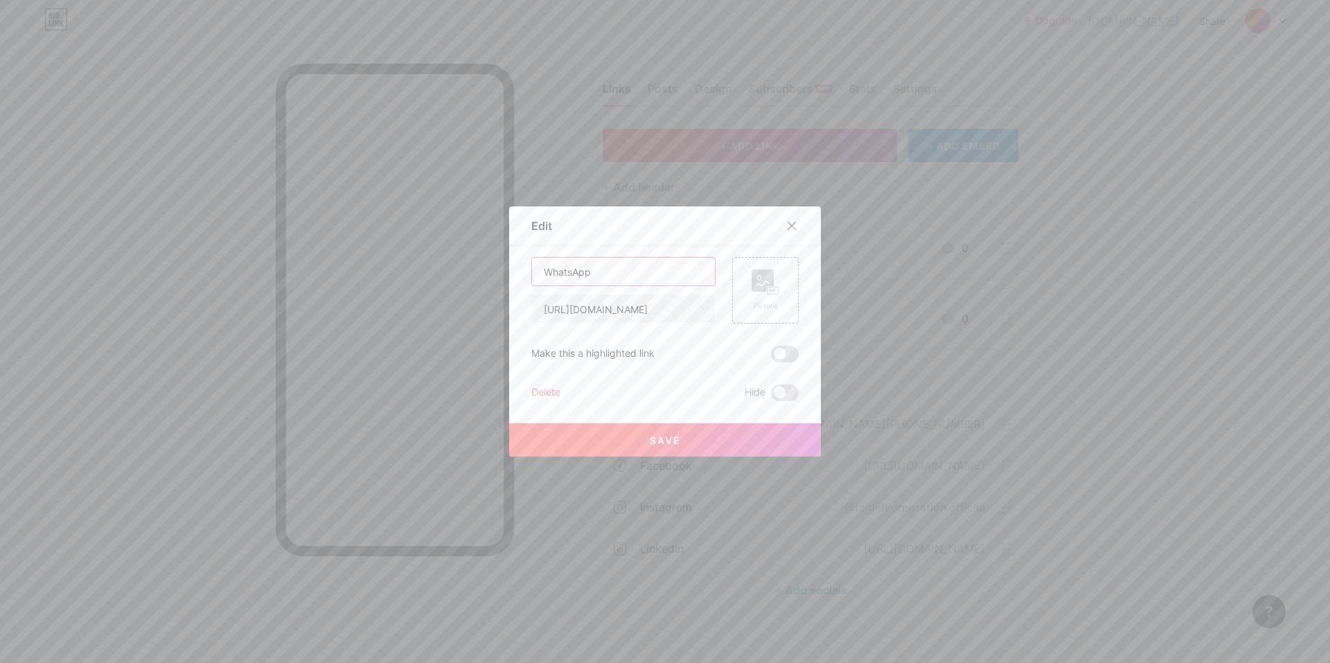
drag, startPoint x: 670, startPoint y: 272, endPoint x: 508, endPoint y: 267, distance: 161.5
click at [509, 269] on div "Edit Content YouTube Play YouTube video without leaving your page. ADD Vimeo Pl…" at bounding box center [665, 331] width 312 height 250
type input "R"
type input "D"
type input "Daftar NFC Biz Card"
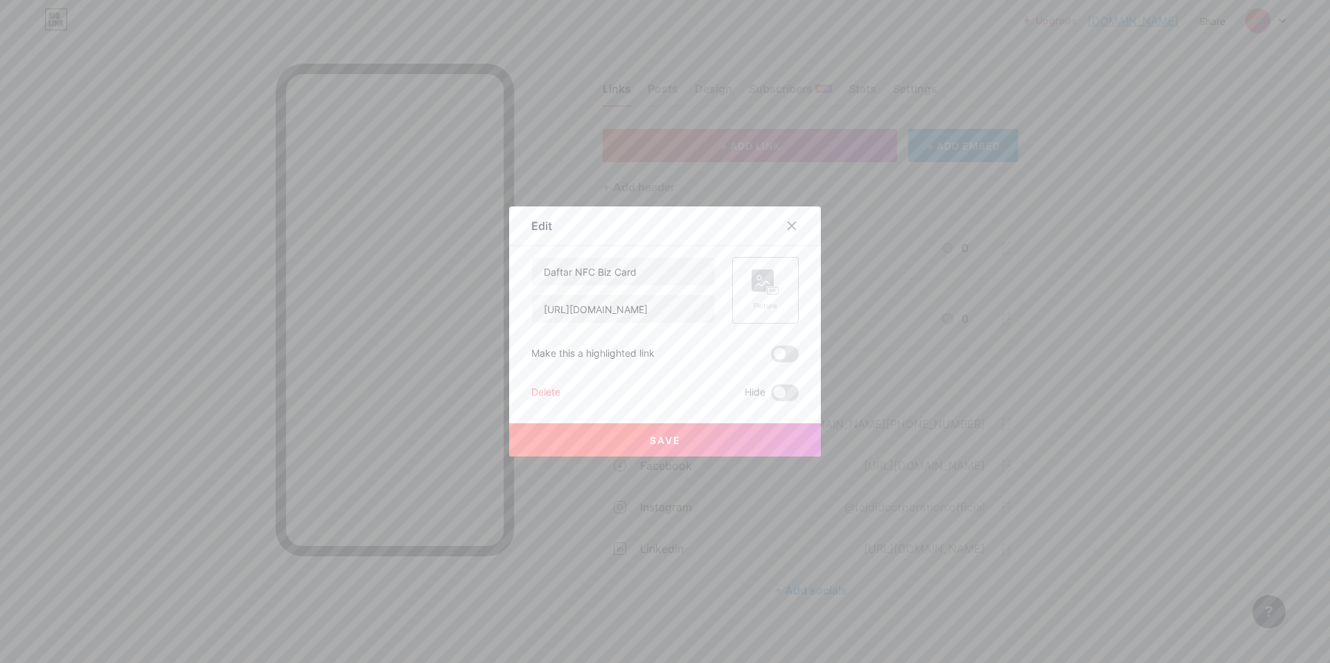
click at [663, 272] on rect at bounding box center [762, 280] width 22 height 22
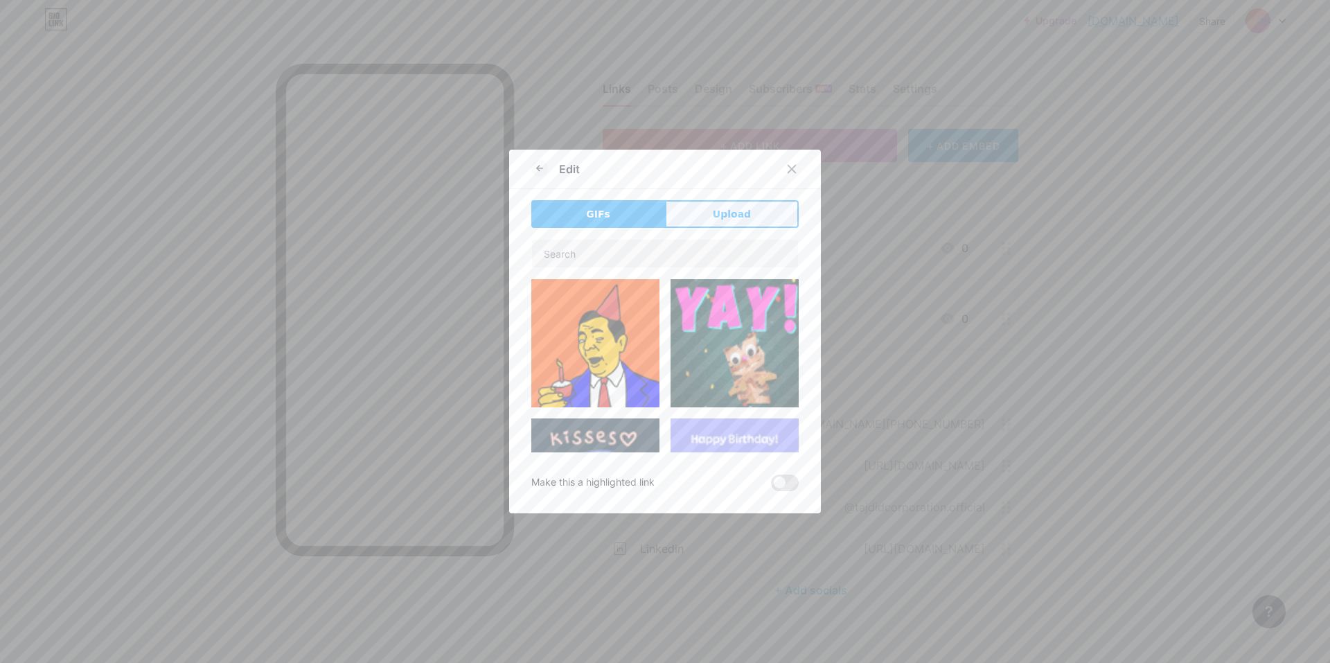
click at [663, 221] on span "Upload" at bounding box center [732, 214] width 38 height 15
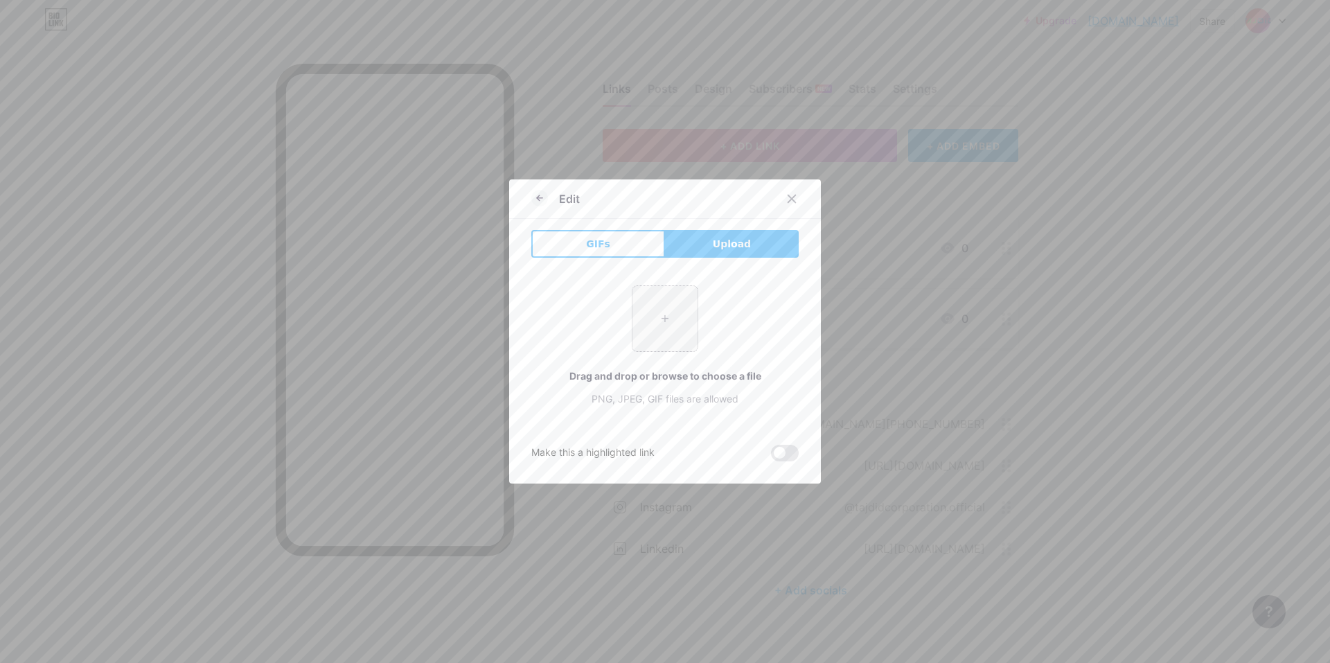
click at [655, 304] on input "file" at bounding box center [664, 318] width 65 height 65
type input "C:\fakepath\WhatsApp Image [DATE] 4.57.42 PM.jpeg"
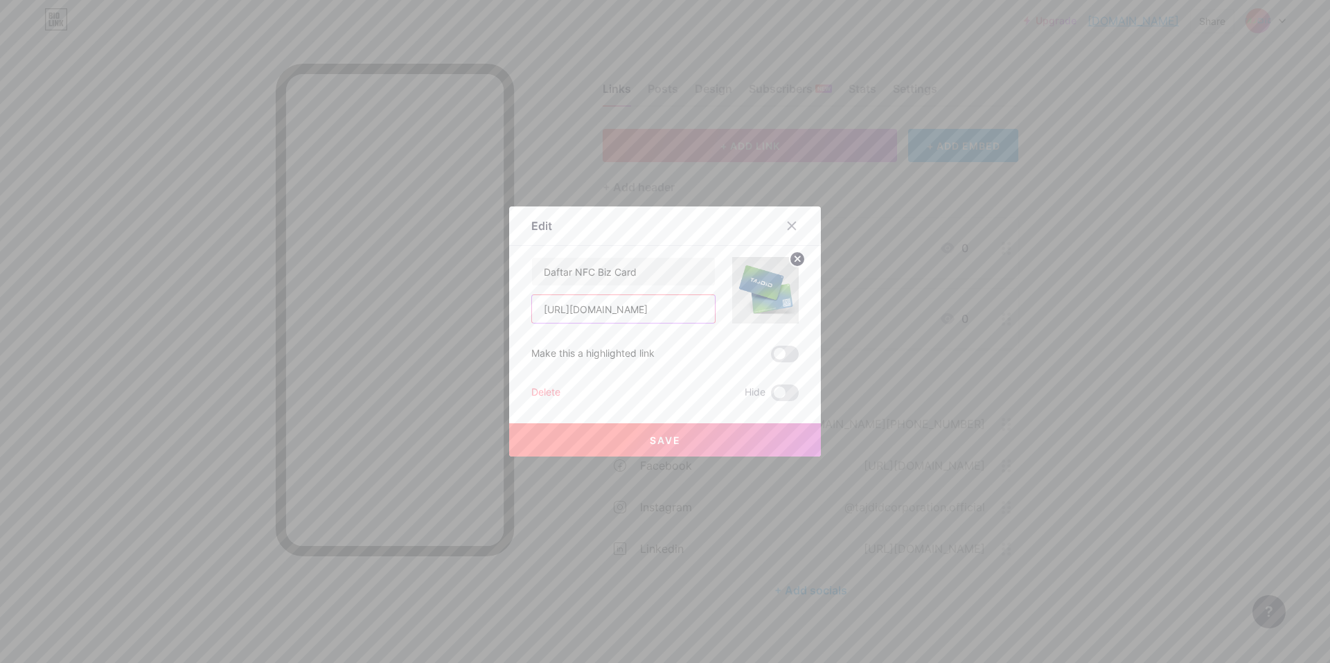
click at [638, 312] on input "[URL][DOMAIN_NAME]" at bounding box center [623, 309] width 183 height 28
paste input "[DOMAIN_NAME]"
click at [636, 310] on input "[DOMAIN_NAME]" at bounding box center [623, 309] width 183 height 28
type input "[DOMAIN_NAME]"
click at [663, 351] on span at bounding box center [785, 354] width 28 height 17
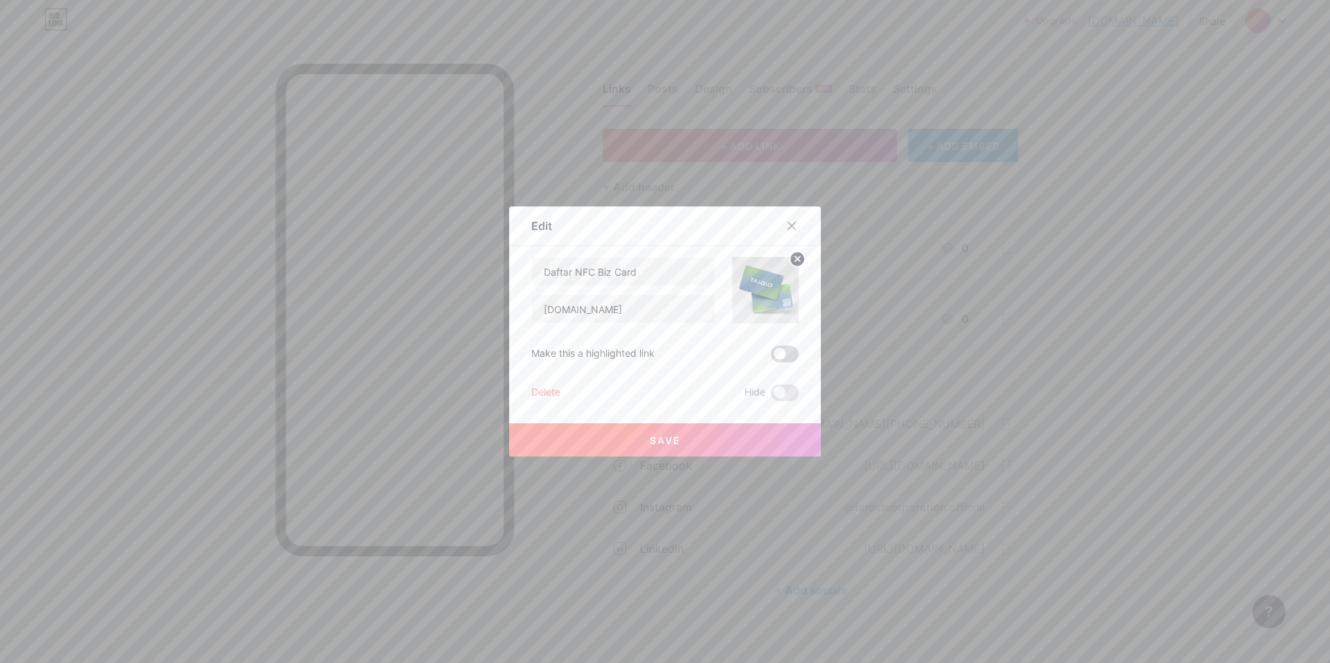
click at [663, 357] on input "checkbox" at bounding box center [771, 357] width 0 height 0
click at [663, 450] on button "Save" at bounding box center [665, 439] width 312 height 33
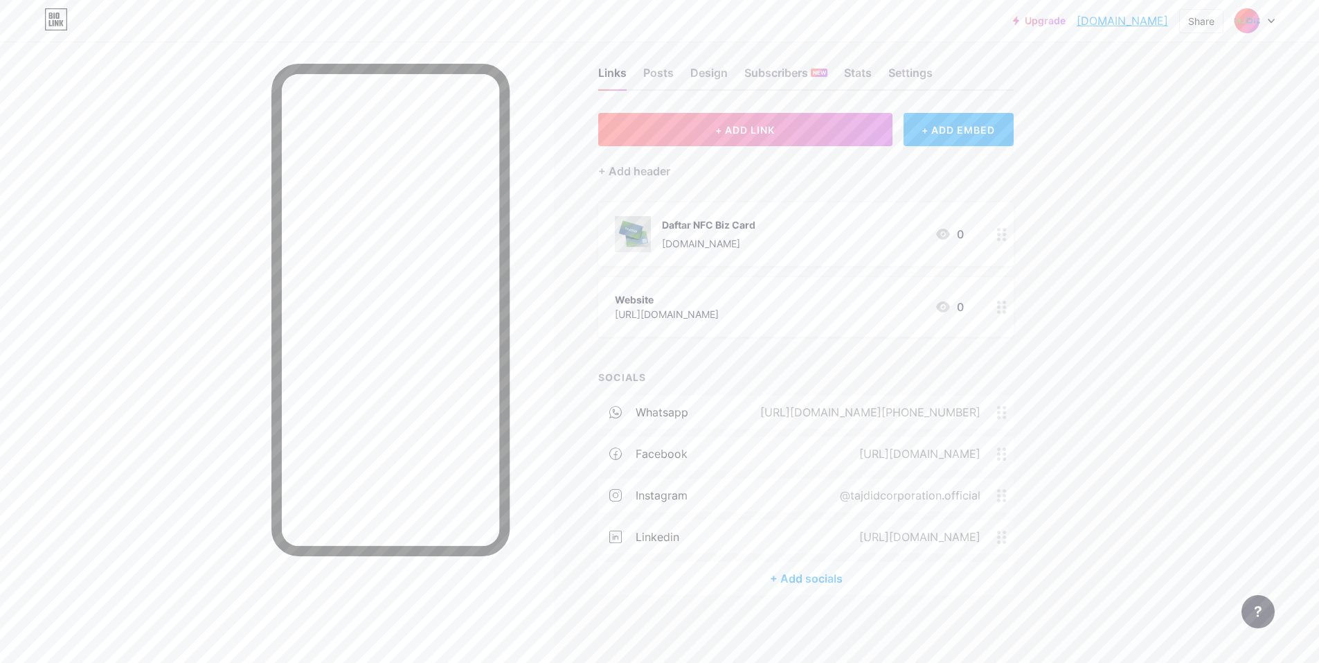
scroll to position [17, 0]
